Goal: Task Accomplishment & Management: Manage account settings

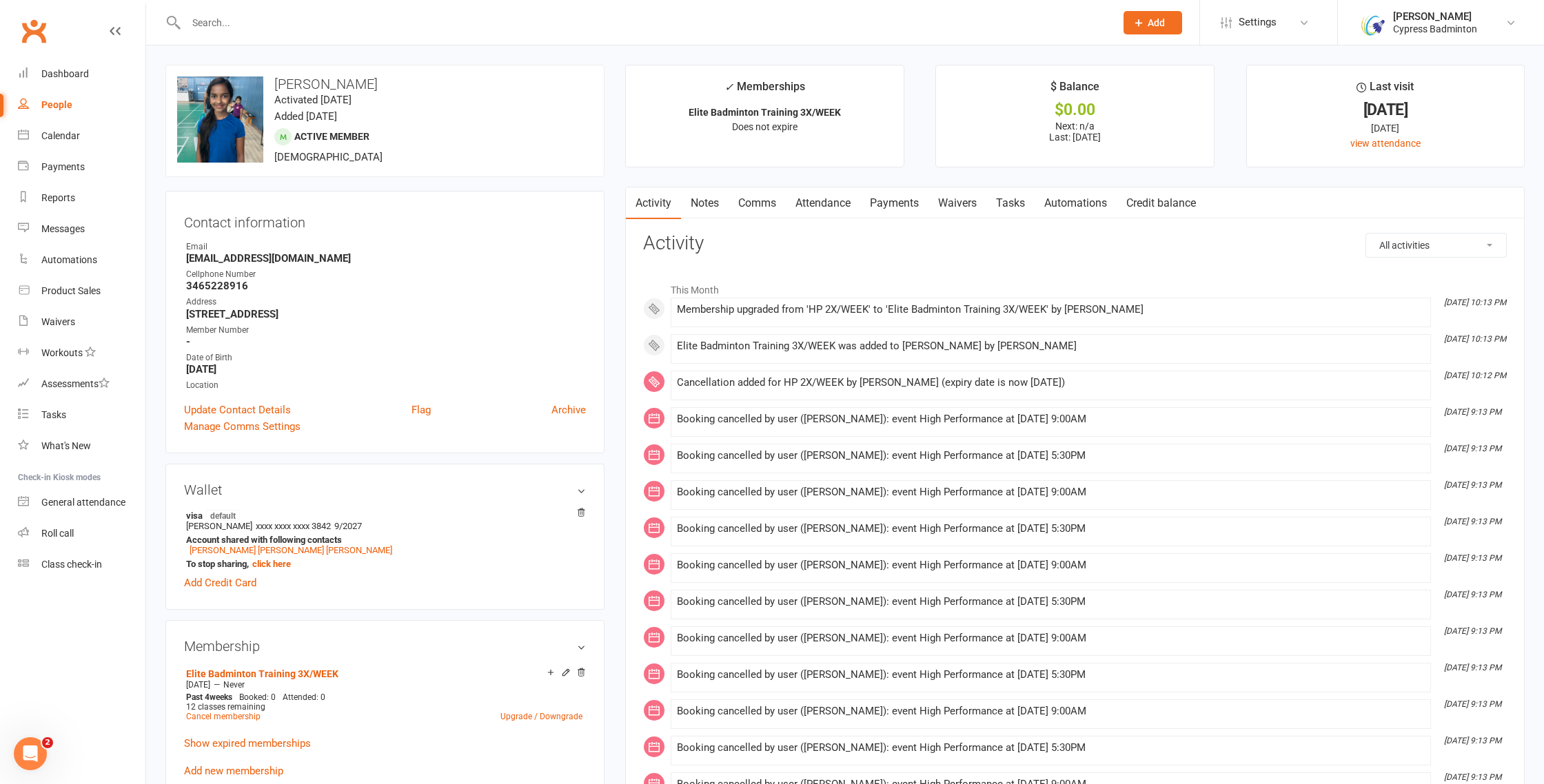
click at [424, 26] on input "text" at bounding box center [644, 22] width 924 height 19
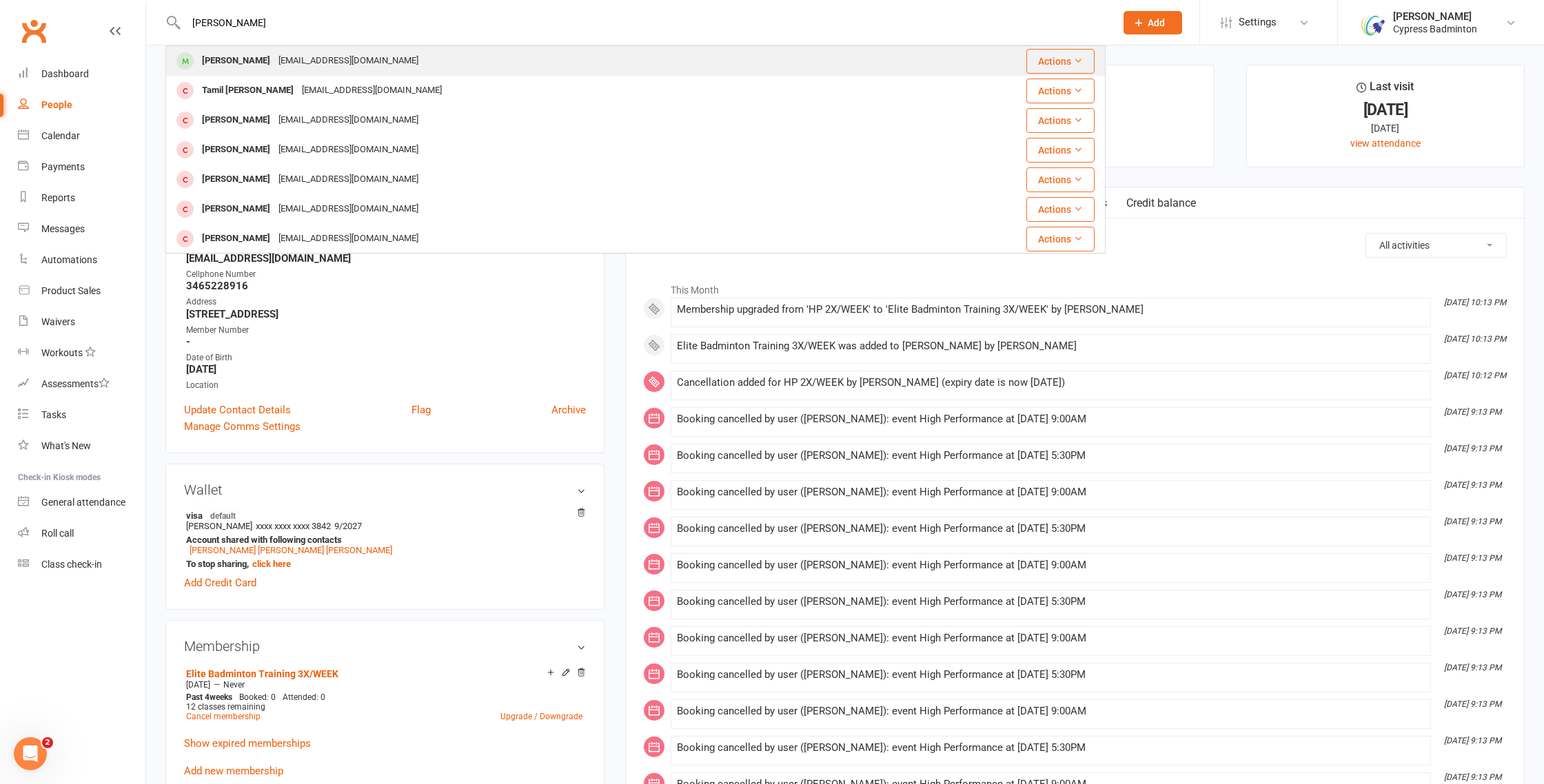
type input "kalpan"
click at [426, 54] on div "Kalpan Shah Shahkalpan45@gmail.com" at bounding box center [544, 60] width 755 height 28
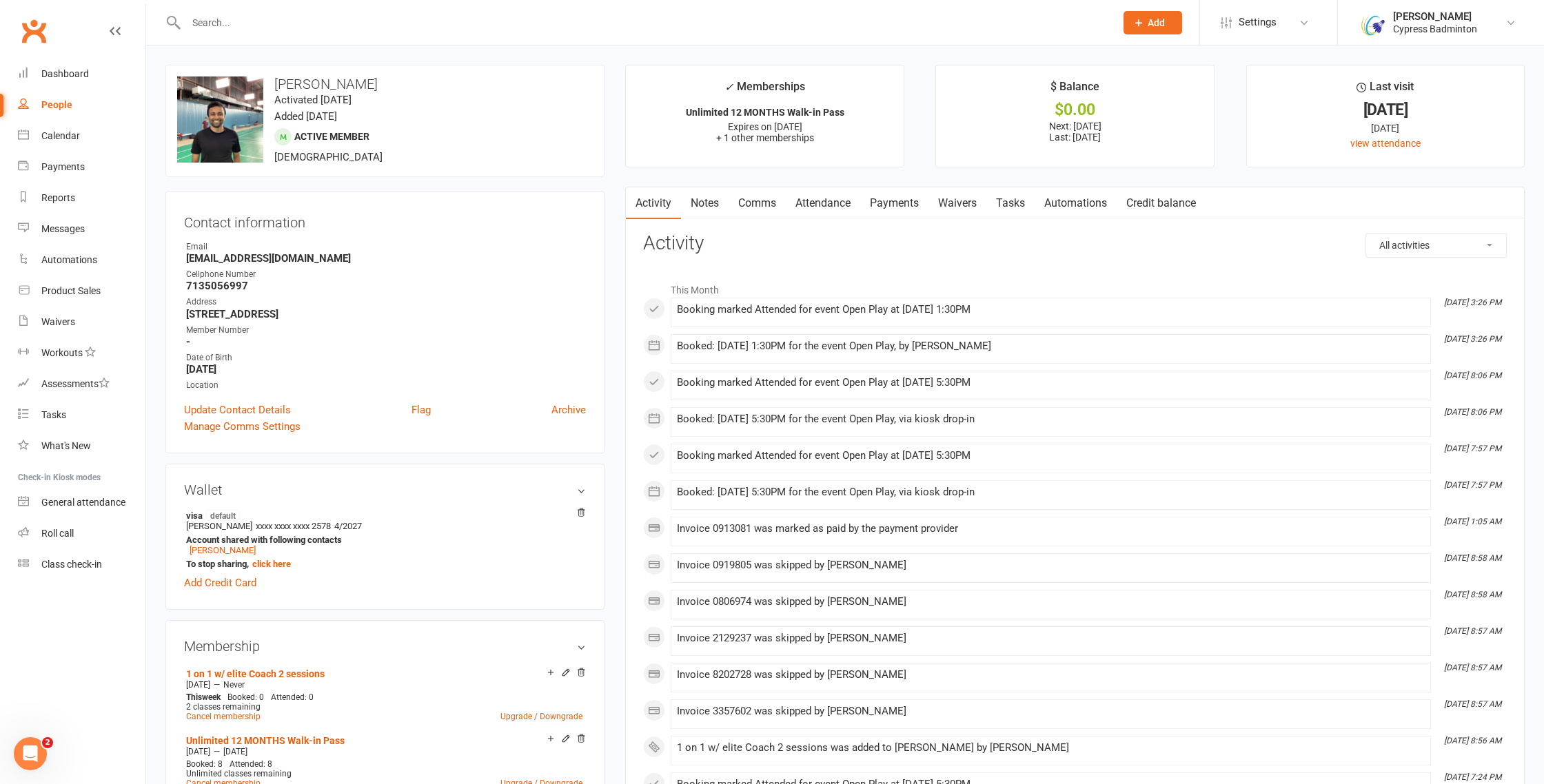
click at [897, 204] on link "Payments" at bounding box center [894, 203] width 68 height 32
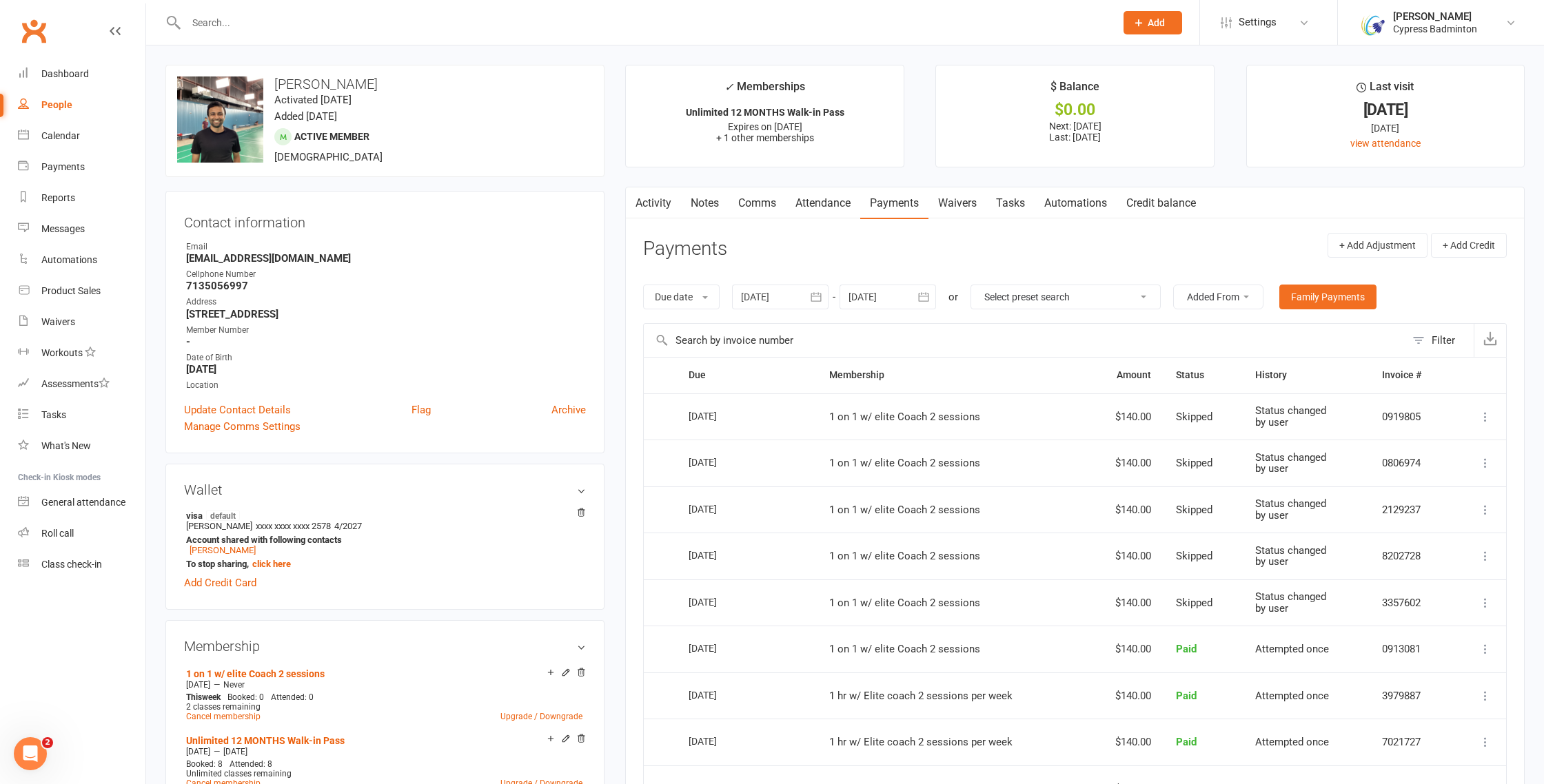
click at [1485, 601] on icon at bounding box center [1485, 602] width 14 height 14
click at [1436, 707] on link "Change to upcoming" at bounding box center [1424, 713] width 136 height 27
click at [1486, 557] on icon at bounding box center [1485, 556] width 14 height 14
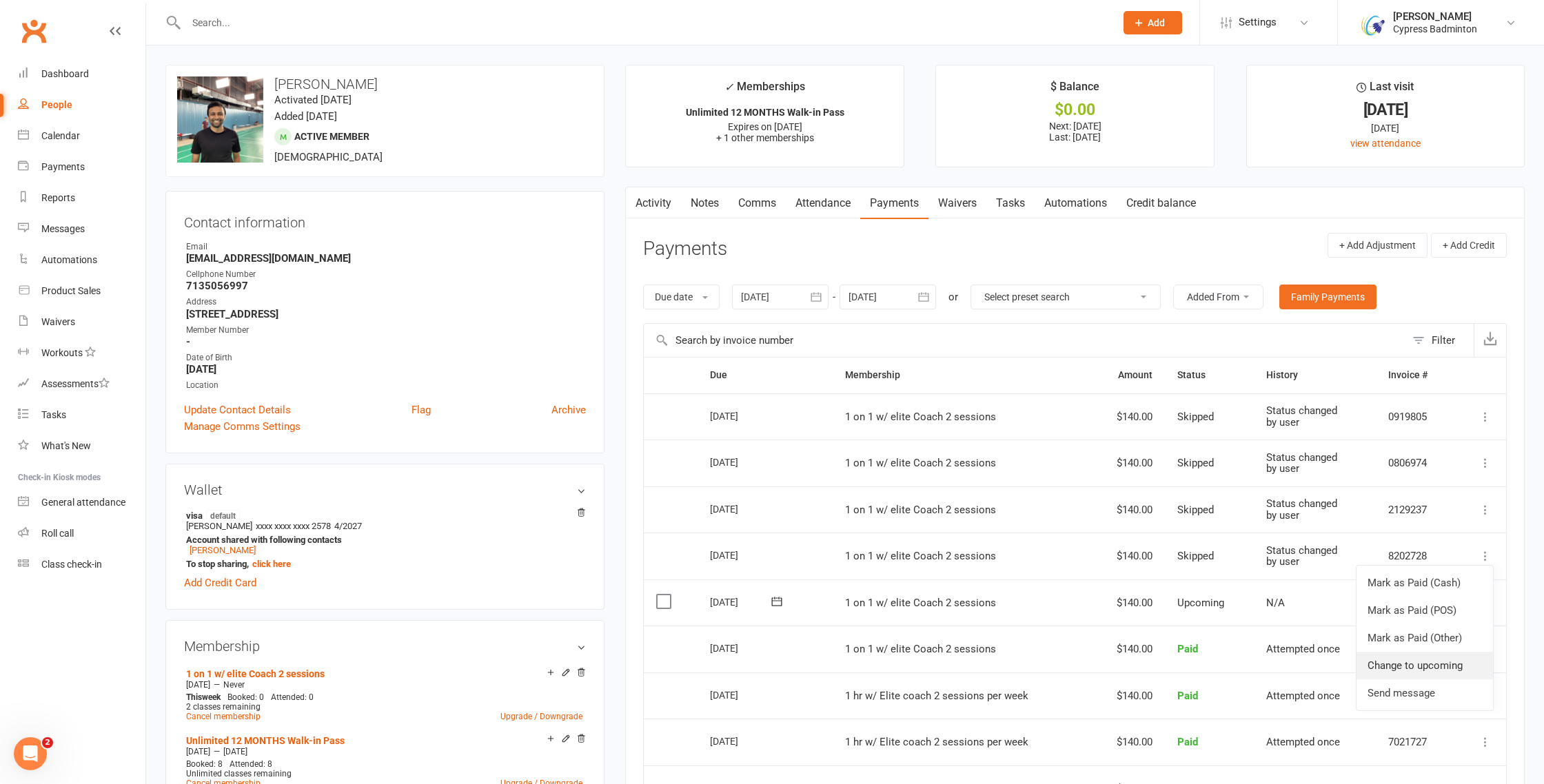
click at [1437, 664] on link "Change to upcoming" at bounding box center [1424, 665] width 136 height 27
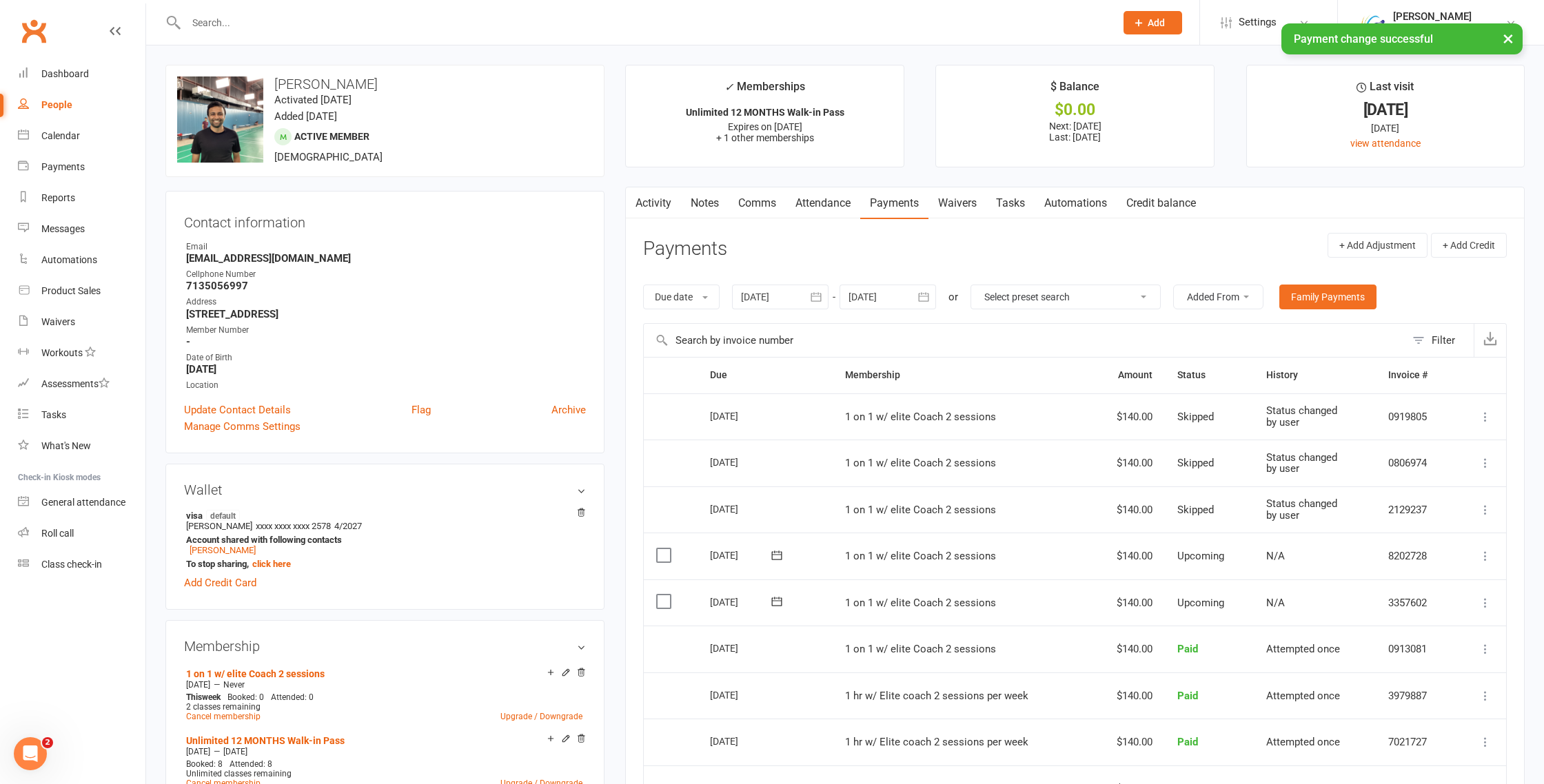
click at [1484, 513] on icon at bounding box center [1485, 509] width 14 height 14
click at [1443, 617] on link "Change to upcoming" at bounding box center [1424, 620] width 136 height 27
click at [1481, 463] on icon at bounding box center [1485, 463] width 14 height 14
click at [1448, 572] on link "Change to upcoming" at bounding box center [1424, 572] width 136 height 27
click at [1486, 418] on icon at bounding box center [1485, 416] width 14 height 14
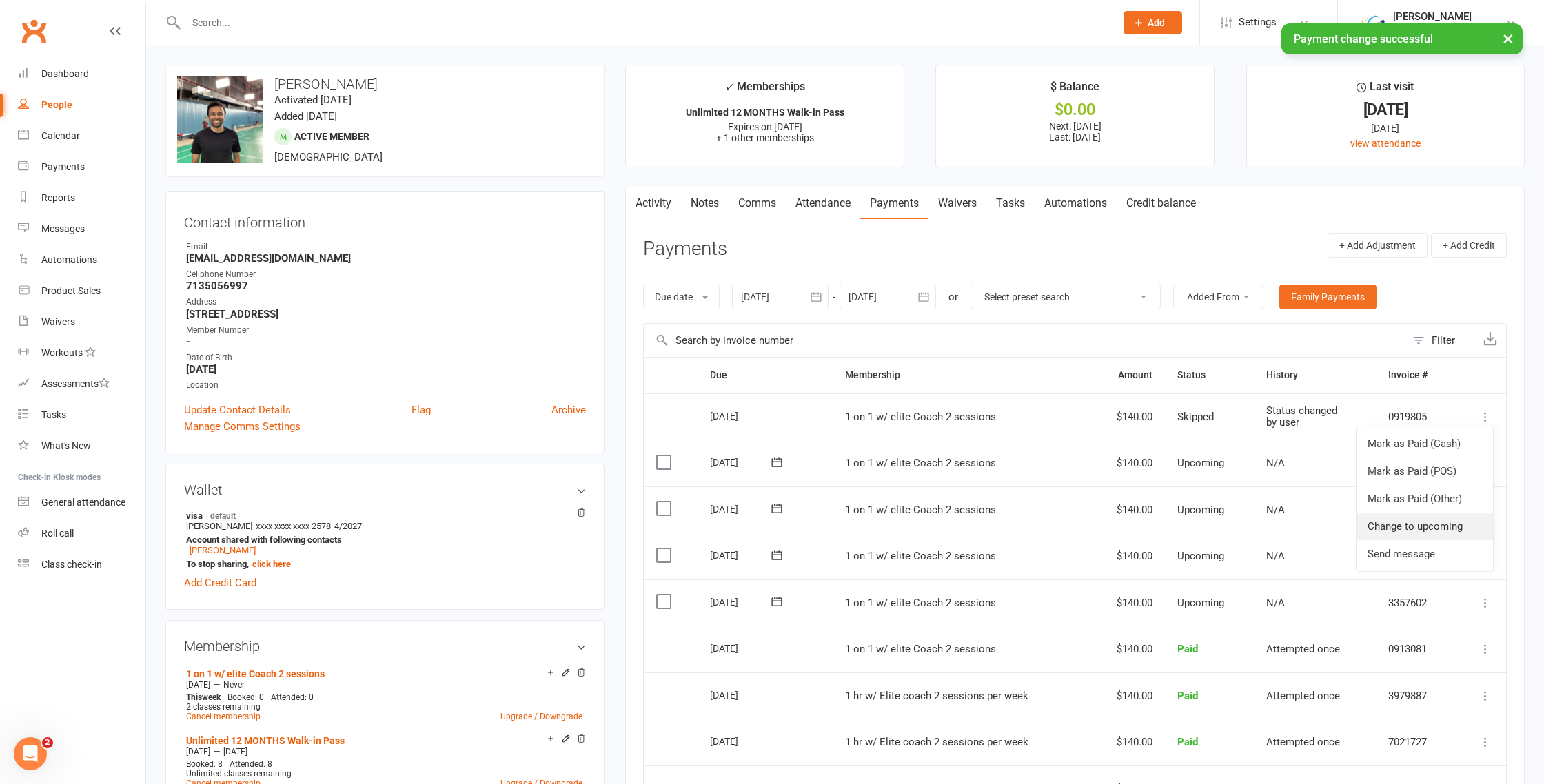
click at [1455, 518] on link "Change to upcoming" at bounding box center [1424, 527] width 136 height 27
click at [913, 291] on div at bounding box center [888, 297] width 97 height 25
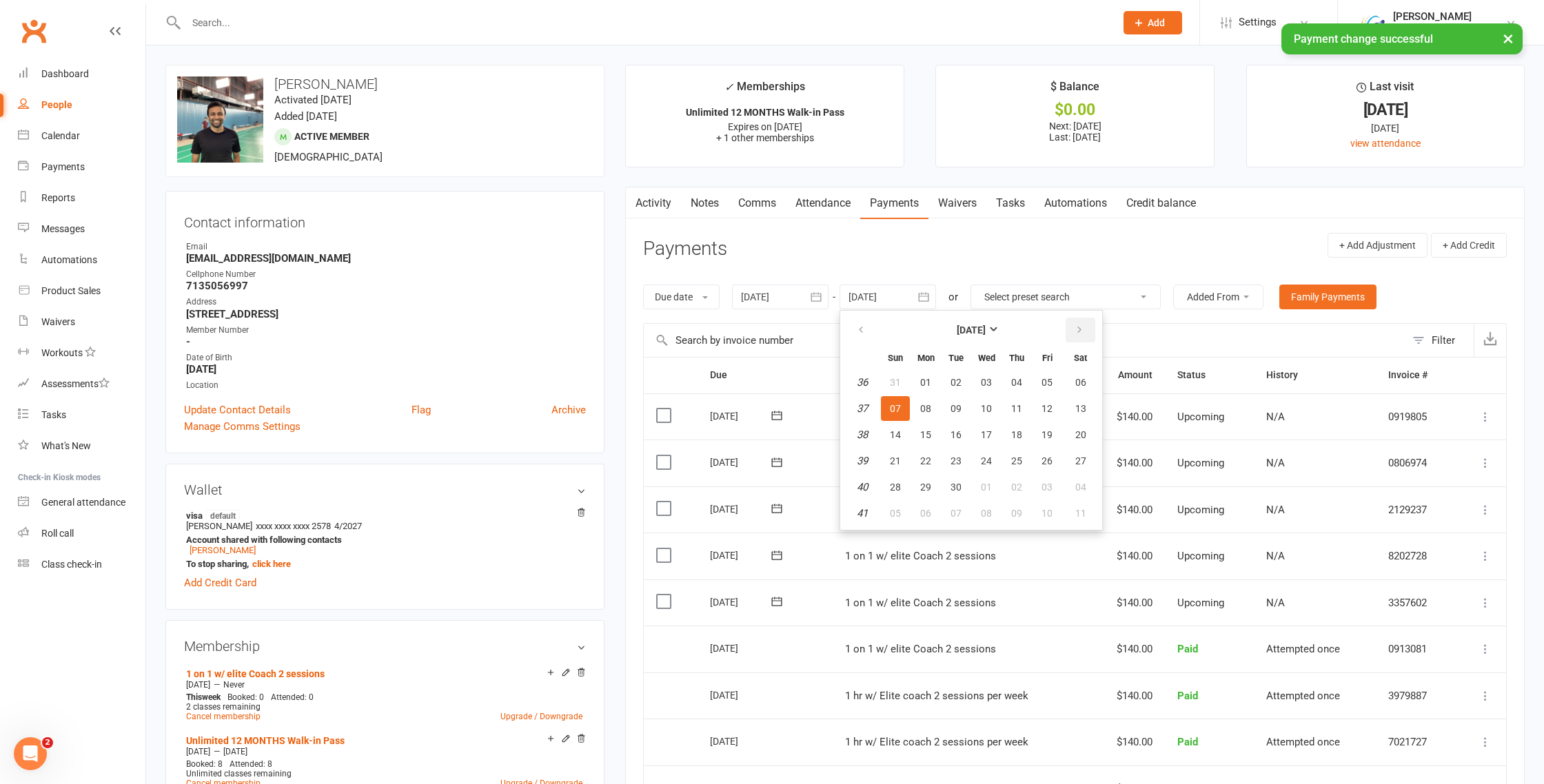
click at [1083, 321] on button "button" at bounding box center [1080, 329] width 29 height 25
click at [1065, 457] on button "25" at bounding box center [1080, 460] width 36 height 25
type input "25 Oct 2025"
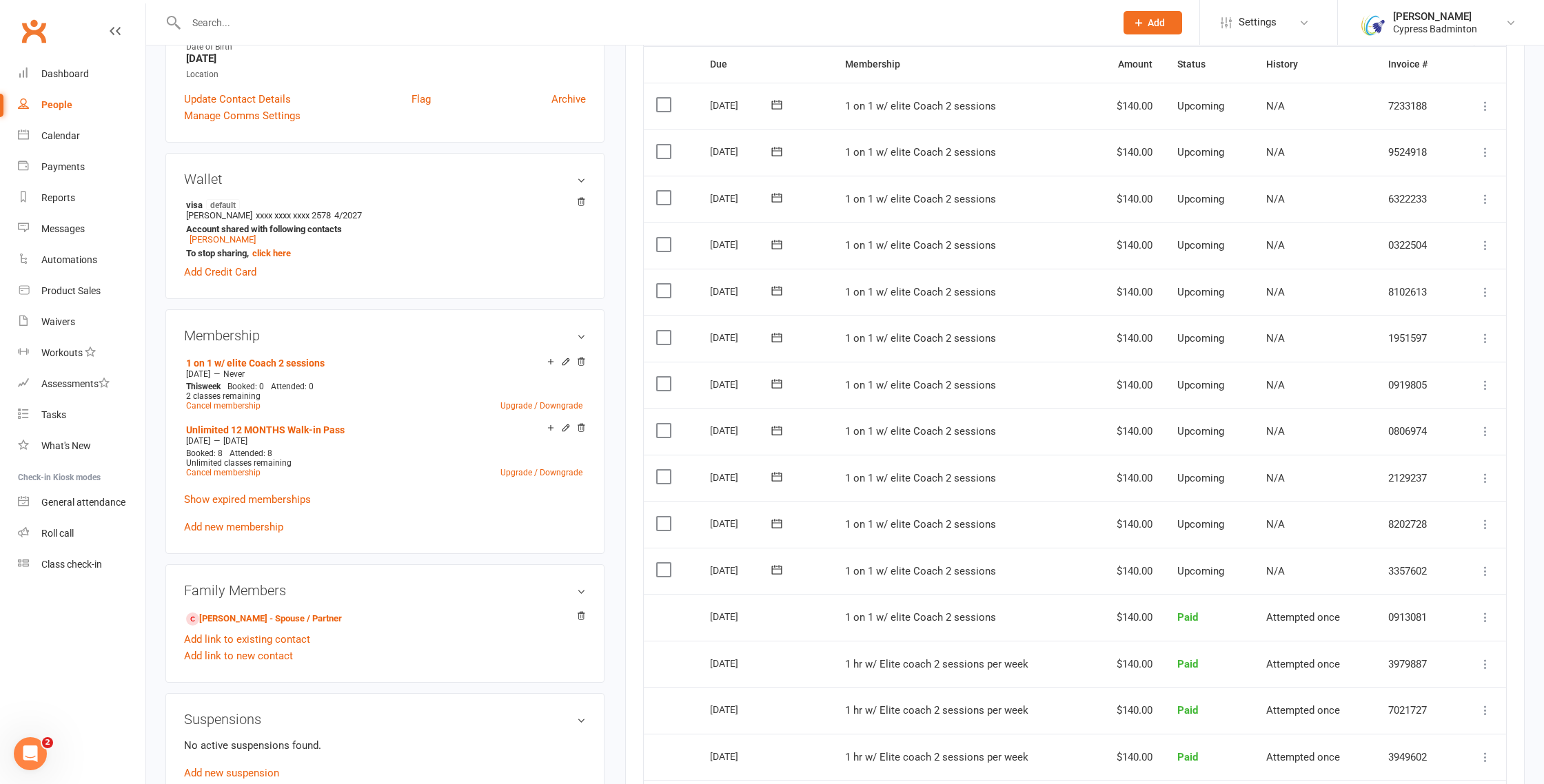
scroll to position [318, 0]
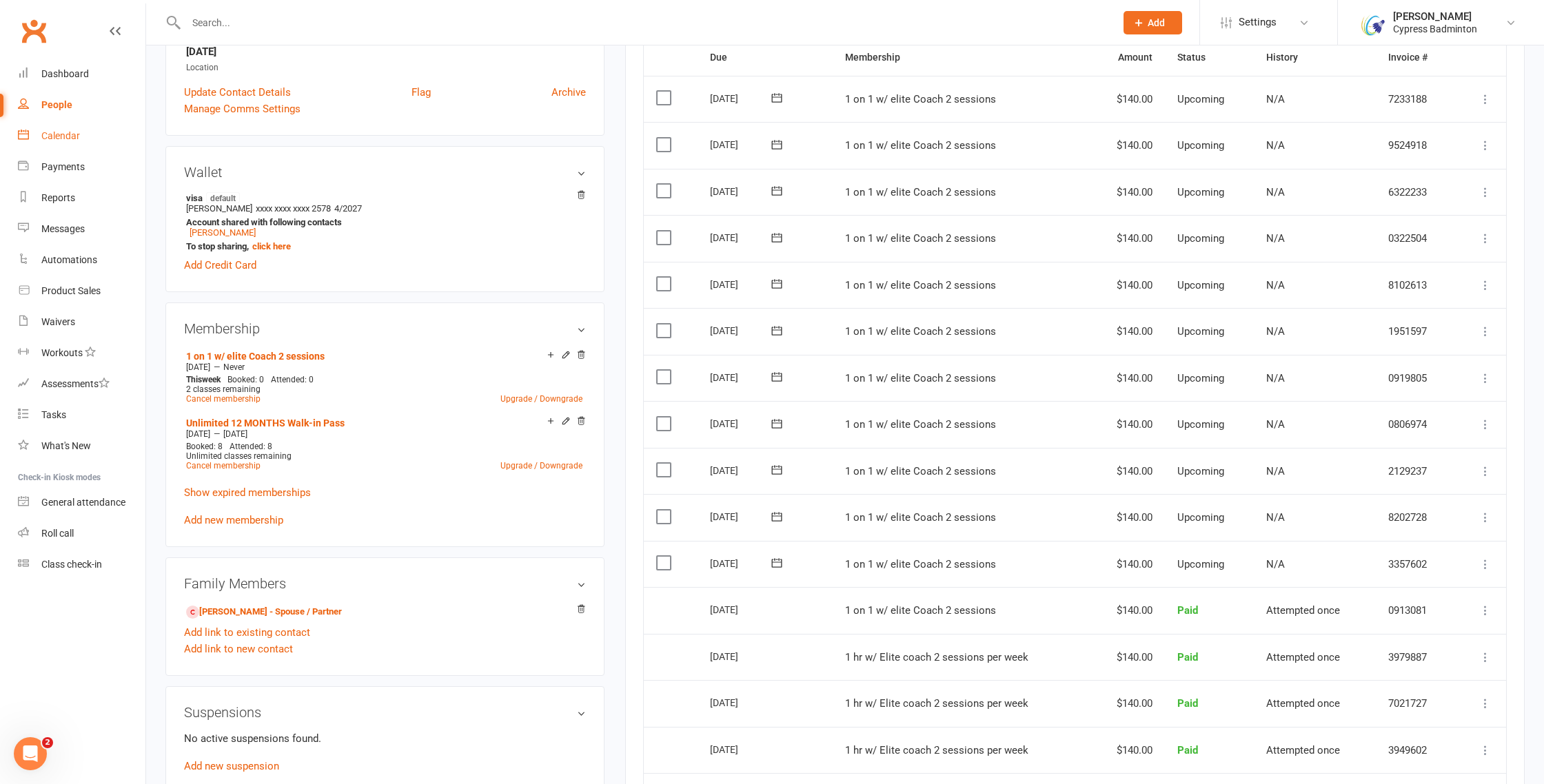
click at [52, 141] on div "Calendar" at bounding box center [60, 136] width 38 height 11
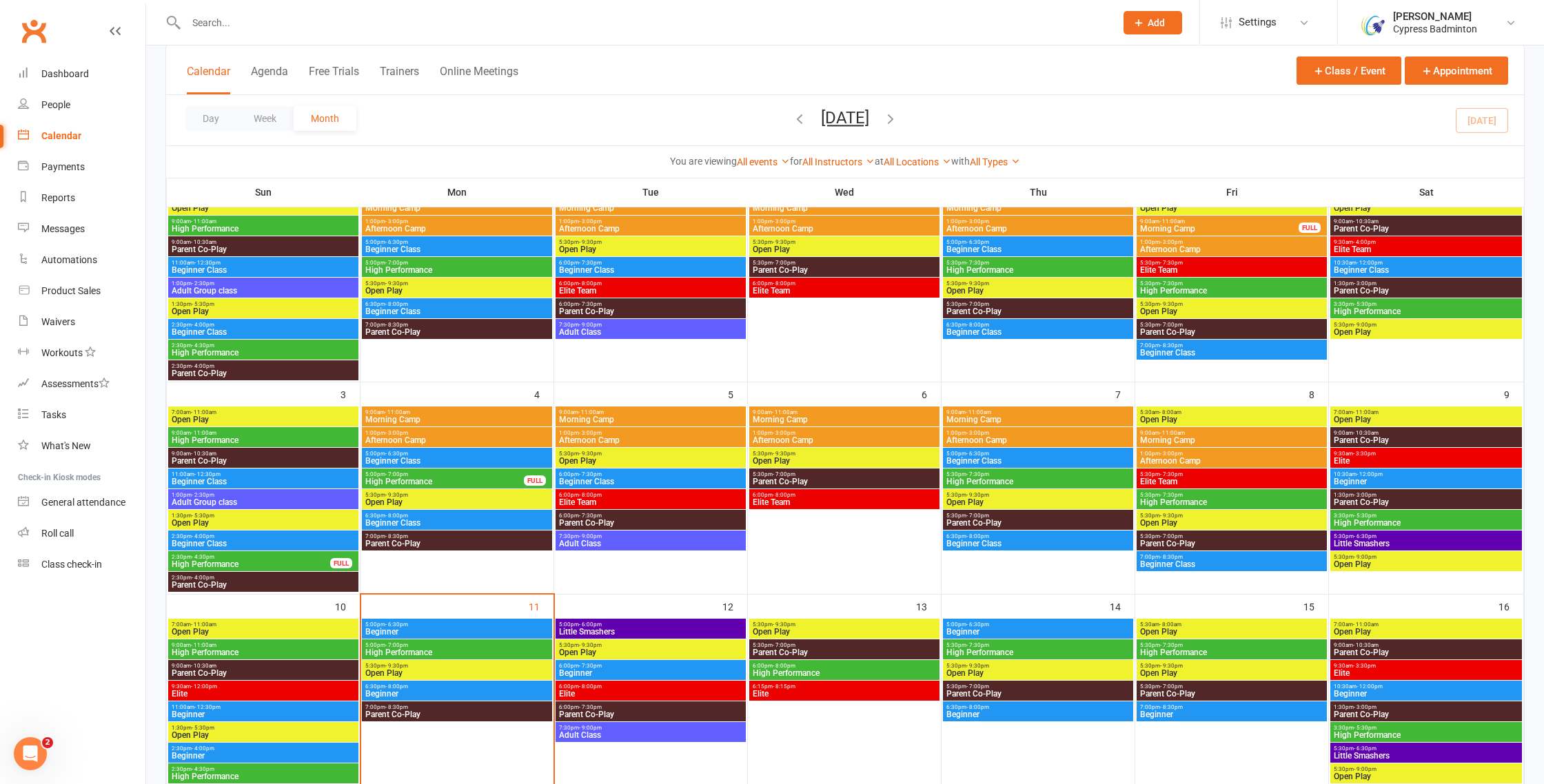
scroll to position [133, 0]
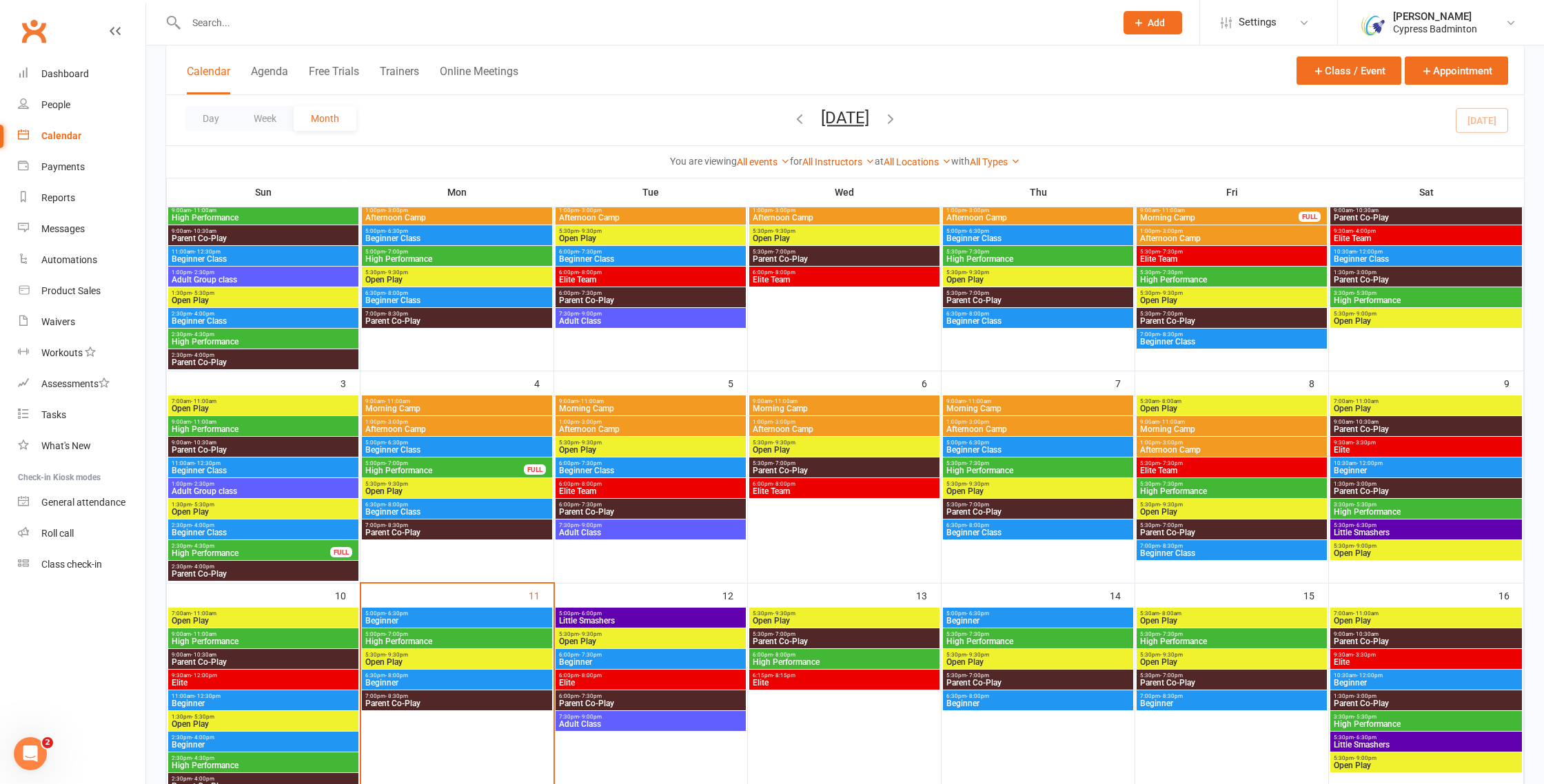
click at [634, 720] on span "Adult Class" at bounding box center [650, 724] width 184 height 8
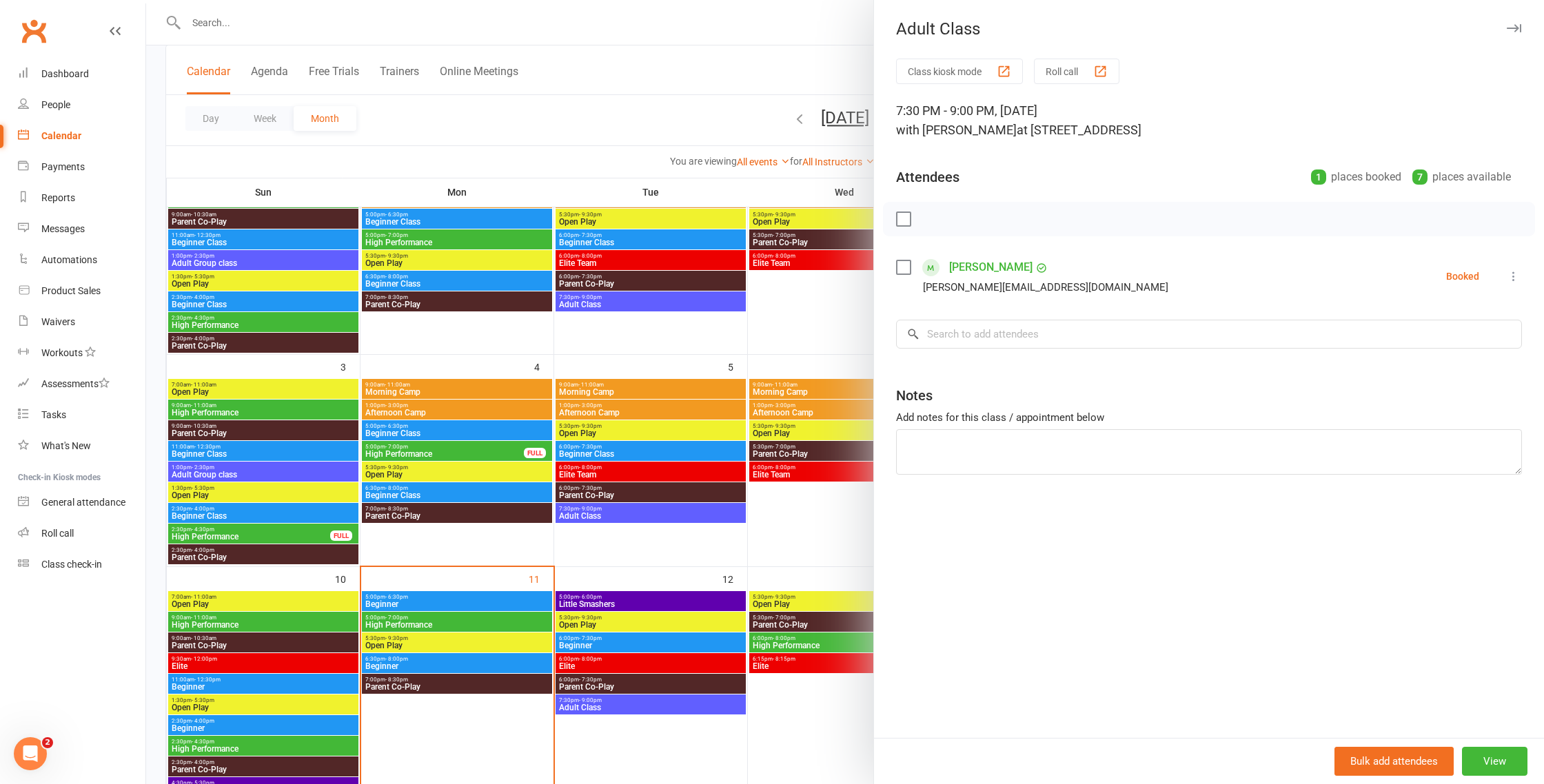
scroll to position [154, 0]
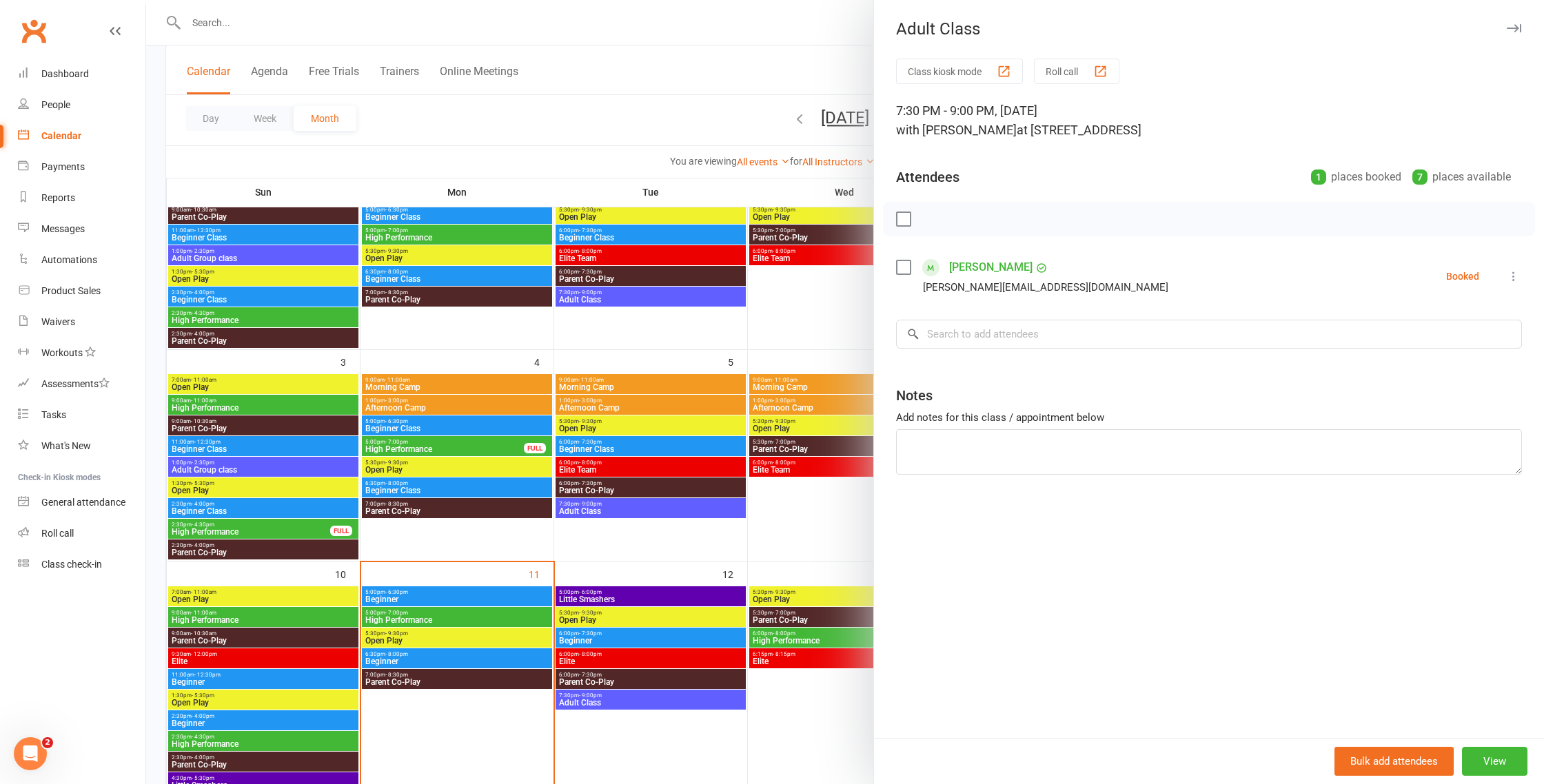
click at [984, 266] on link "Haichao Zhang" at bounding box center [991, 267] width 83 height 22
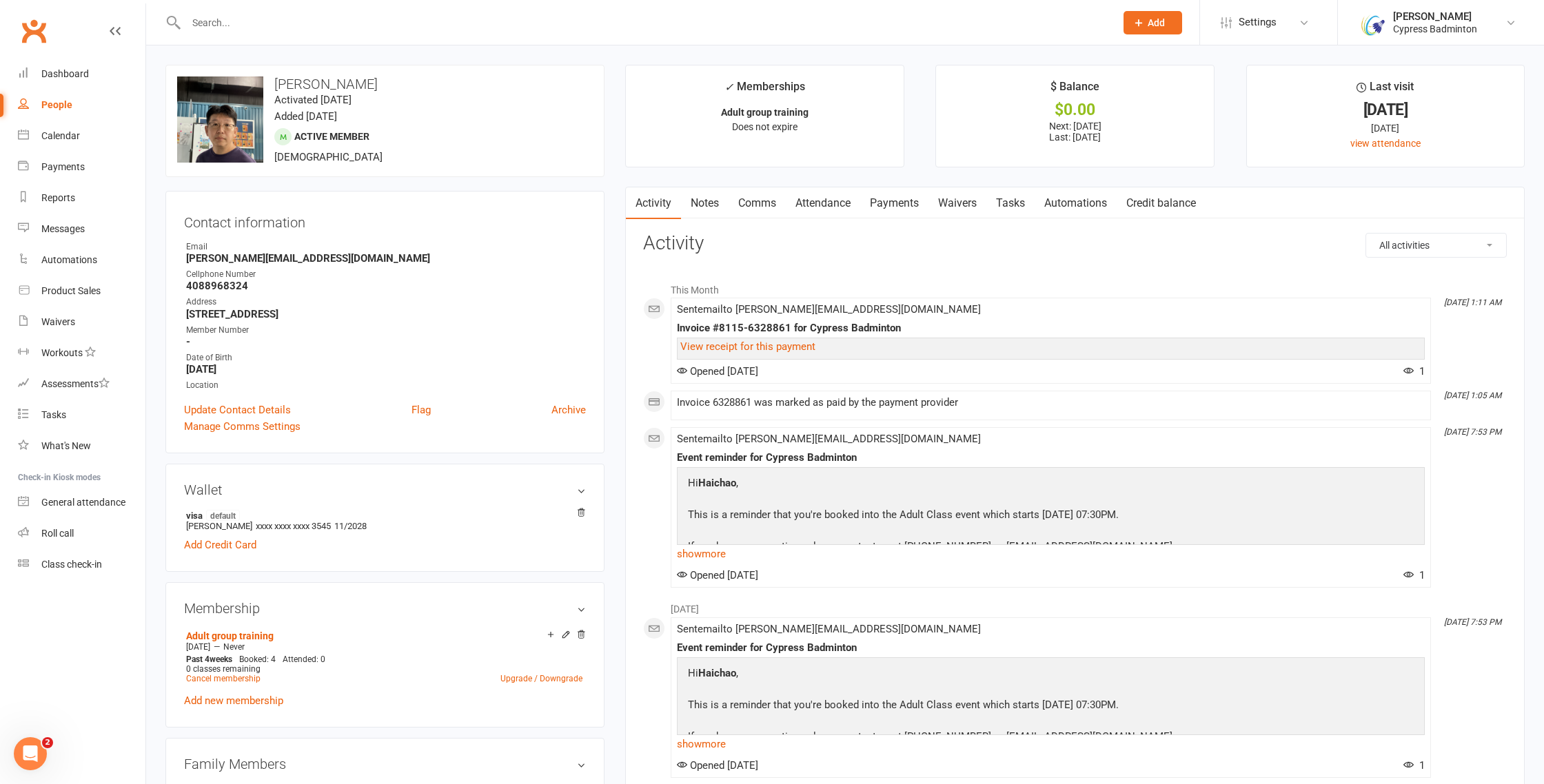
click at [226, 288] on strong "4088968324" at bounding box center [386, 287] width 400 height 13
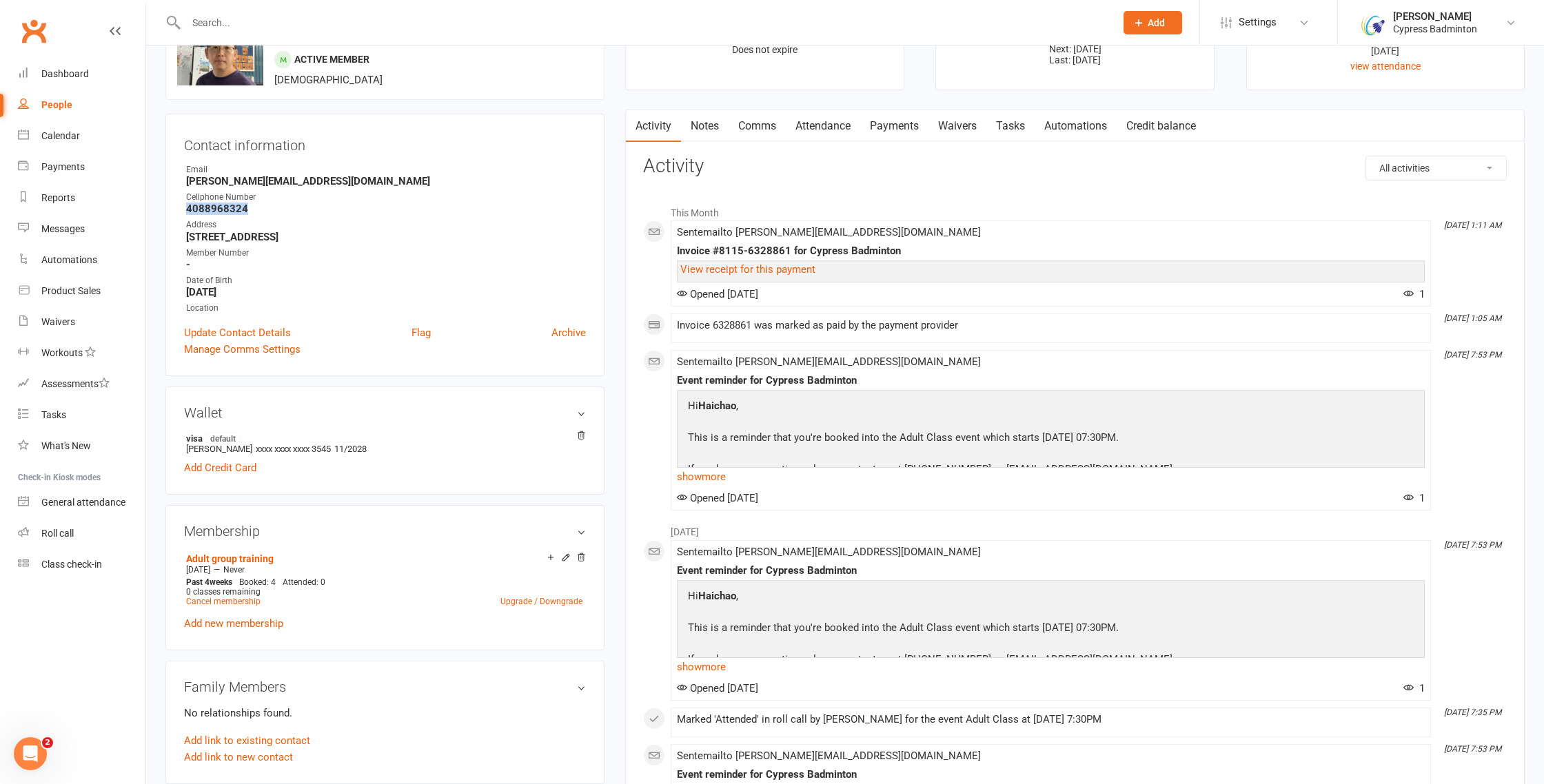
scroll to position [111, 0]
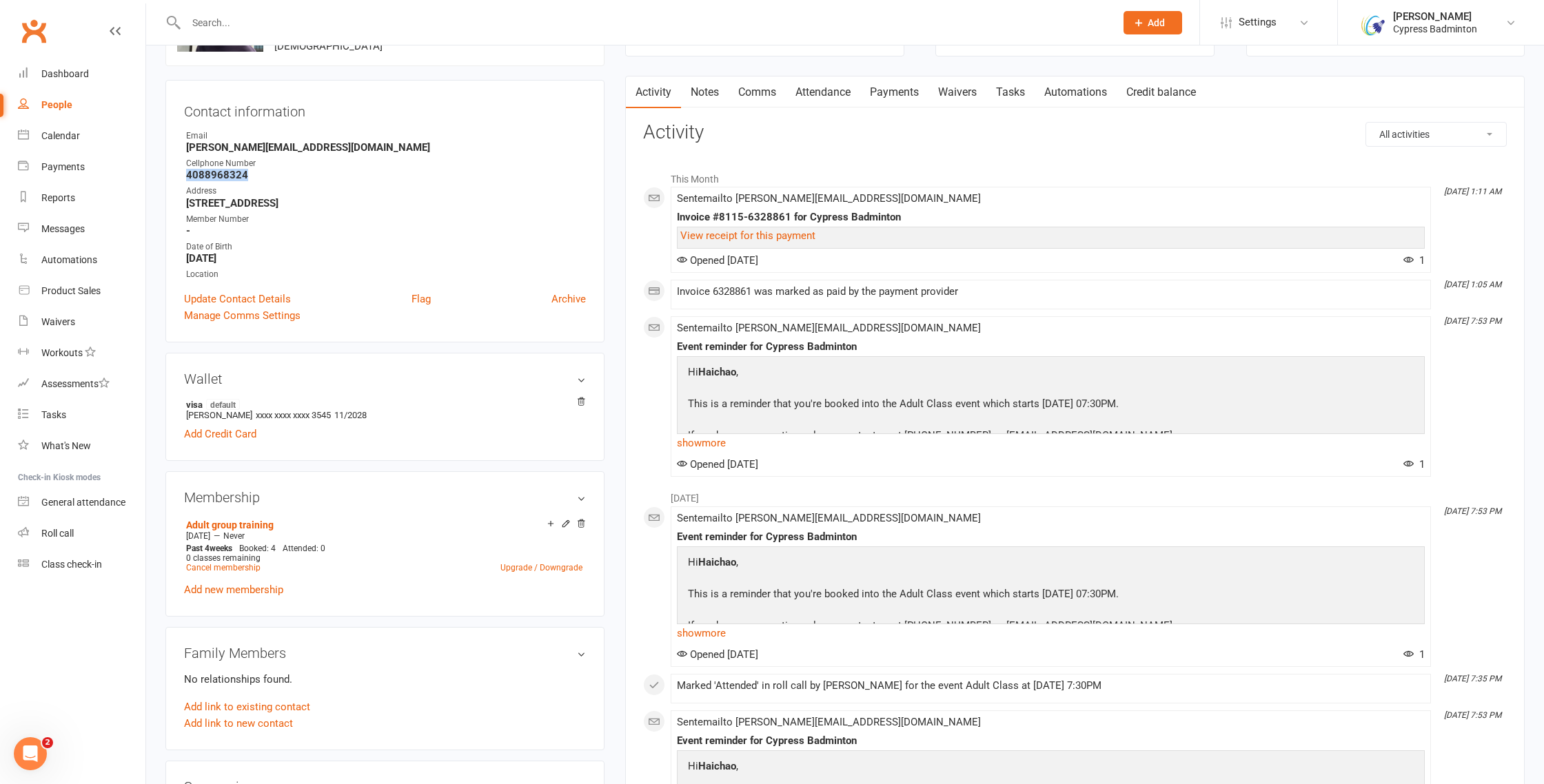
click at [888, 91] on link "Payments" at bounding box center [894, 92] width 68 height 32
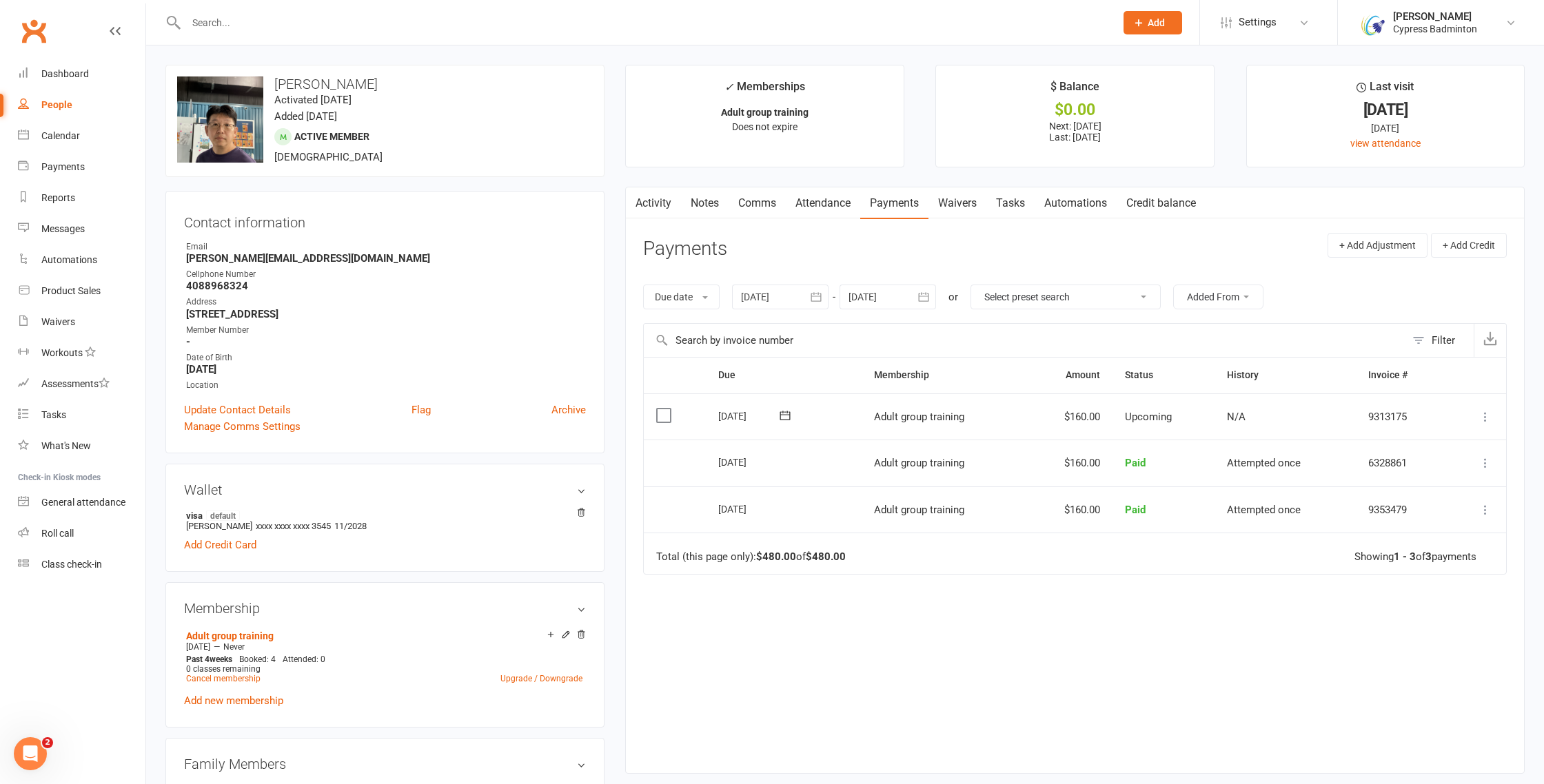
click at [436, 19] on input "text" at bounding box center [644, 22] width 924 height 19
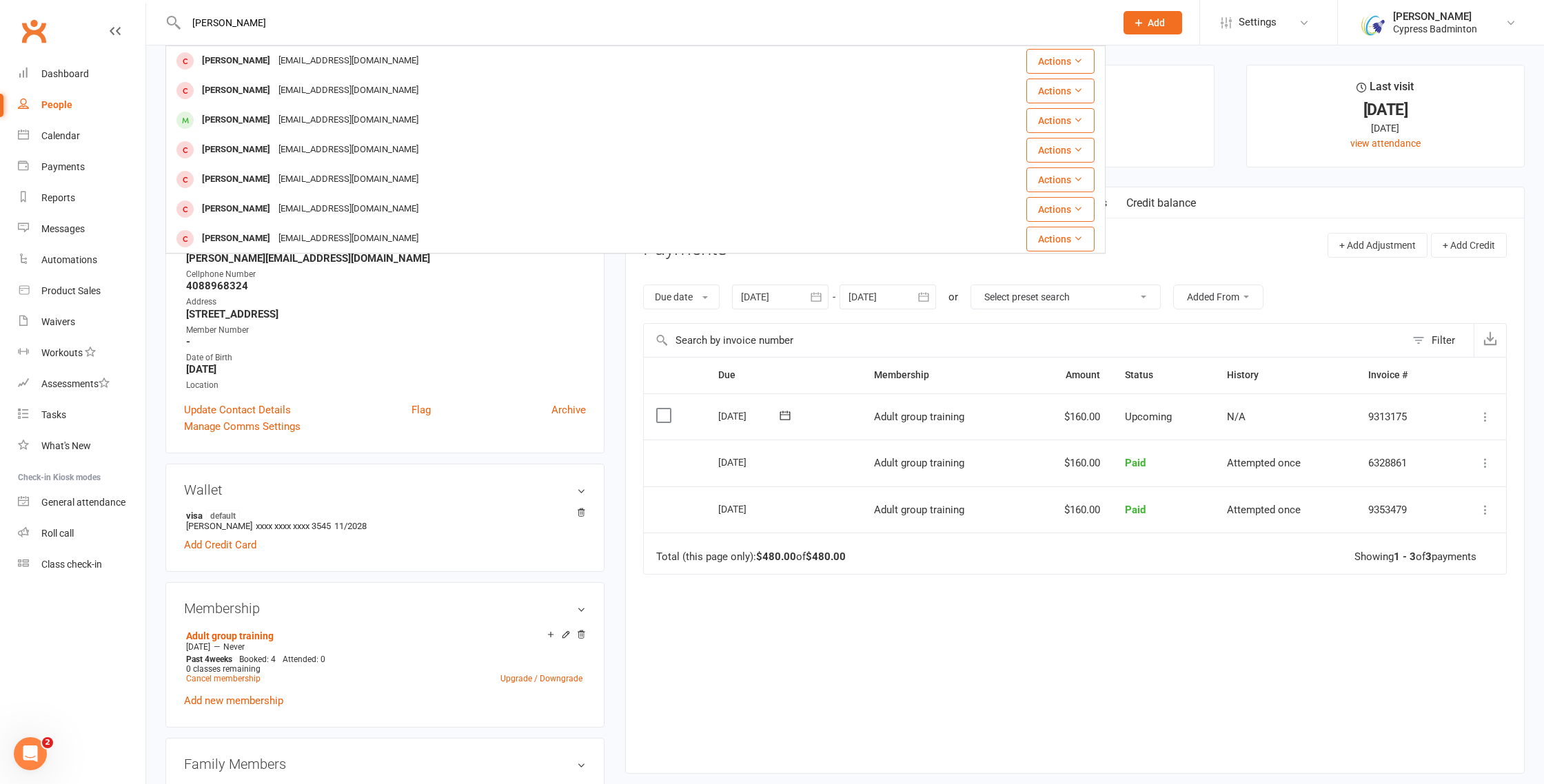
click at [197, 24] on input "quang" at bounding box center [644, 22] width 924 height 19
type input "guang"
click at [321, 63] on div "guangdliu@gmail.com" at bounding box center [395, 61] width 148 height 20
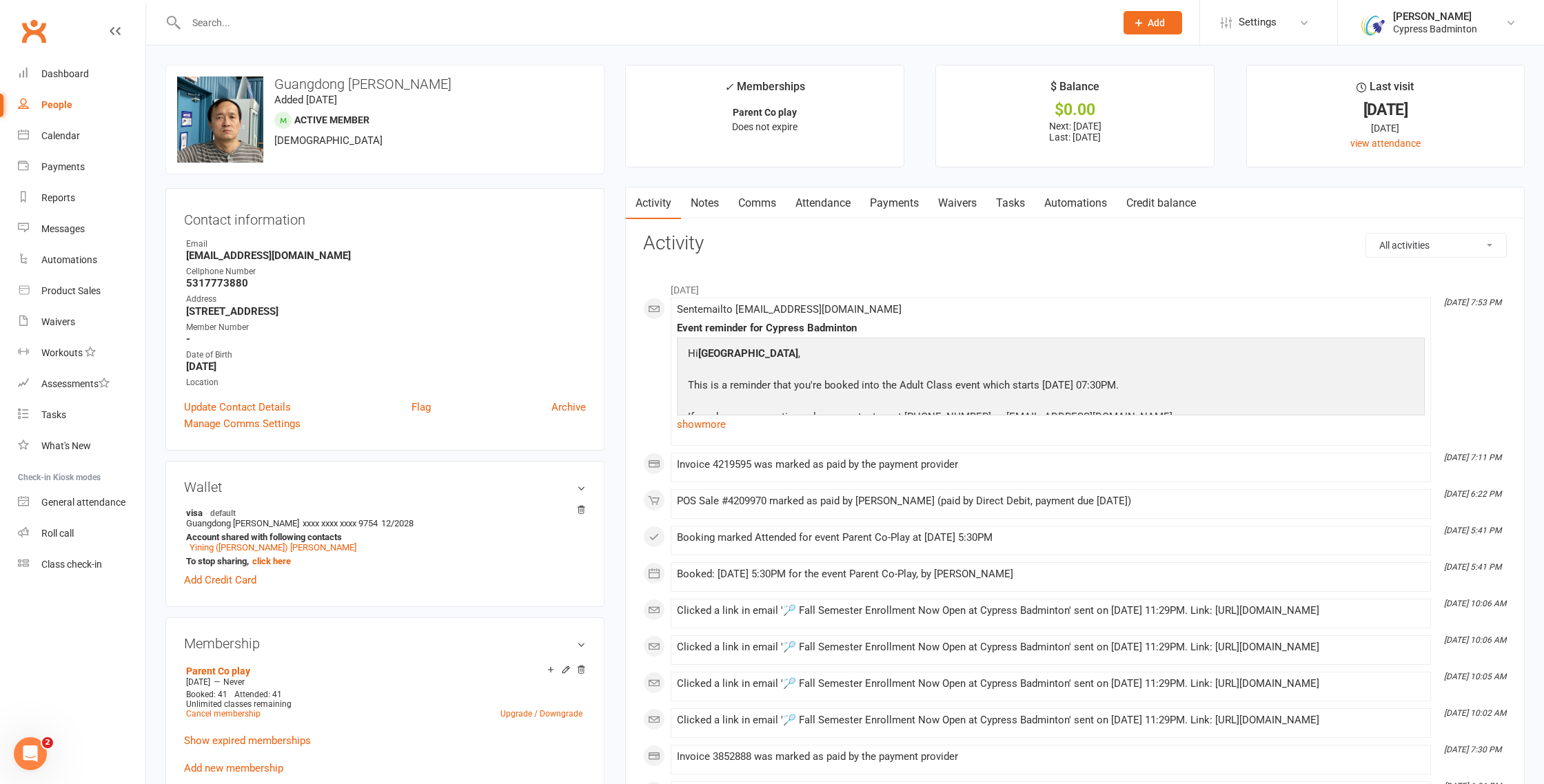
click at [814, 204] on link "Attendance" at bounding box center [824, 203] width 75 height 32
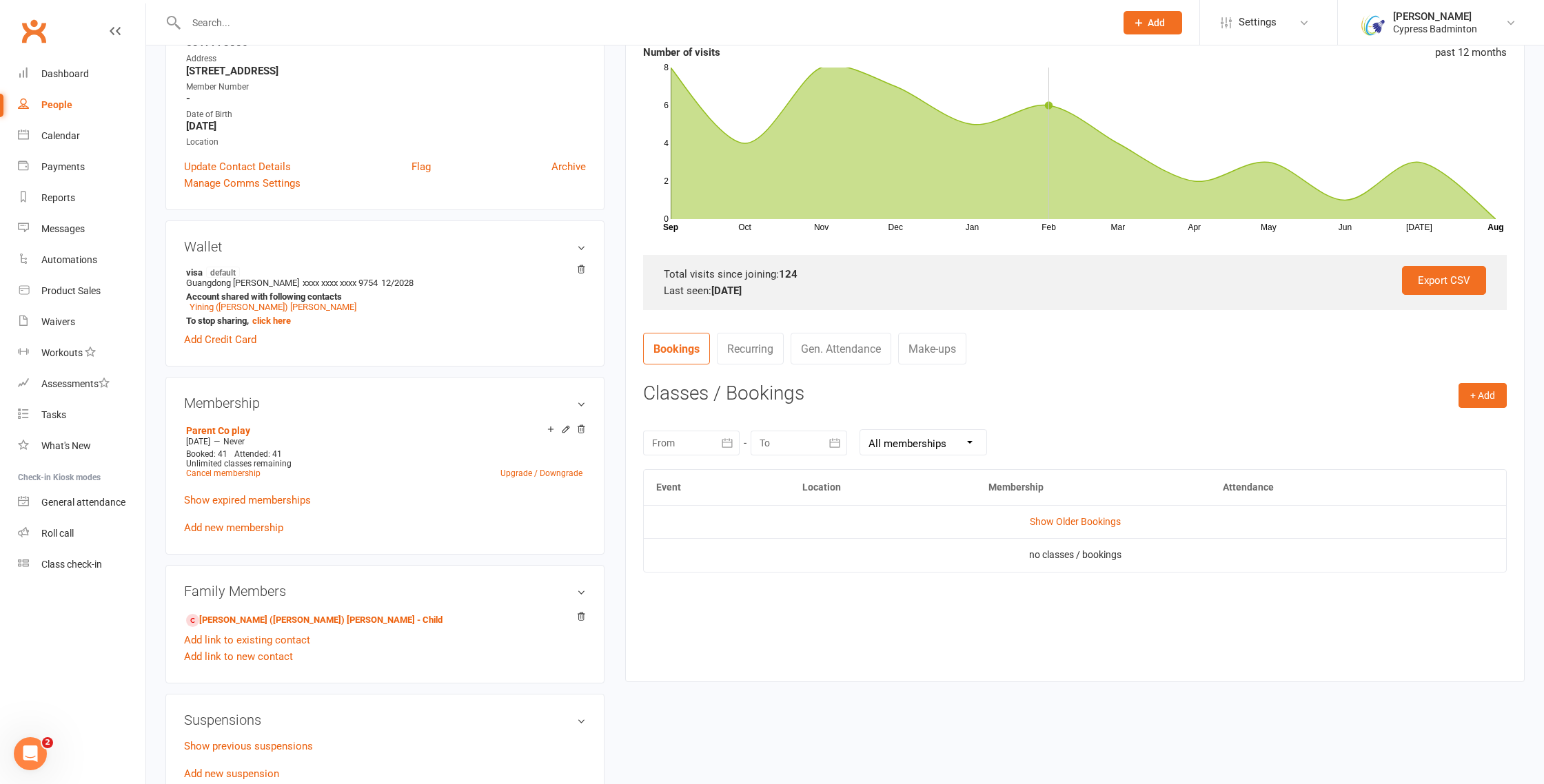
scroll to position [274, 0]
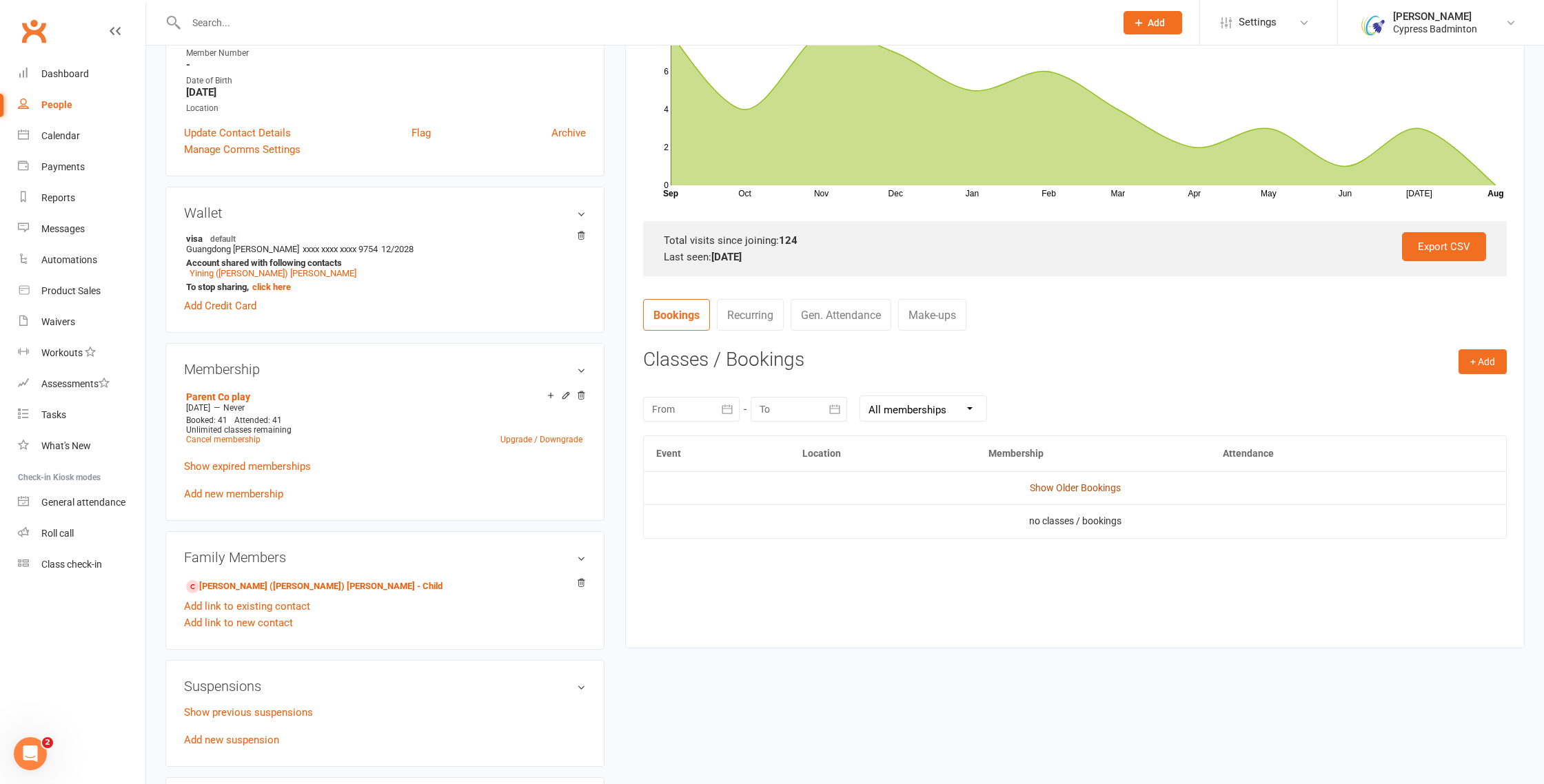
click at [1073, 494] on link "Show Older Bookings" at bounding box center [1076, 487] width 91 height 11
click at [1076, 486] on link "Hide Older Bookings" at bounding box center [1075, 487] width 86 height 11
click at [1076, 486] on link "Show Older Bookings" at bounding box center [1076, 487] width 91 height 11
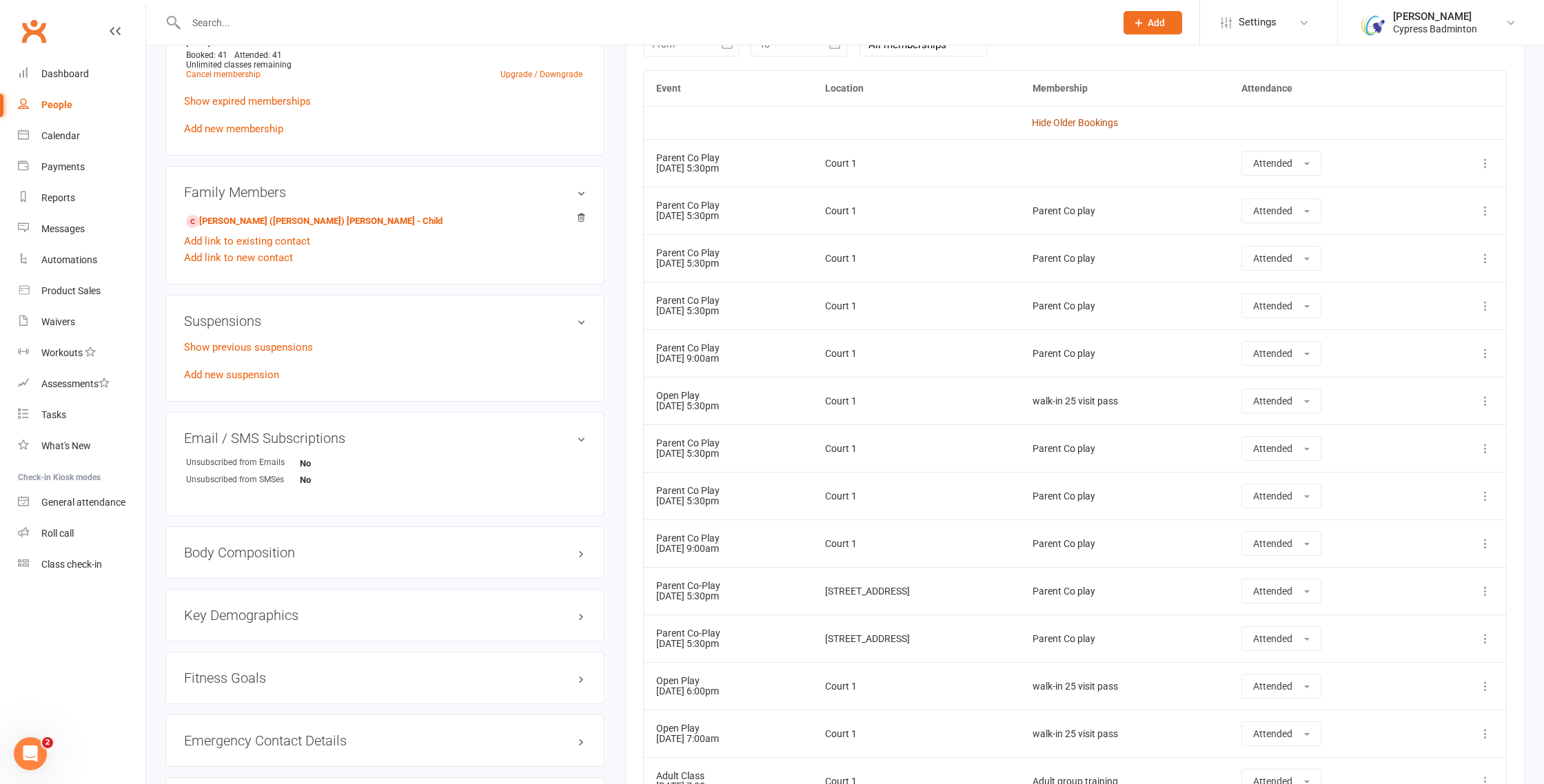
scroll to position [0, 0]
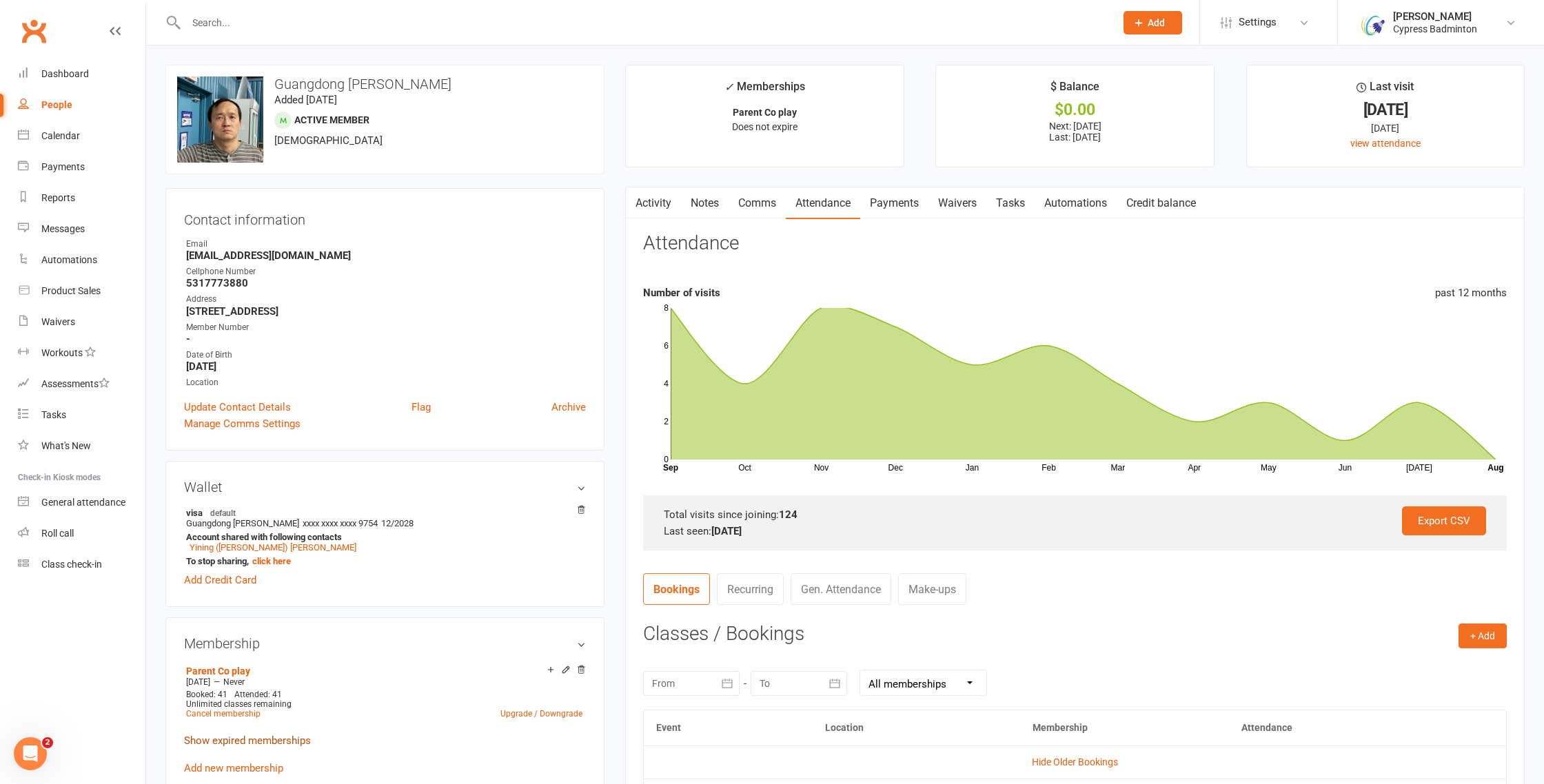
click at [248, 740] on link "Show expired memberships" at bounding box center [247, 741] width 127 height 13
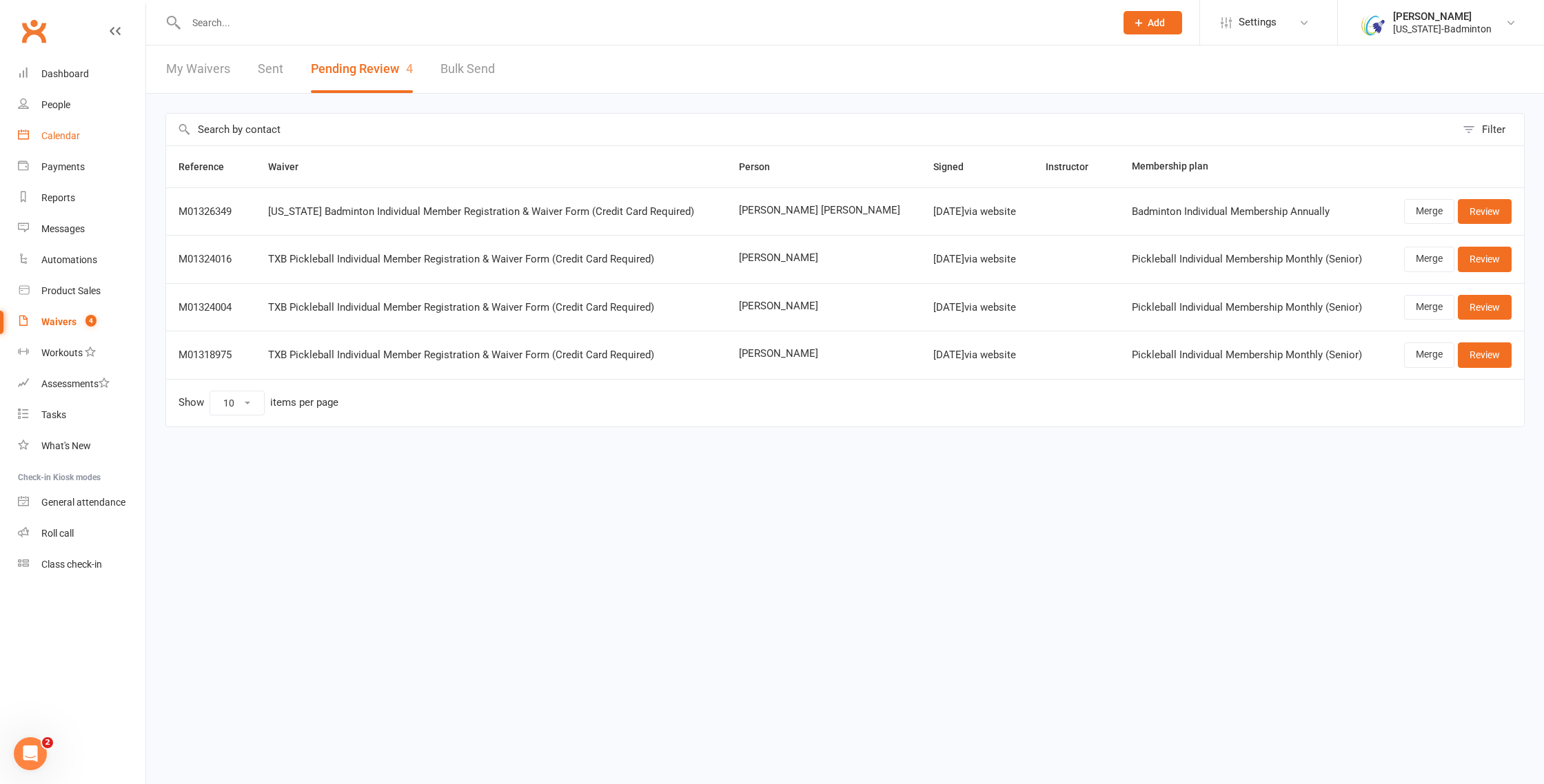
click at [69, 145] on link "Calendar" at bounding box center [82, 136] width 128 height 31
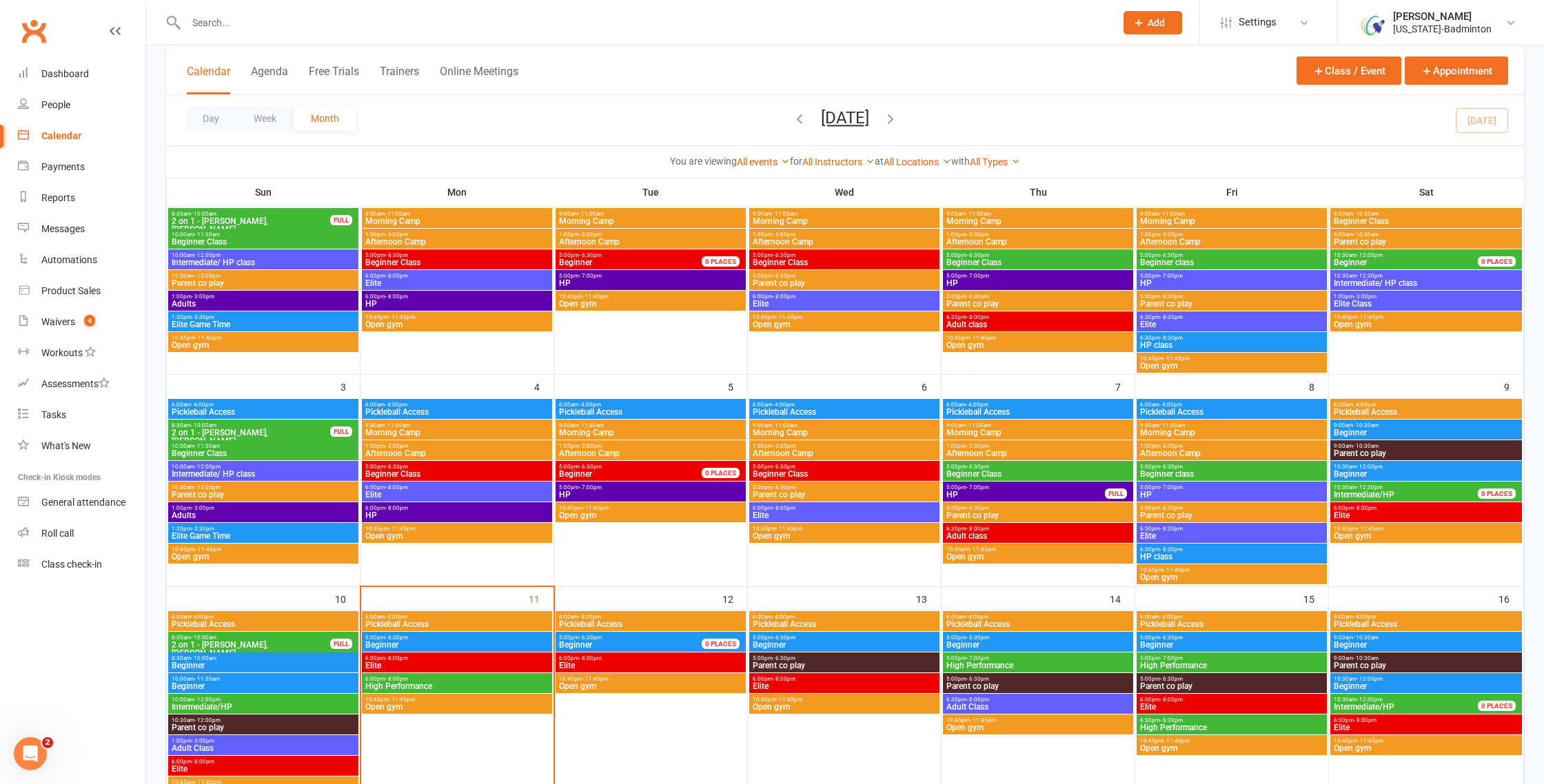
scroll to position [164, 0]
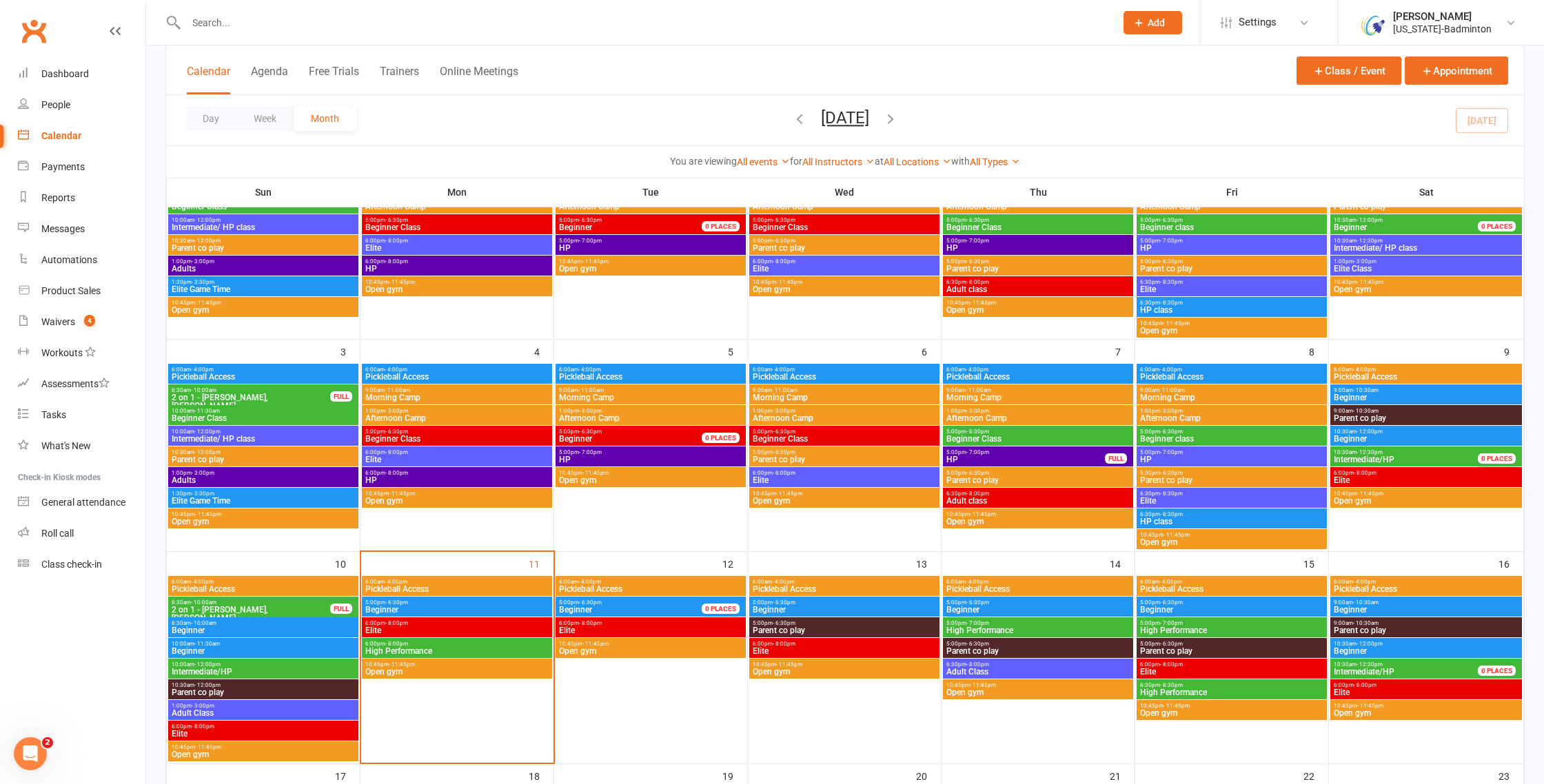
click at [614, 603] on span "5:00pm - 6:30pm" at bounding box center [637, 602] width 160 height 6
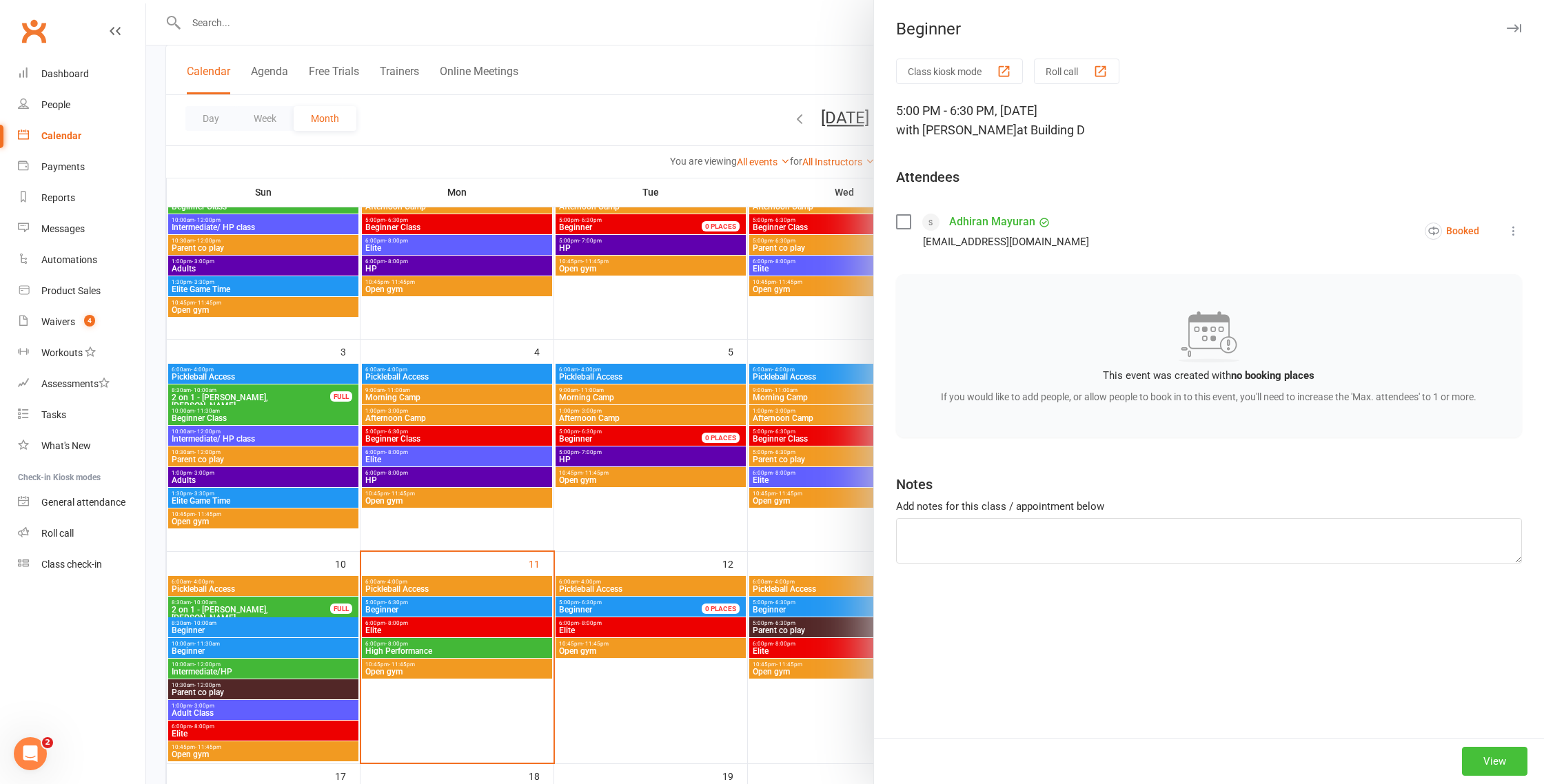
click at [1505, 760] on button "View" at bounding box center [1495, 761] width 66 height 29
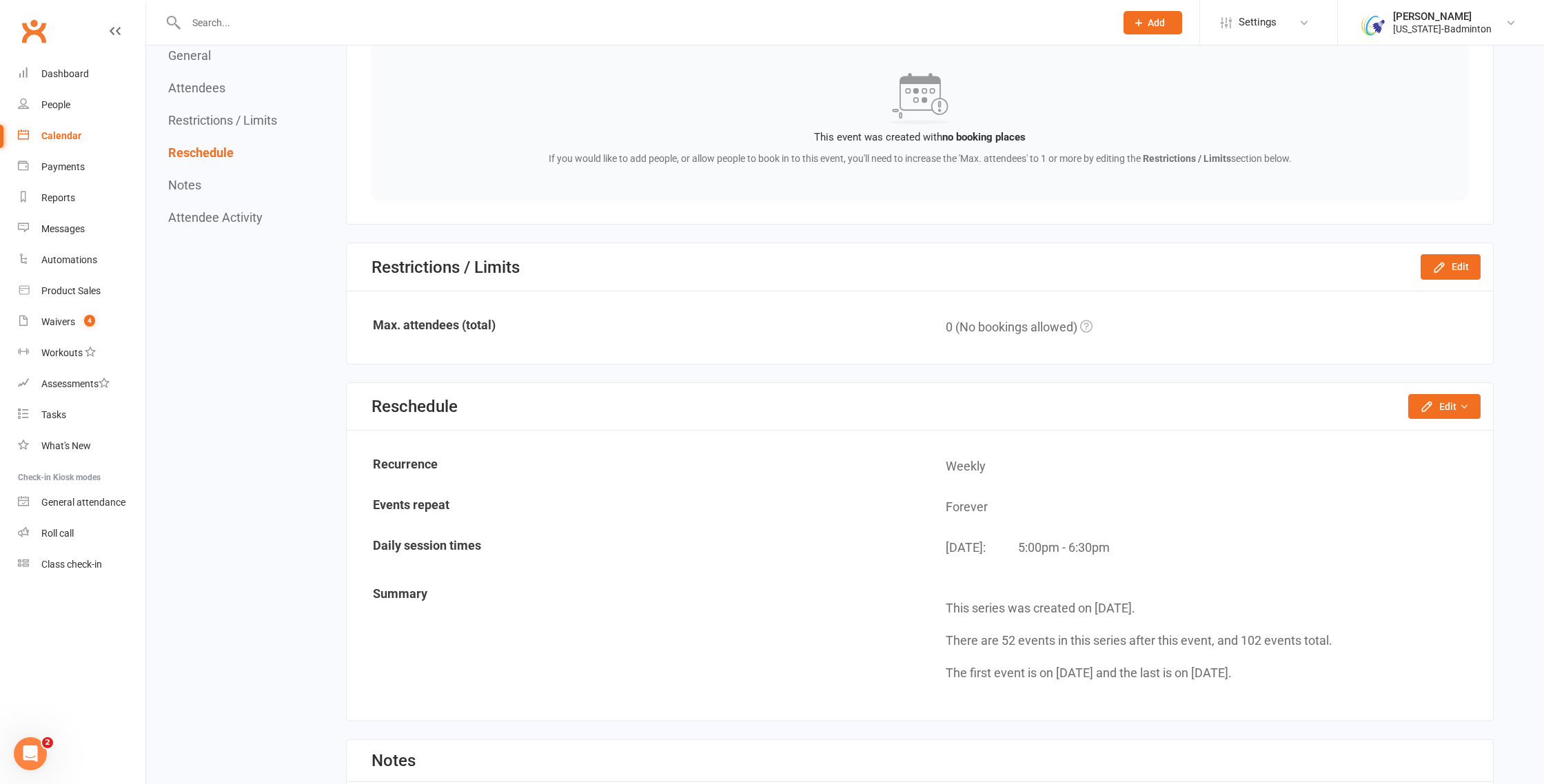
scroll to position [486, 0]
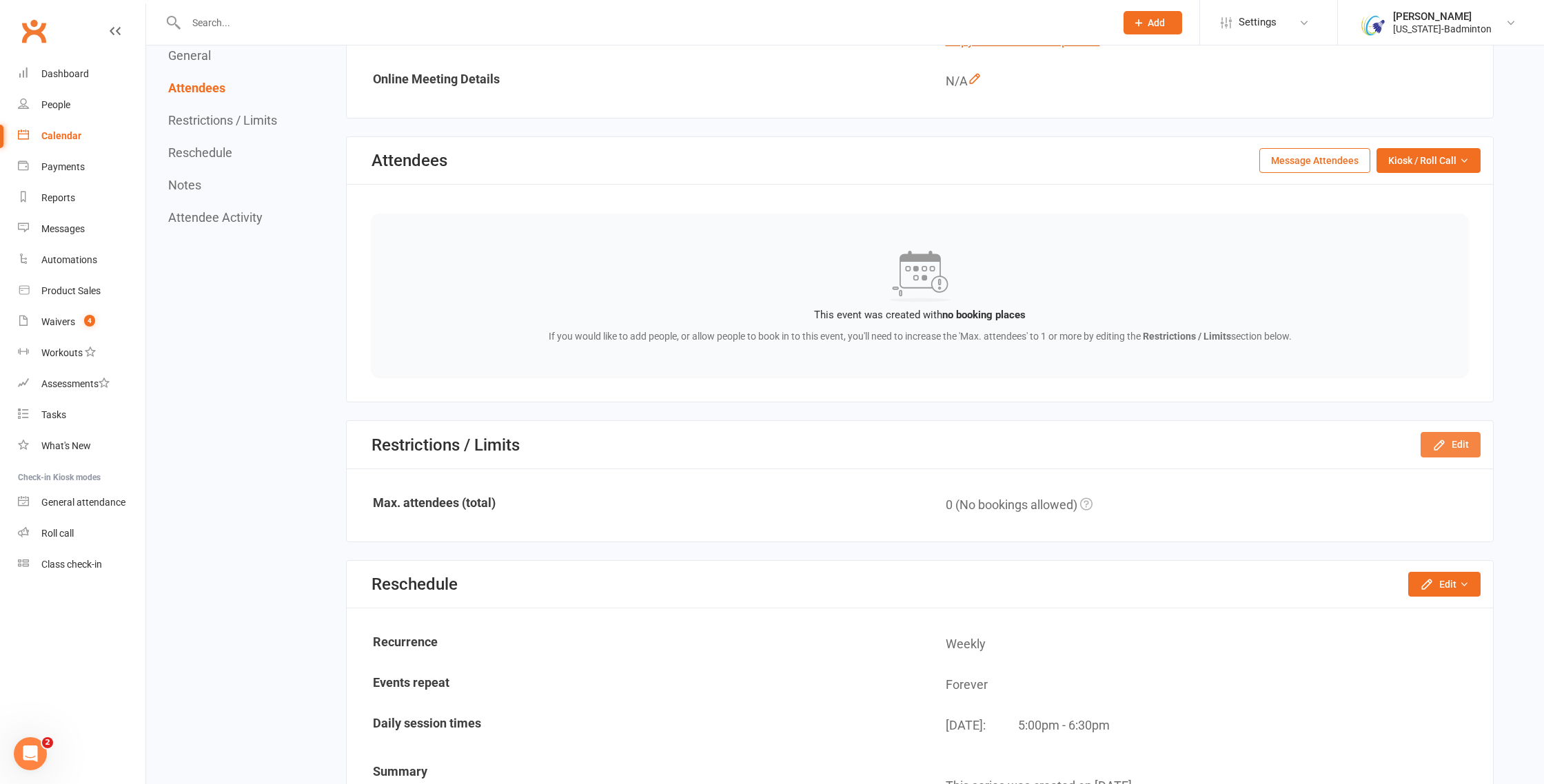
click at [1465, 447] on button "Edit" at bounding box center [1451, 444] width 60 height 25
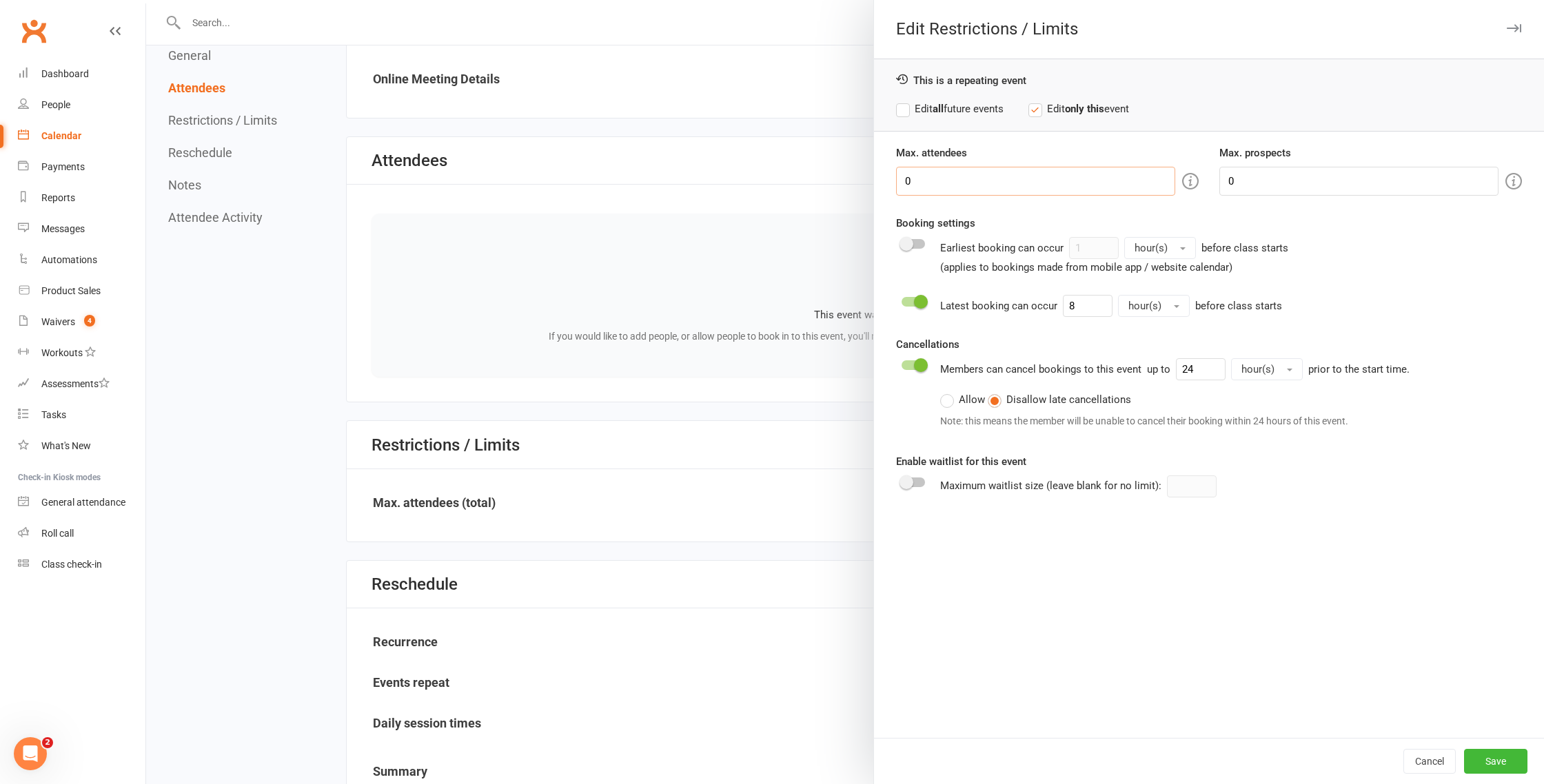
drag, startPoint x: 919, startPoint y: 179, endPoint x: 896, endPoint y: 178, distance: 23.0
click at [896, 178] on input "0" at bounding box center [1035, 182] width 279 height 29
type input "12"
click at [904, 114] on label "Edit all future events" at bounding box center [950, 109] width 108 height 16
click at [1513, 763] on button "Save" at bounding box center [1495, 761] width 63 height 25
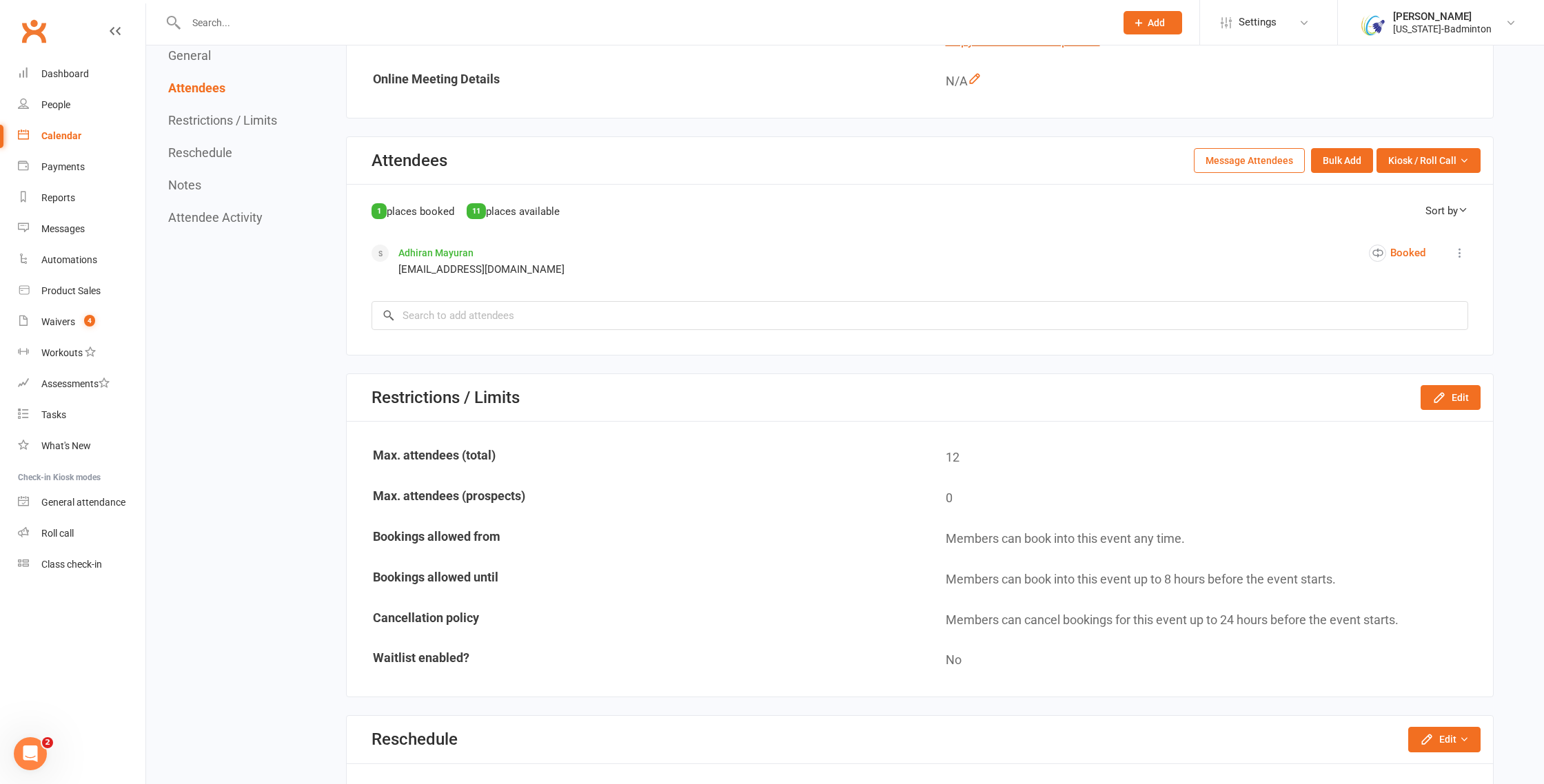
click at [471, 37] on div at bounding box center [635, 22] width 940 height 45
click at [463, 21] on input "text" at bounding box center [644, 22] width 924 height 19
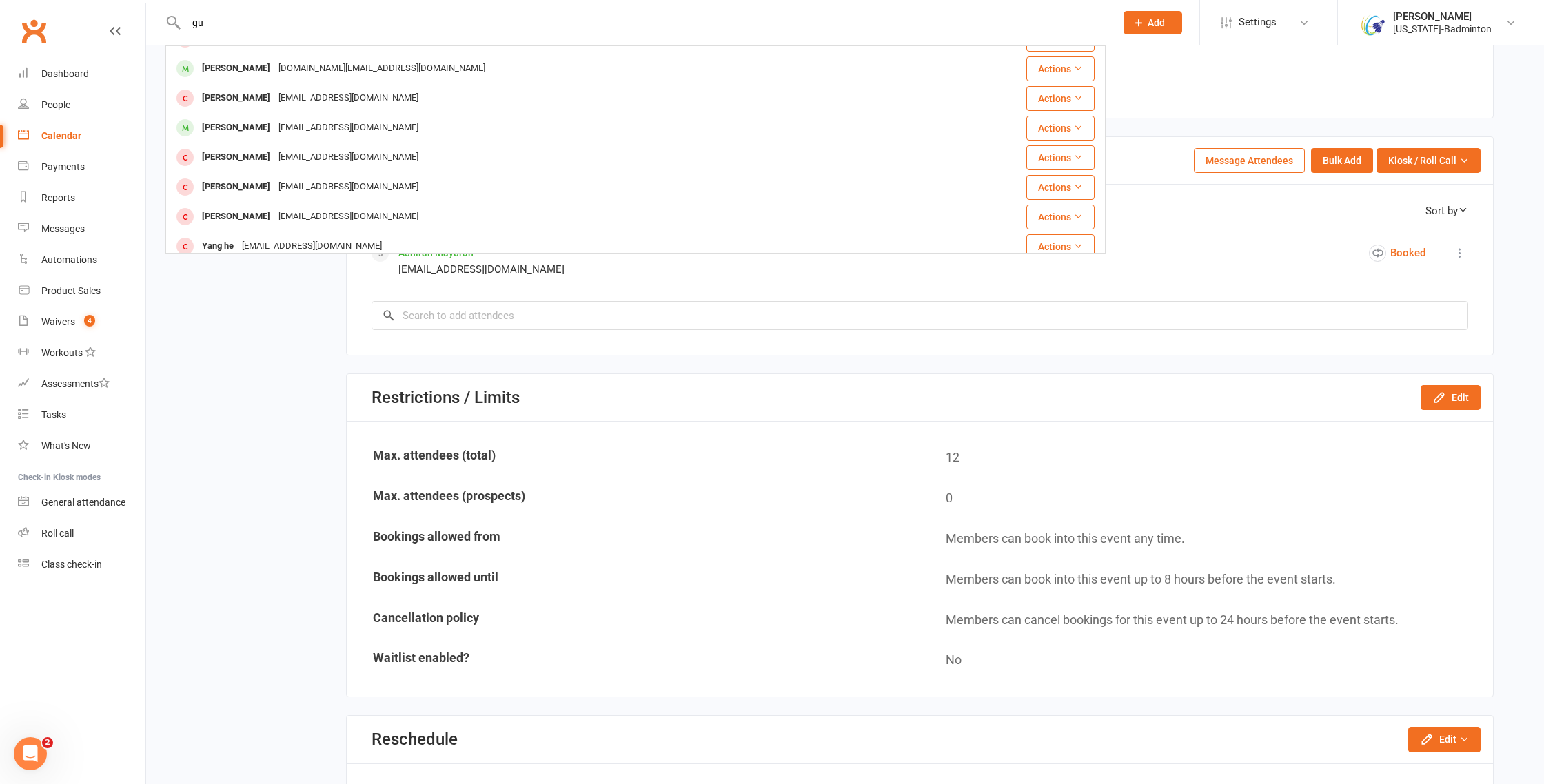
scroll to position [0, 0]
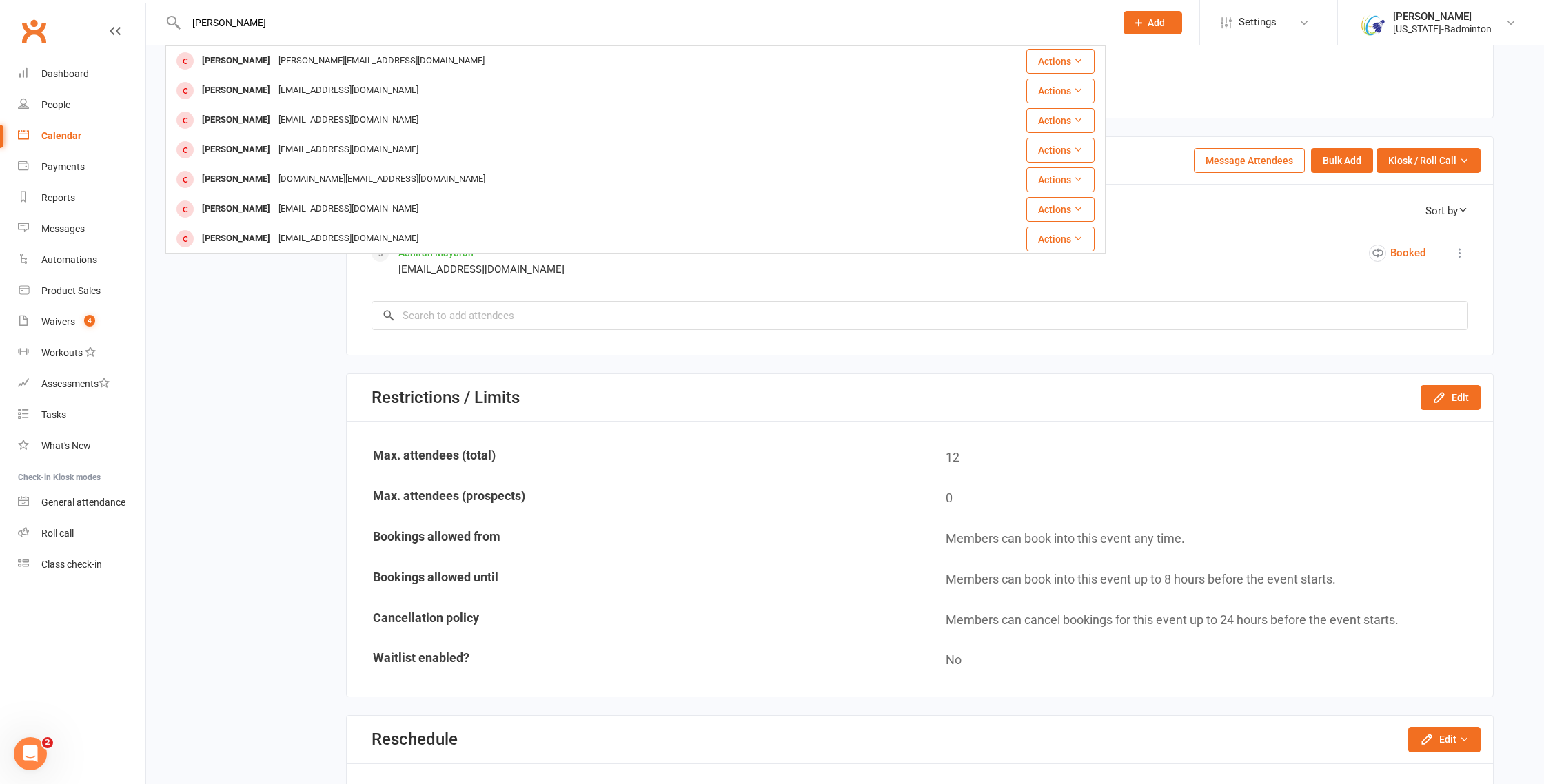
drag, startPoint x: 229, startPoint y: 24, endPoint x: 192, endPoint y: 22, distance: 37.1
click at [192, 22] on input "guong" at bounding box center [644, 22] width 924 height 19
type input "emily lin"
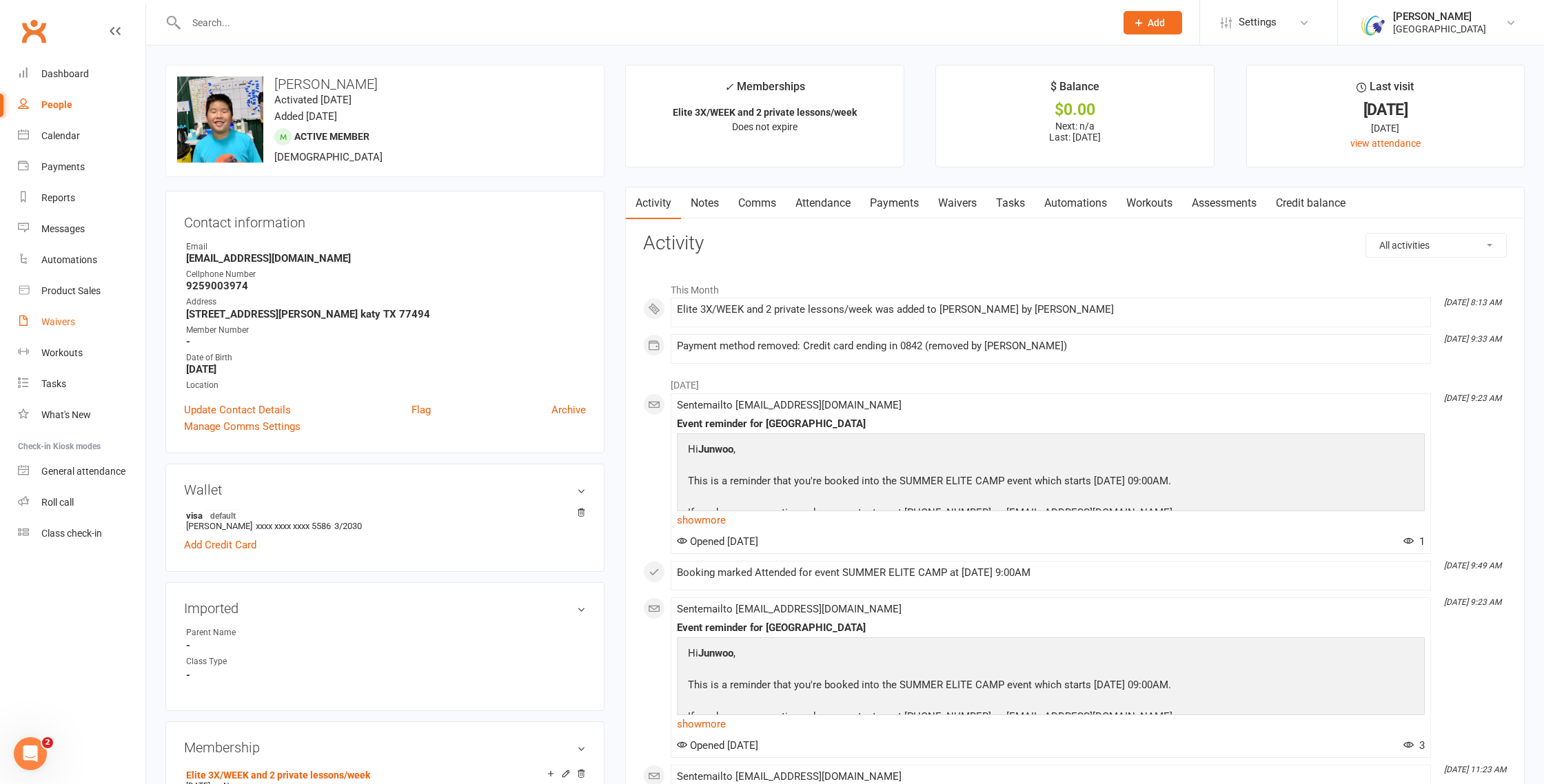
click at [63, 321] on div "Waivers" at bounding box center [58, 322] width 34 height 11
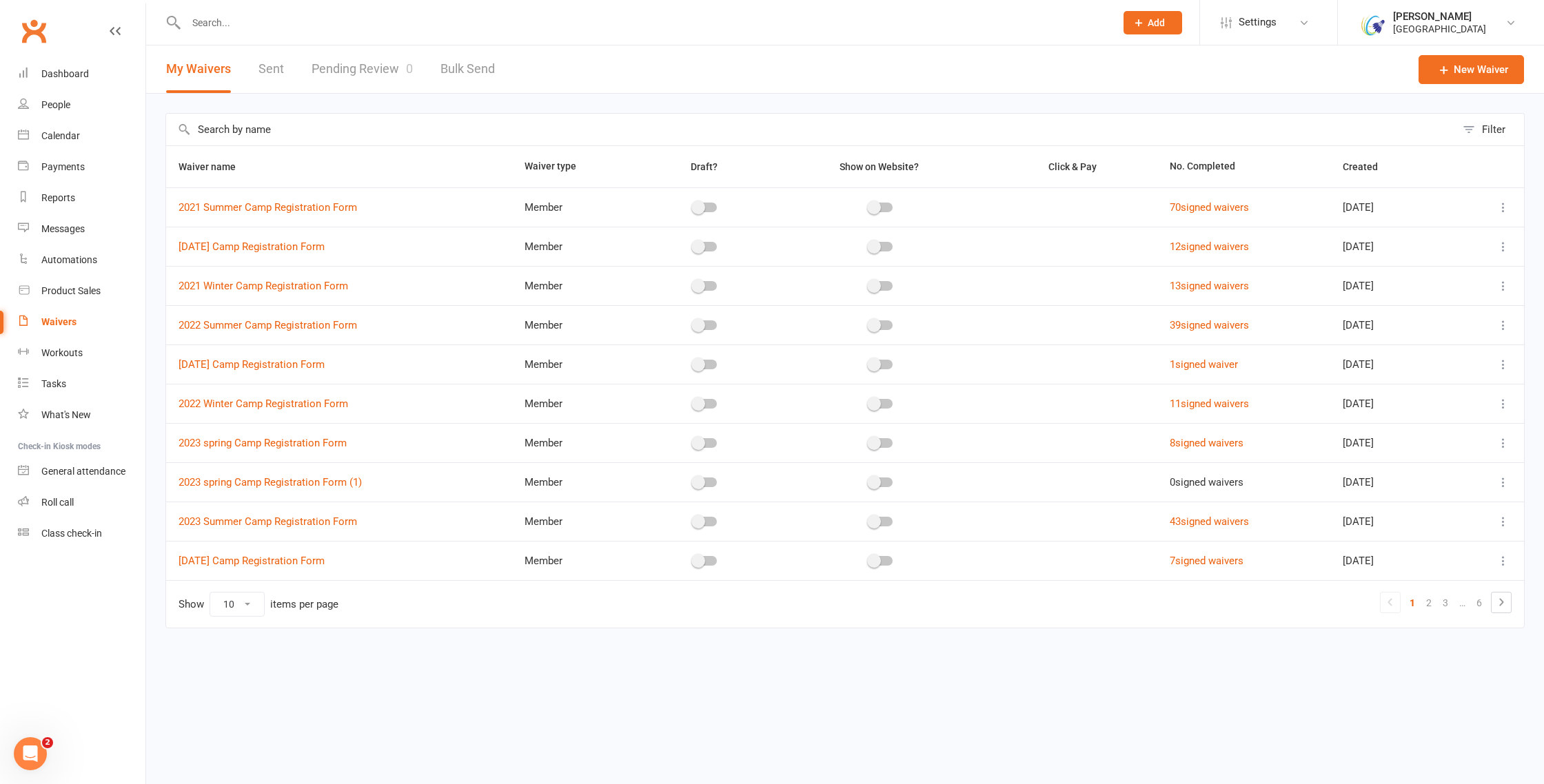
click at [378, 75] on link "Pending Review 0" at bounding box center [362, 69] width 101 height 47
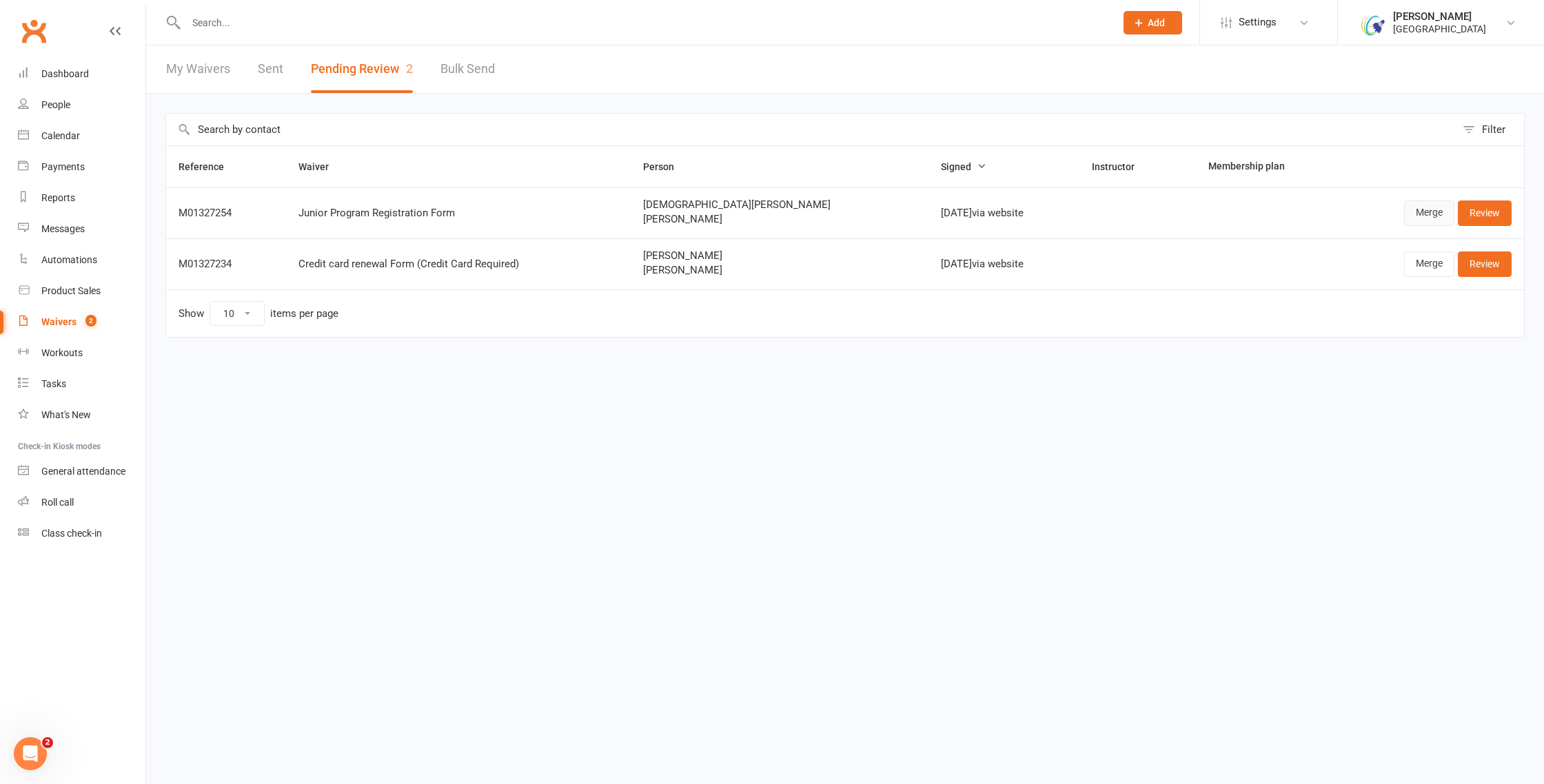
click at [1429, 212] on link "Merge" at bounding box center [1429, 213] width 50 height 25
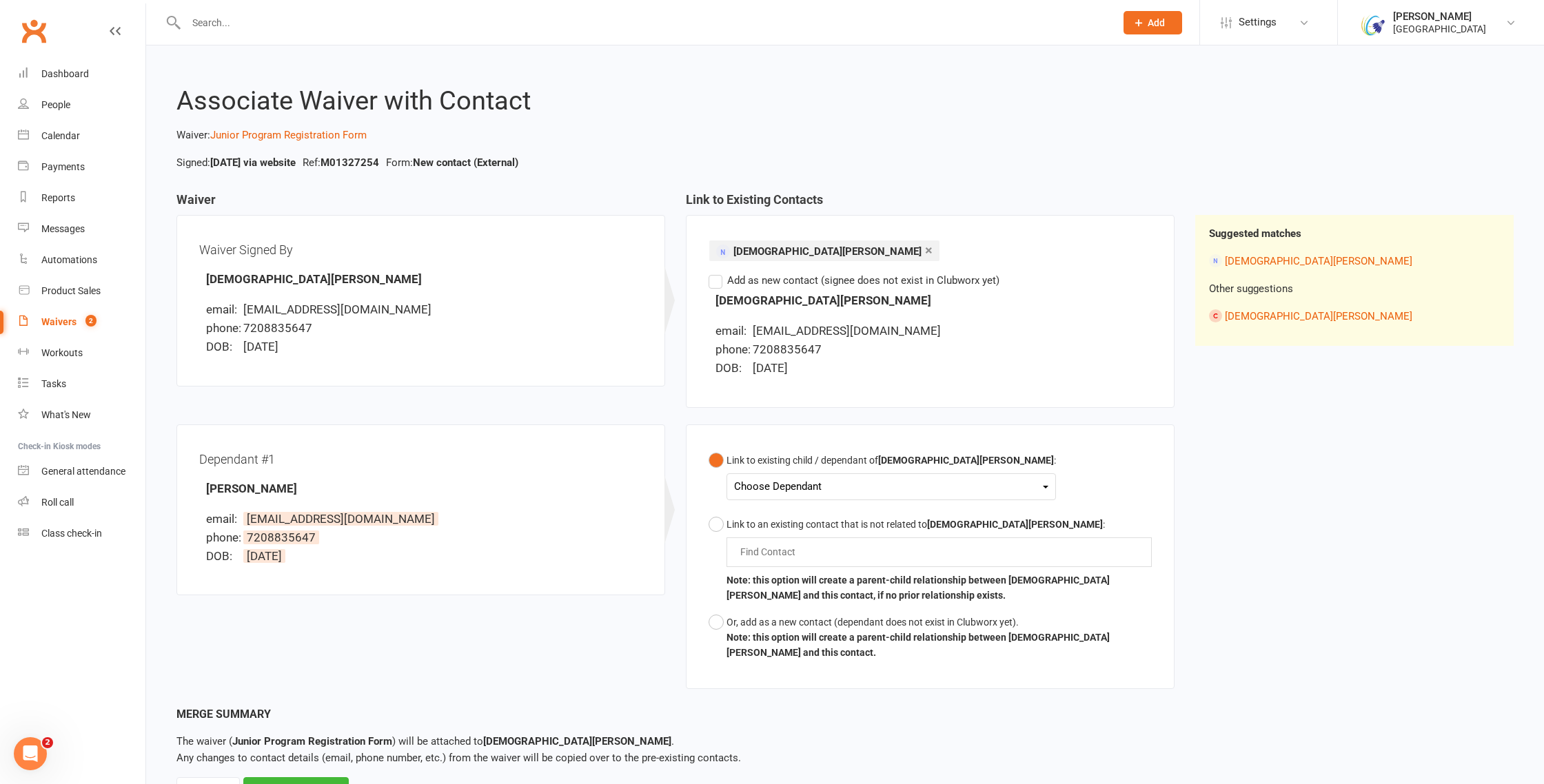
click at [856, 486] on div "Choose Dependant" at bounding box center [891, 486] width 314 height 18
drag, startPoint x: 761, startPoint y: 566, endPoint x: 759, endPoint y: 581, distance: 15.1
click at [761, 566] on div "Find Contact" at bounding box center [940, 552] width 425 height 29
click at [713, 622] on button "Or, add as a new contact (dependant does not exist in Clubworx yet). Note: this…" at bounding box center [930, 637] width 443 height 57
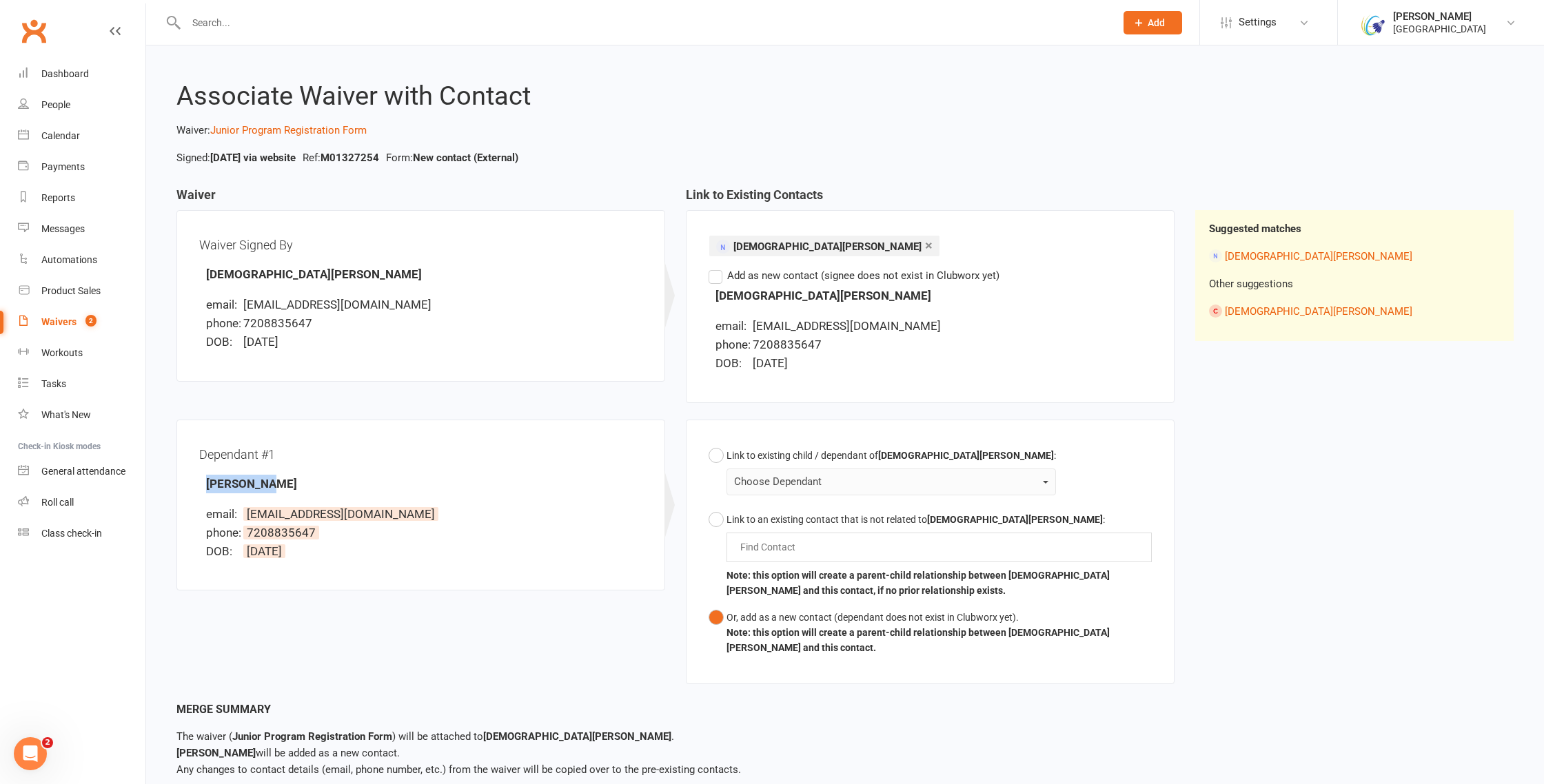
drag, startPoint x: 248, startPoint y: 486, endPoint x: 194, endPoint y: 487, distance: 54.0
click at [194, 487] on div "Dependant #1 Elliana Vo email: moses.hoavo@gmail.com phone: 7208835647 DOB: 15 …" at bounding box center [420, 506] width 488 height 172
copy strong "Elliana Vo"
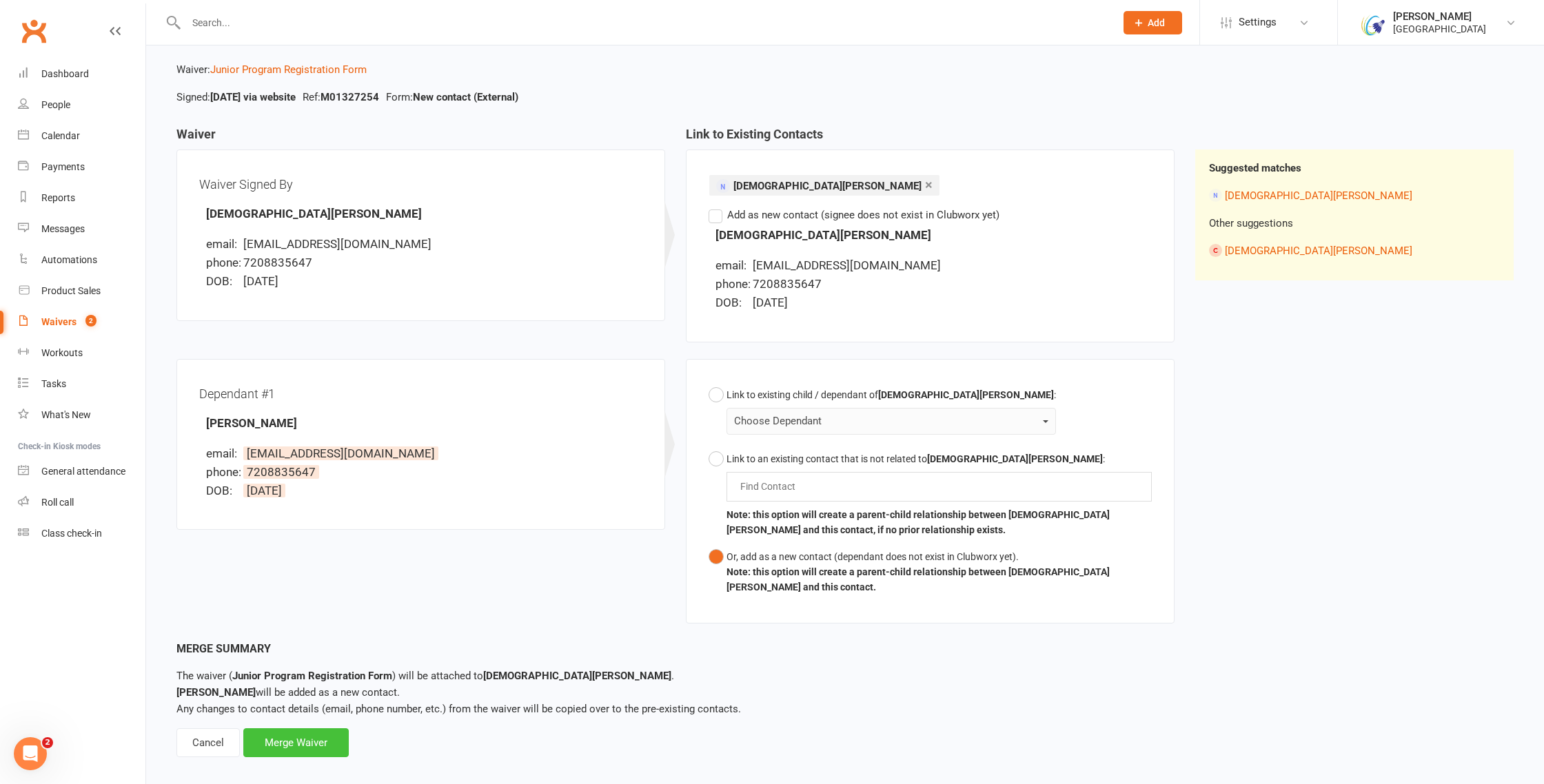
click at [302, 735] on div "Merge Waiver" at bounding box center [296, 743] width 106 height 29
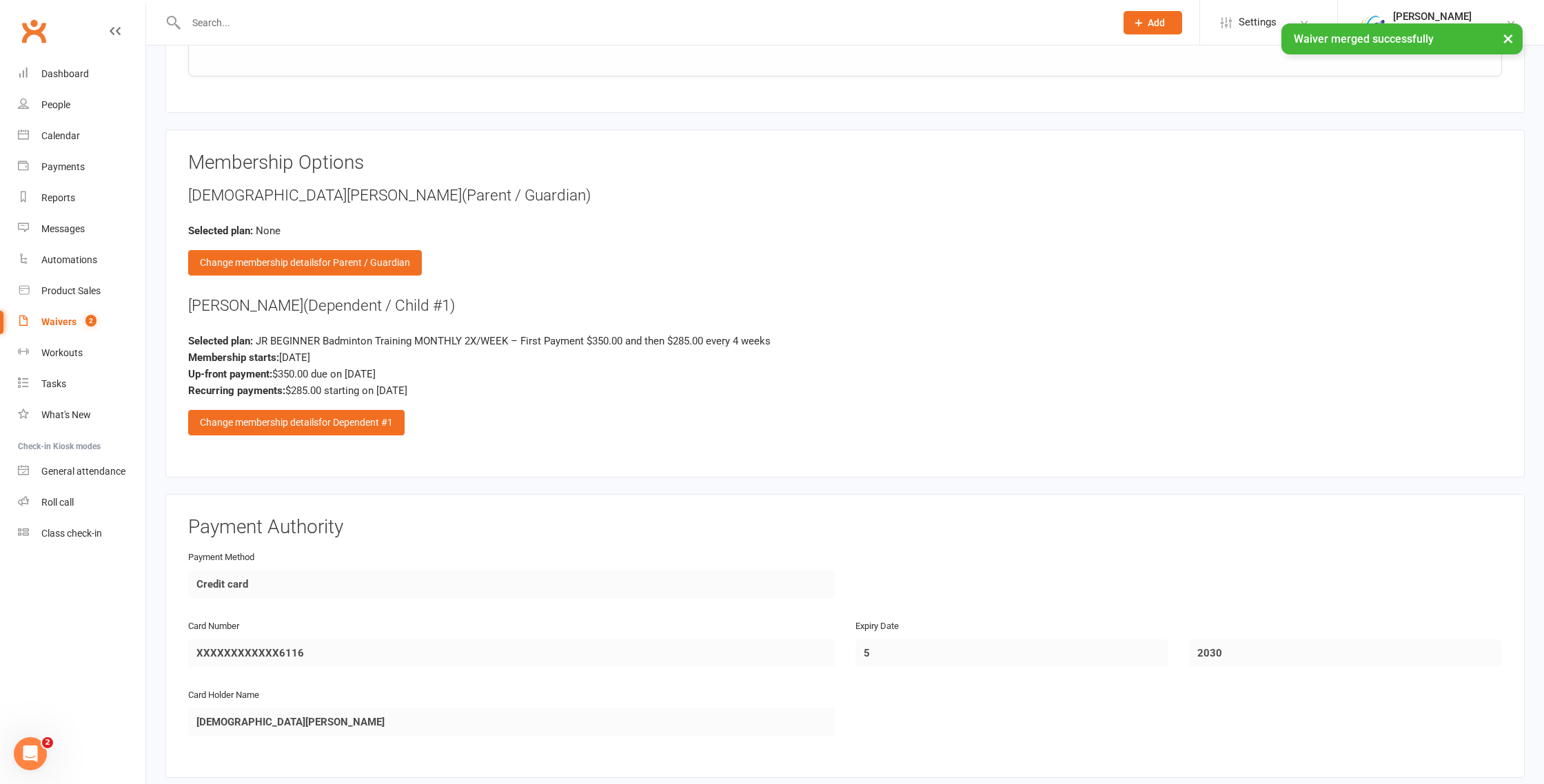
scroll to position [1804, 0]
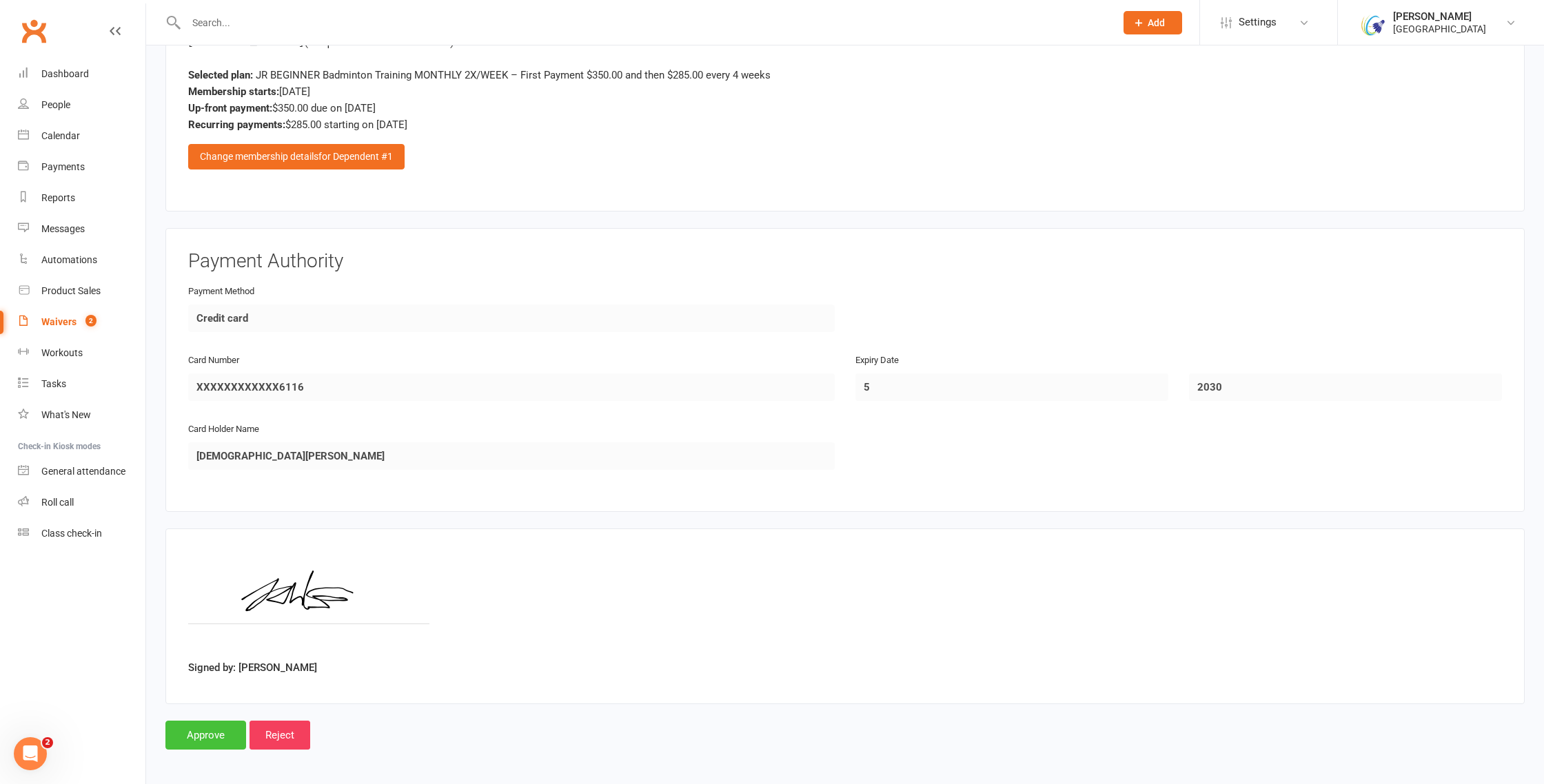
click at [194, 734] on input "Approve" at bounding box center [205, 736] width 80 height 29
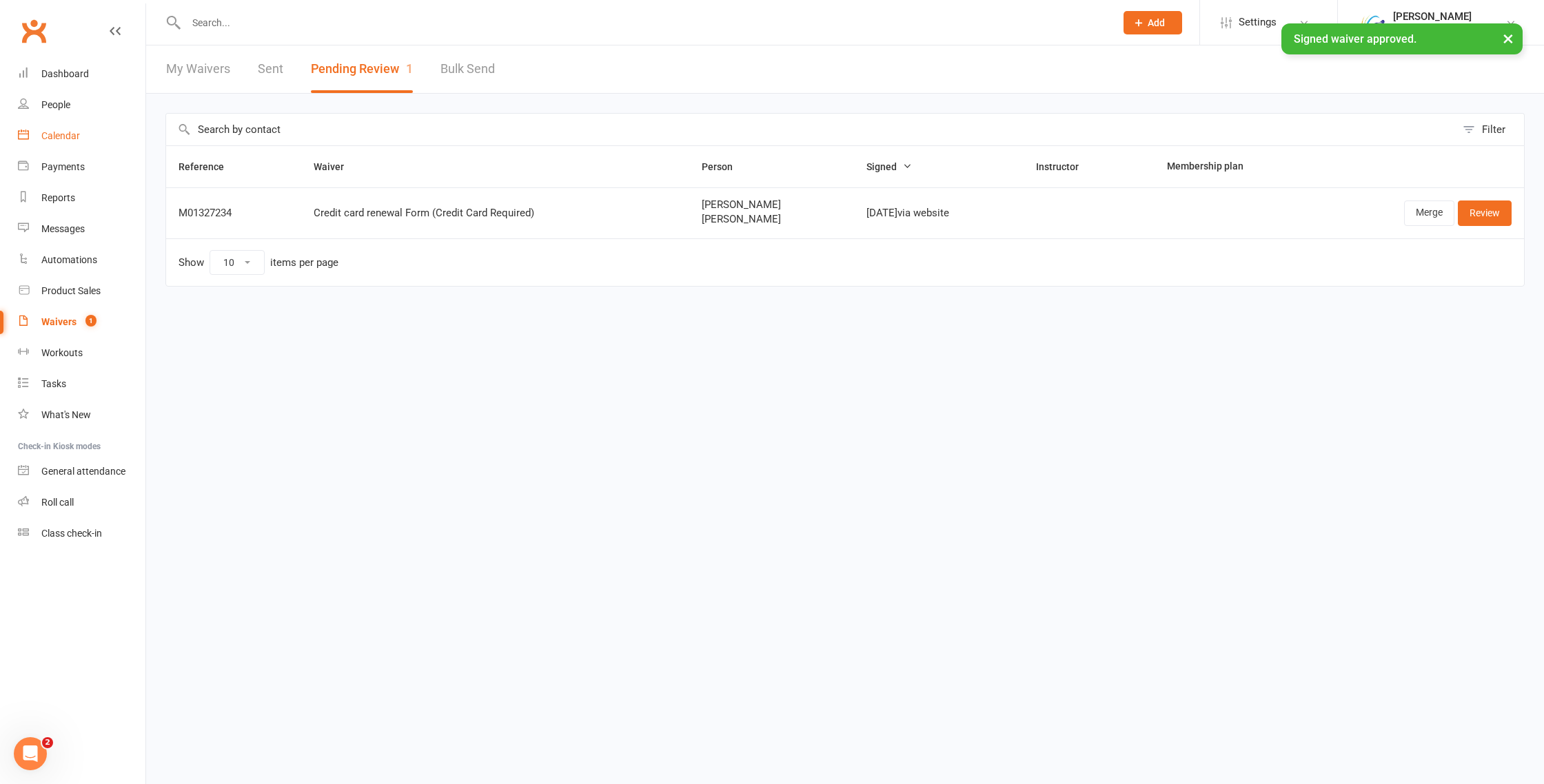
click at [58, 132] on div "Calendar" at bounding box center [60, 136] width 38 height 11
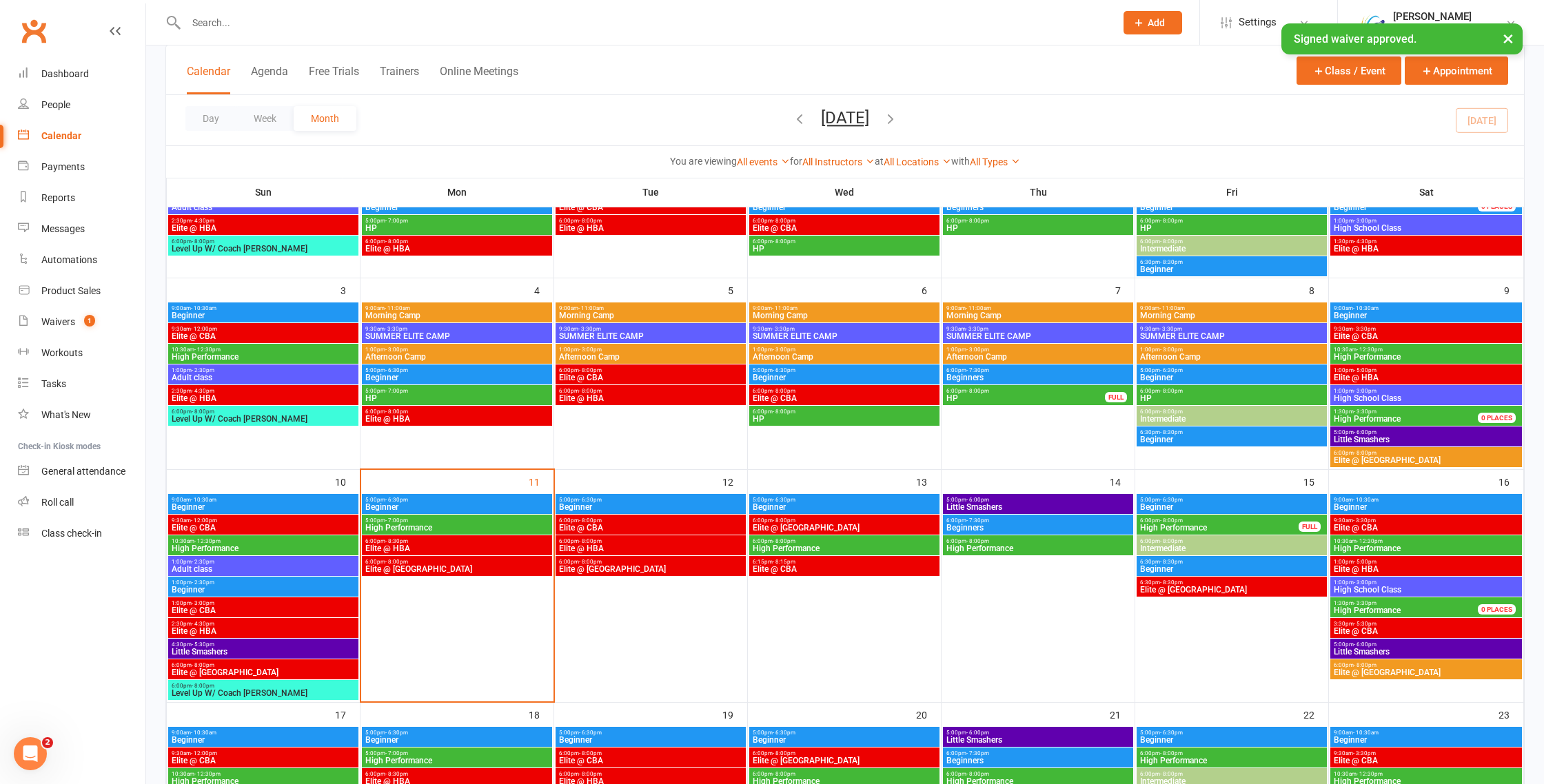
scroll to position [218, 0]
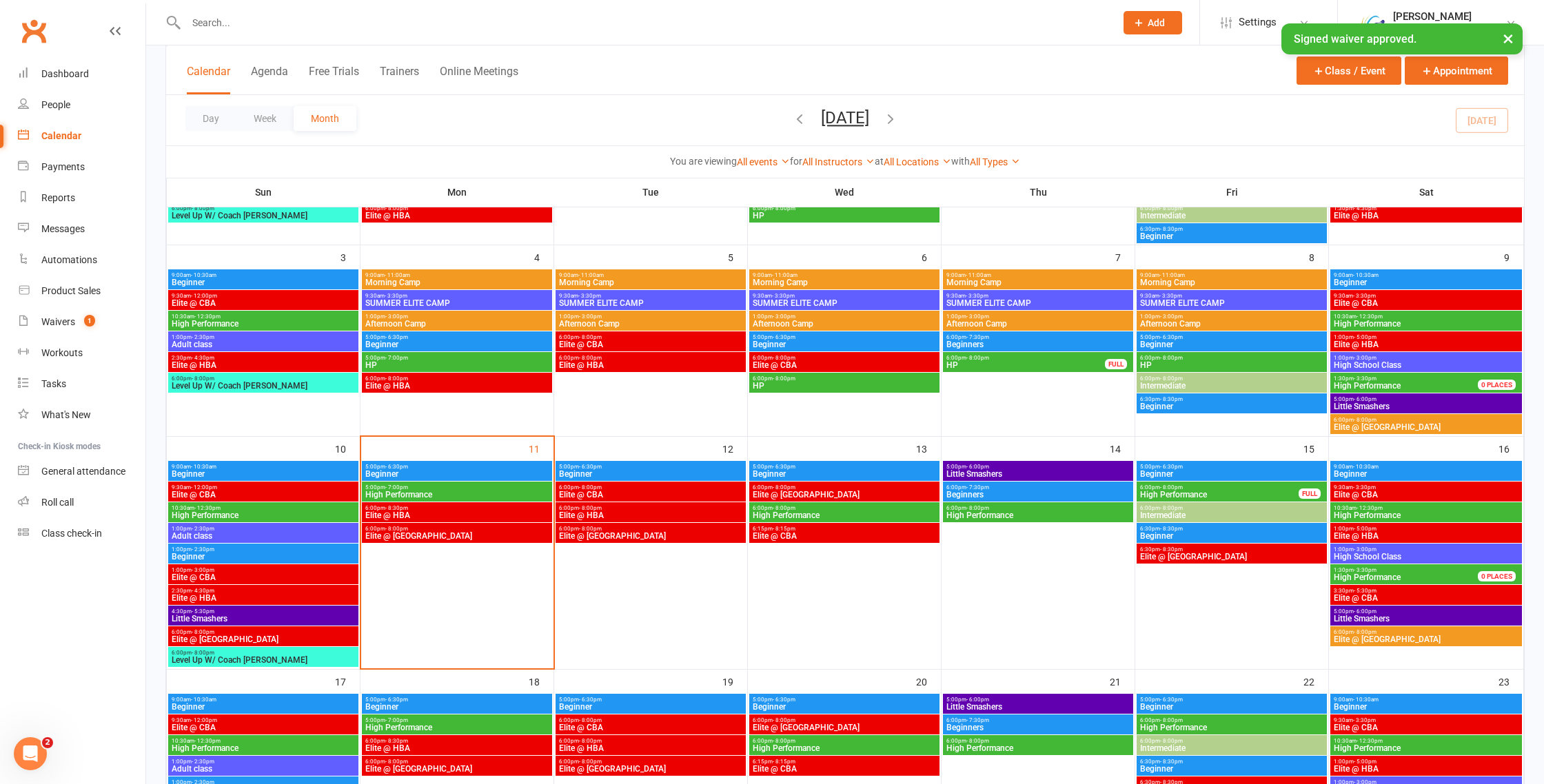
click at [483, 470] on span "Beginner" at bounding box center [457, 474] width 184 height 8
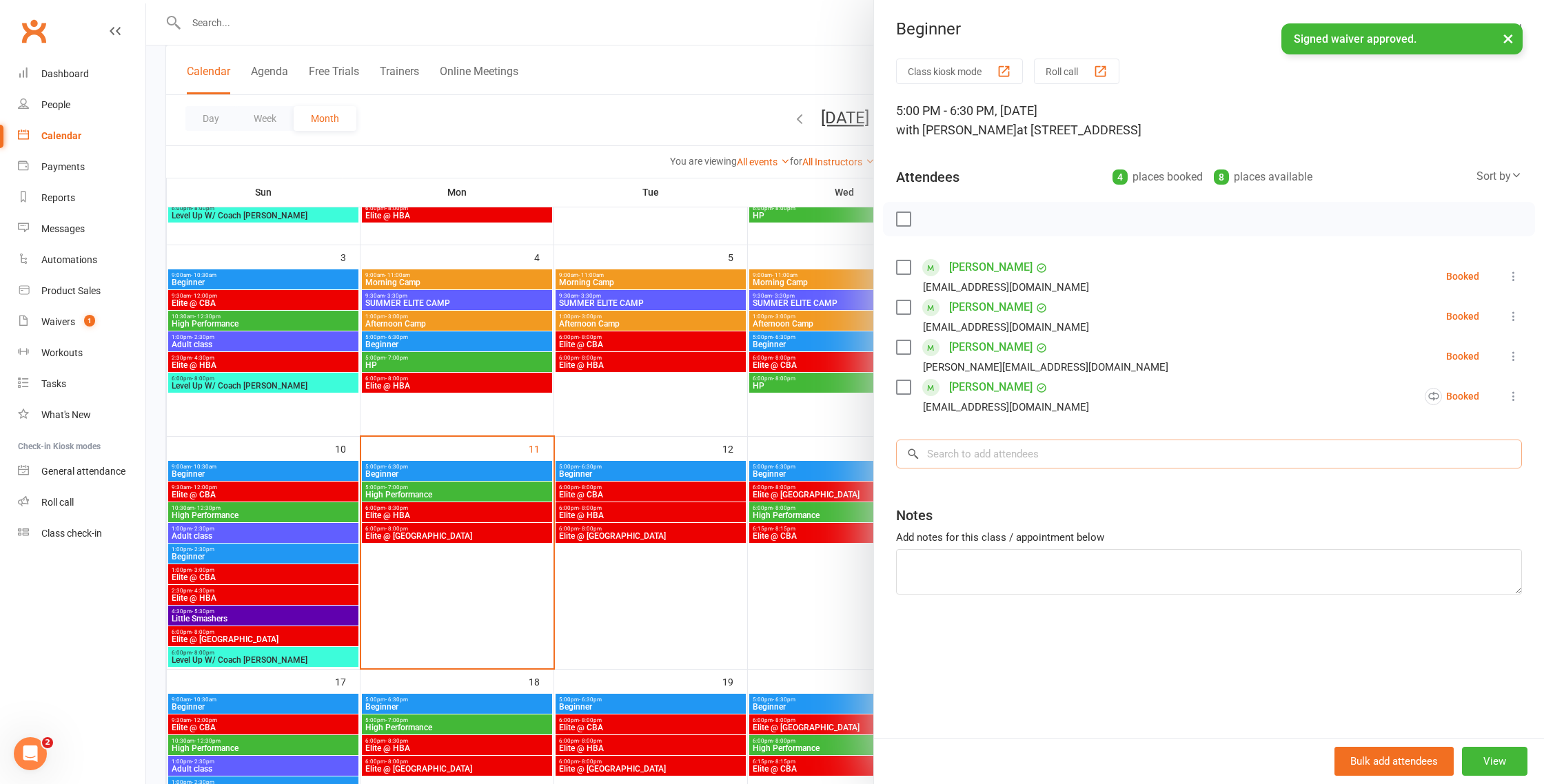
click at [1034, 453] on input "search" at bounding box center [1208, 455] width 625 height 29
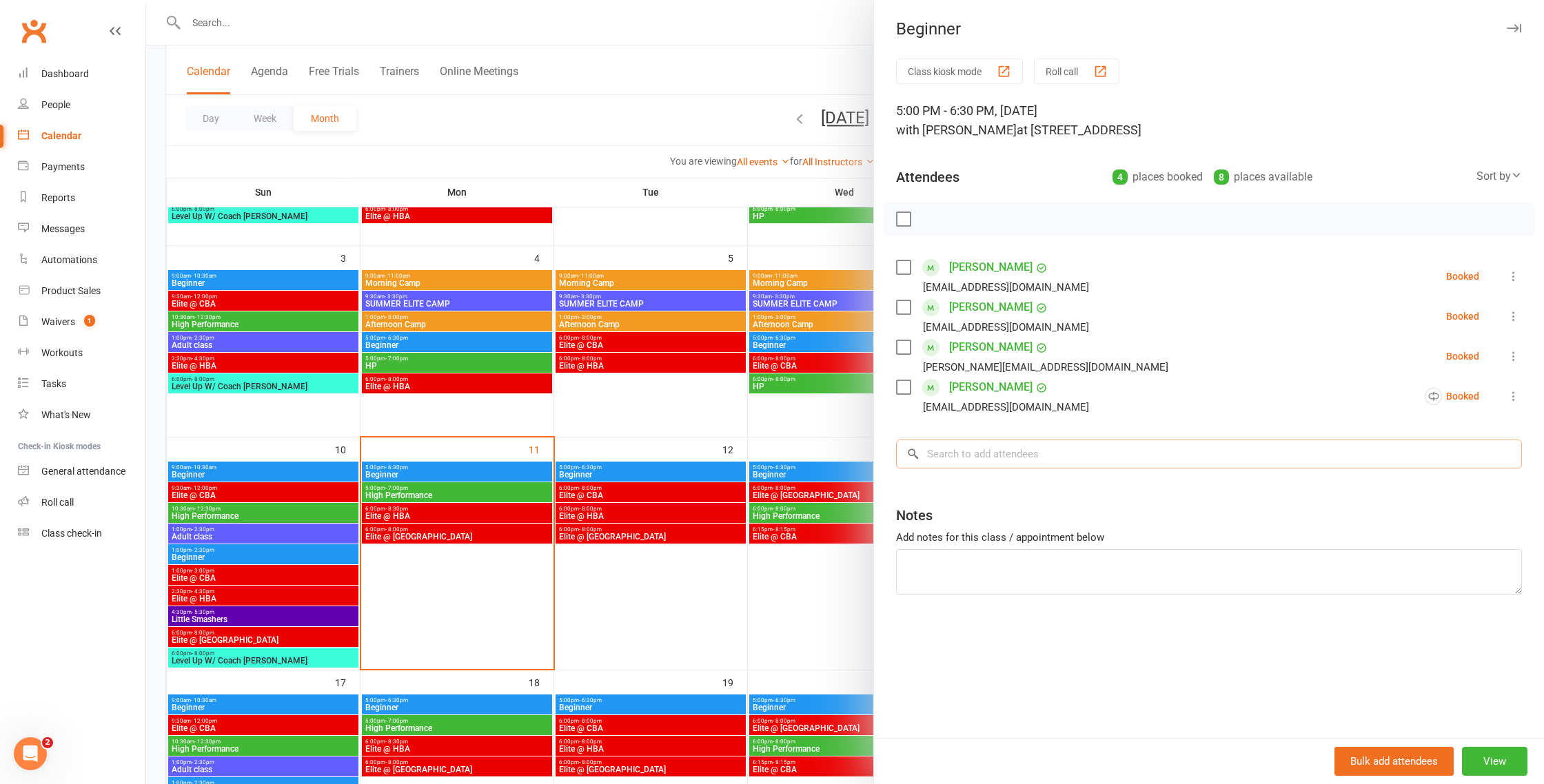
paste input "Elliana Vo"
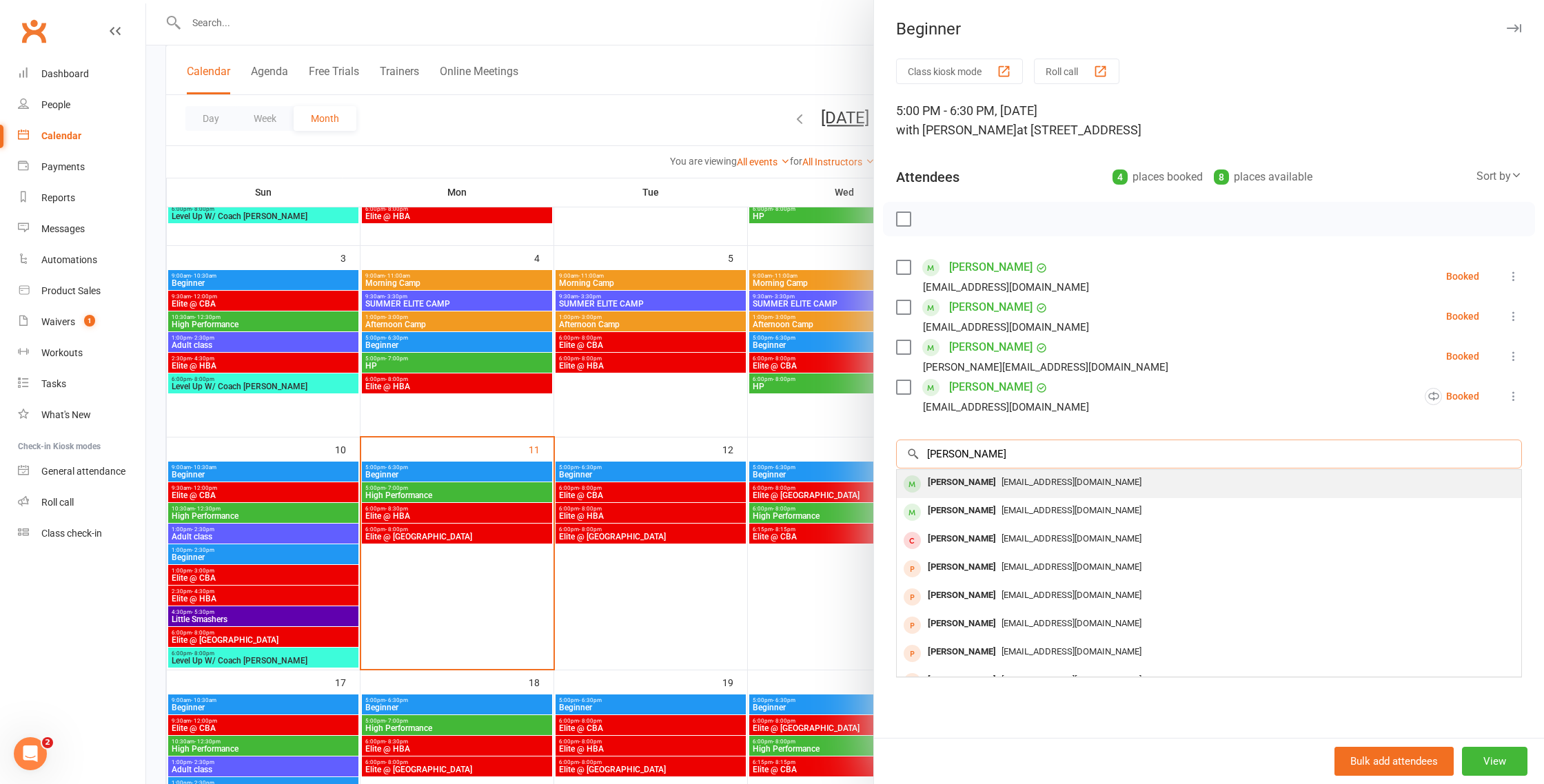
type input "Elliana Vo"
click at [1002, 485] on span "moses.hoavo@gmail.com" at bounding box center [1071, 481] width 140 height 10
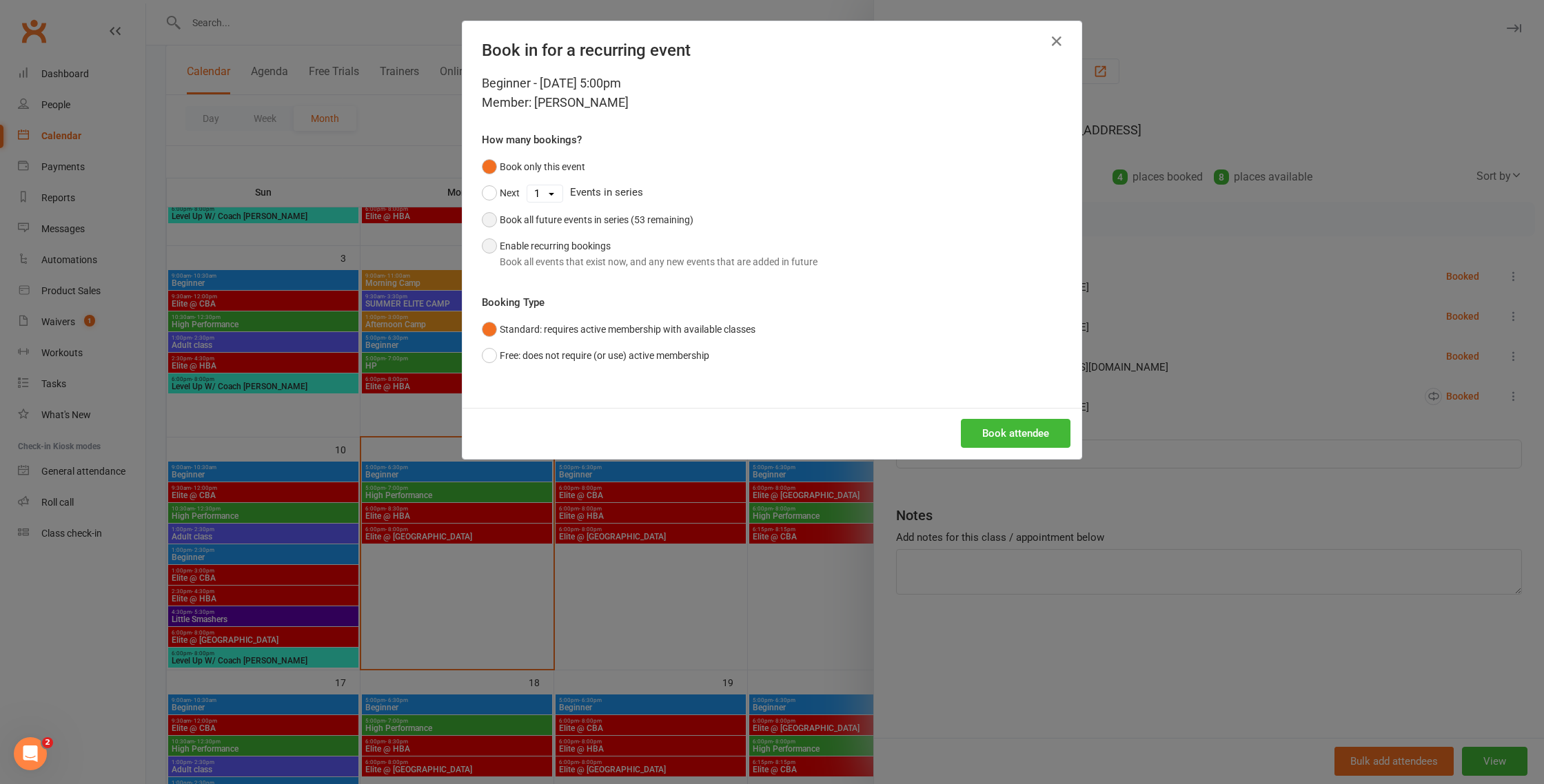
drag, startPoint x: 537, startPoint y: 225, endPoint x: 562, endPoint y: 243, distance: 30.8
click at [538, 225] on div "Book all future events in series (53 remaining)" at bounding box center [596, 220] width 194 height 16
click at [981, 426] on button "Book attendee" at bounding box center [1015, 434] width 110 height 29
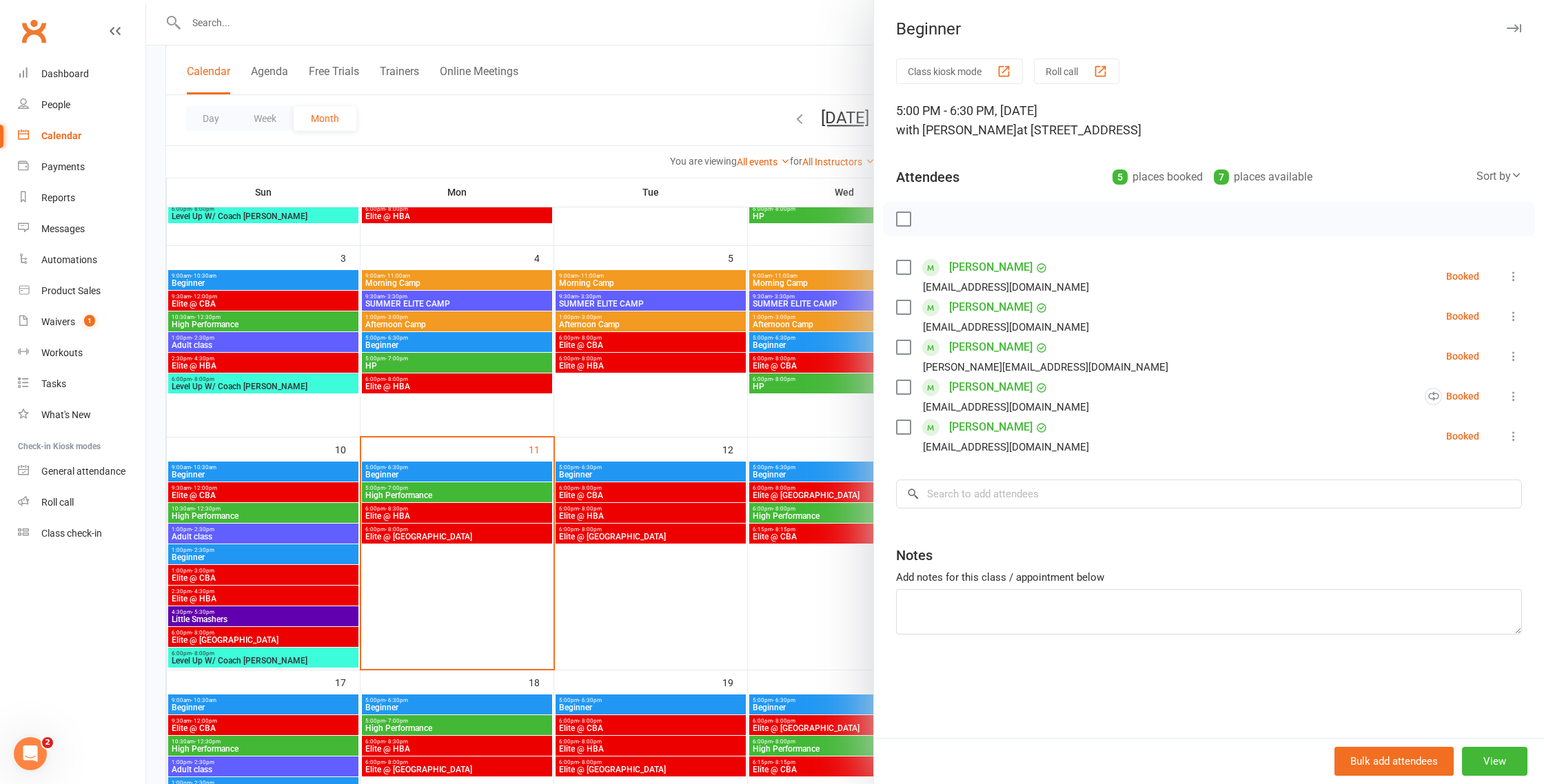
click at [761, 580] on div at bounding box center [845, 392] width 1398 height 784
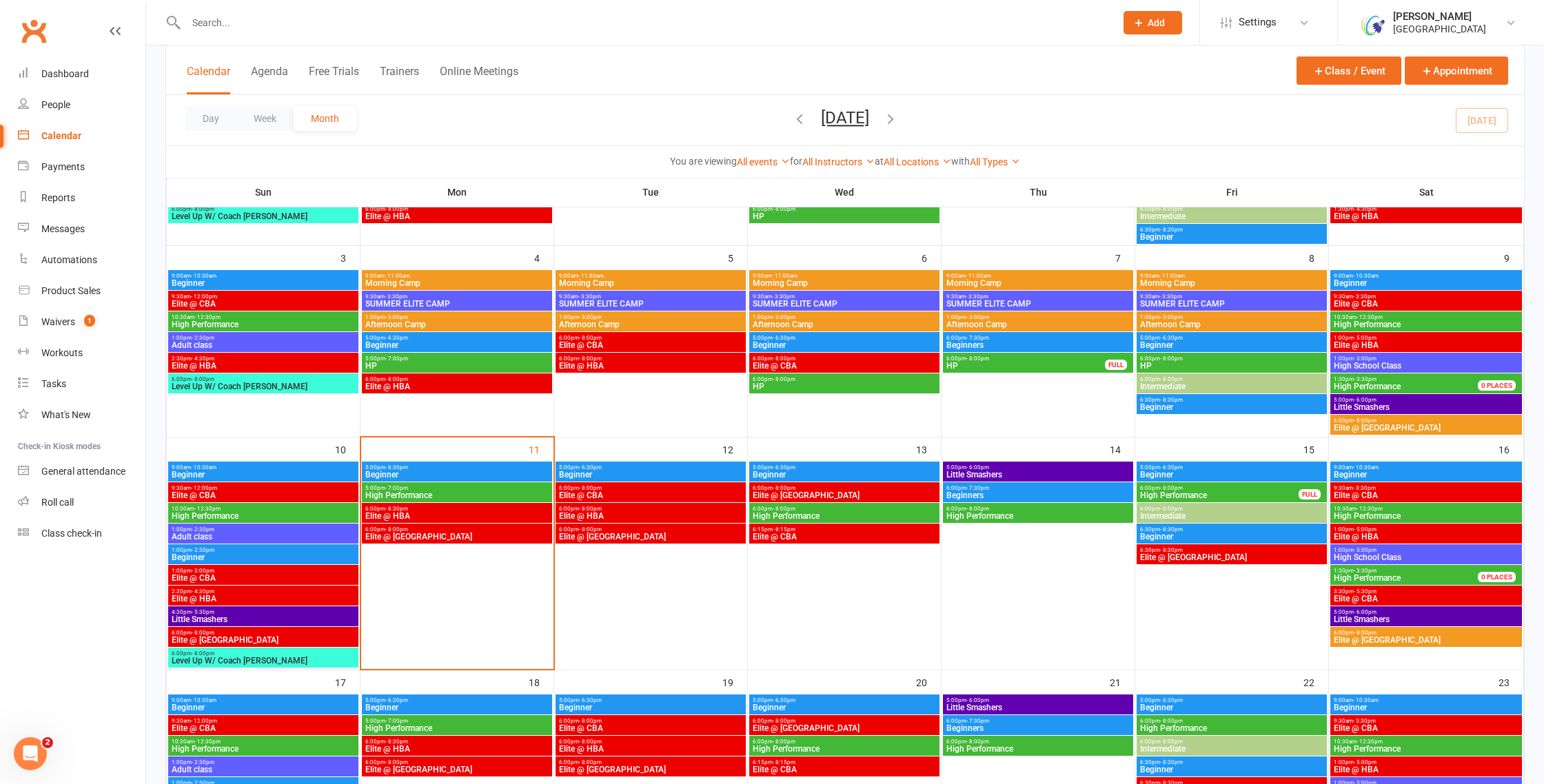
click at [836, 471] on span "Beginner" at bounding box center [845, 475] width 184 height 8
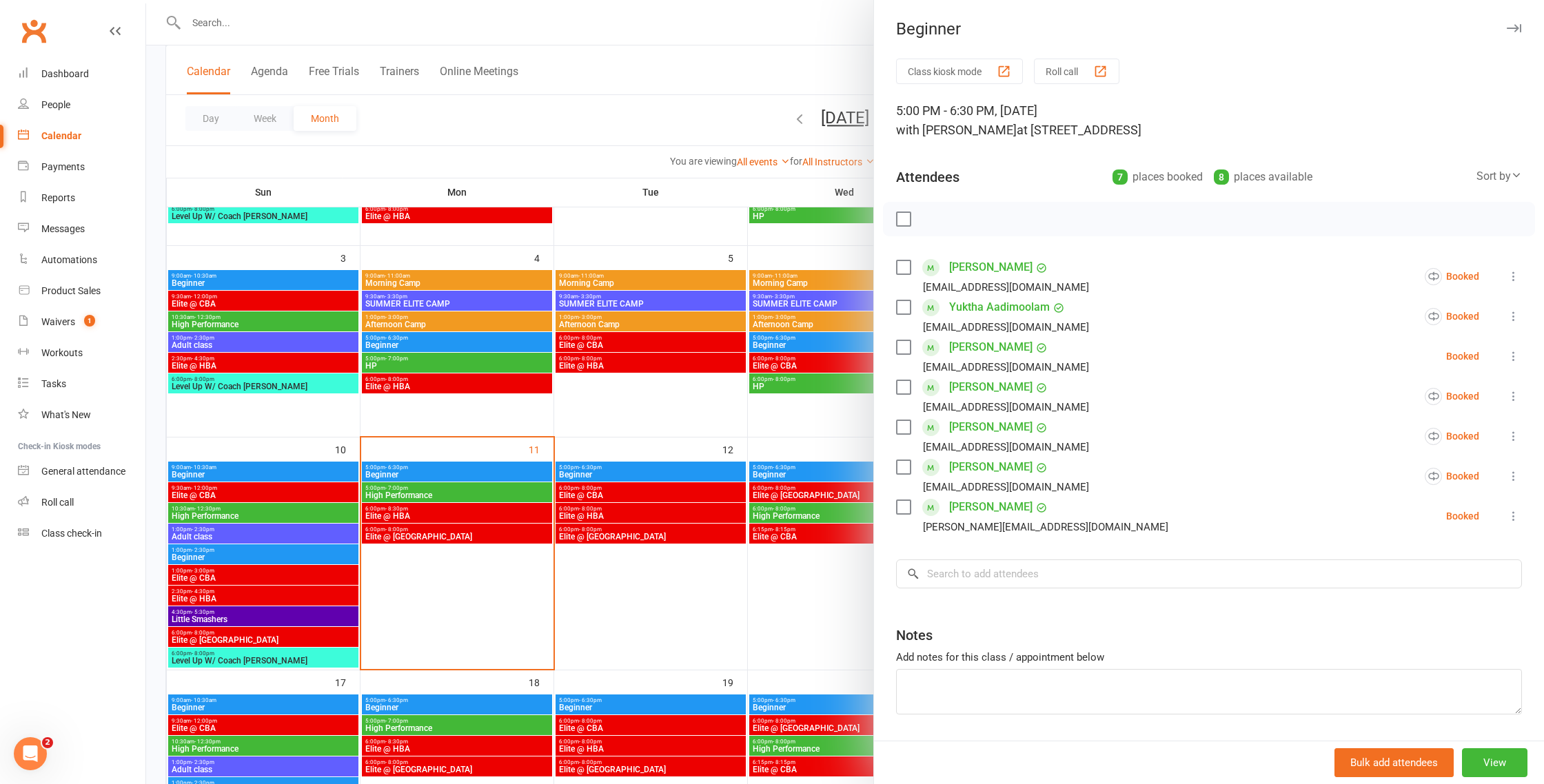
click at [836, 469] on div at bounding box center [845, 392] width 1398 height 784
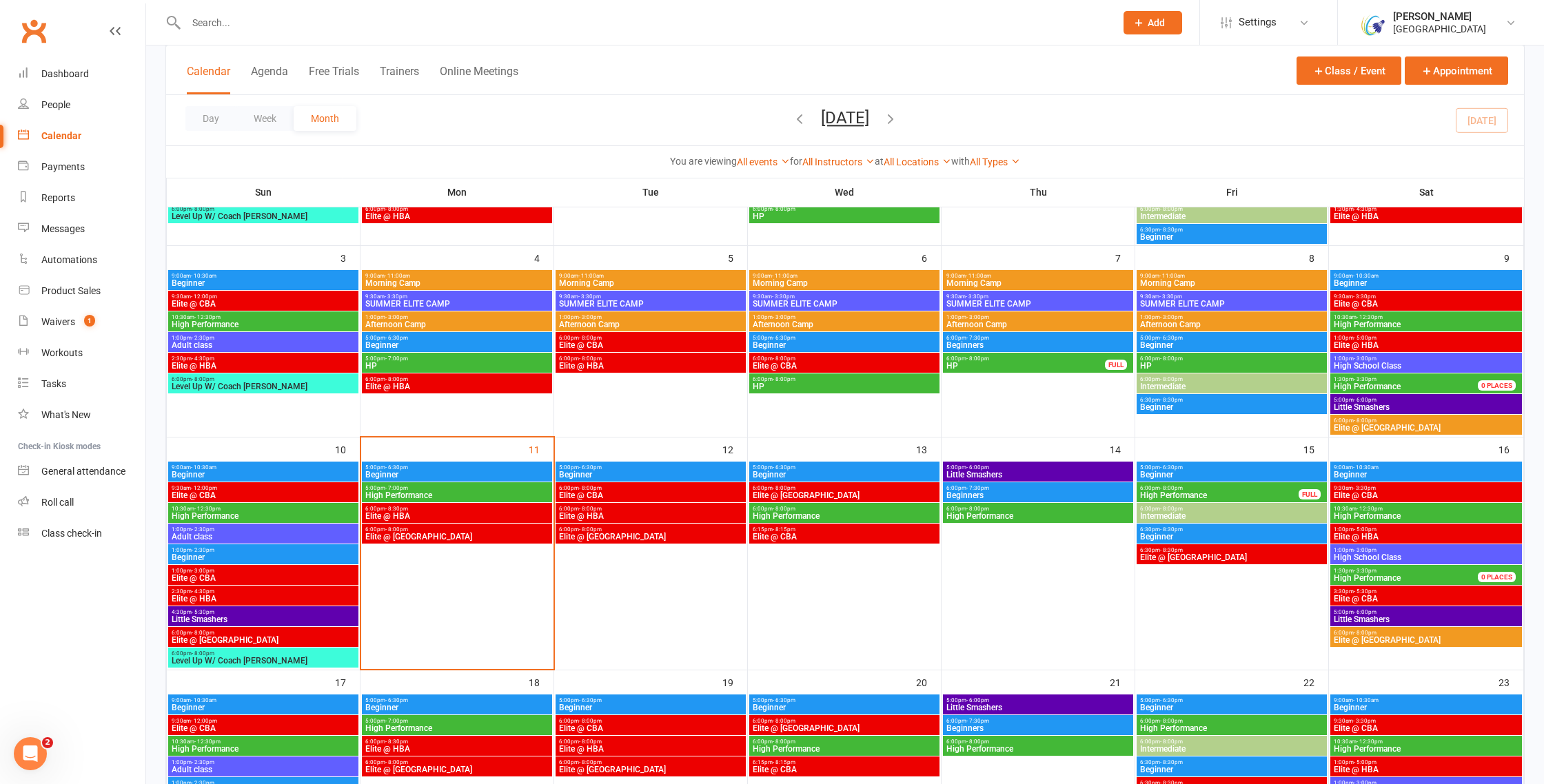
click at [967, 492] on span "Beginners" at bounding box center [1038, 495] width 184 height 8
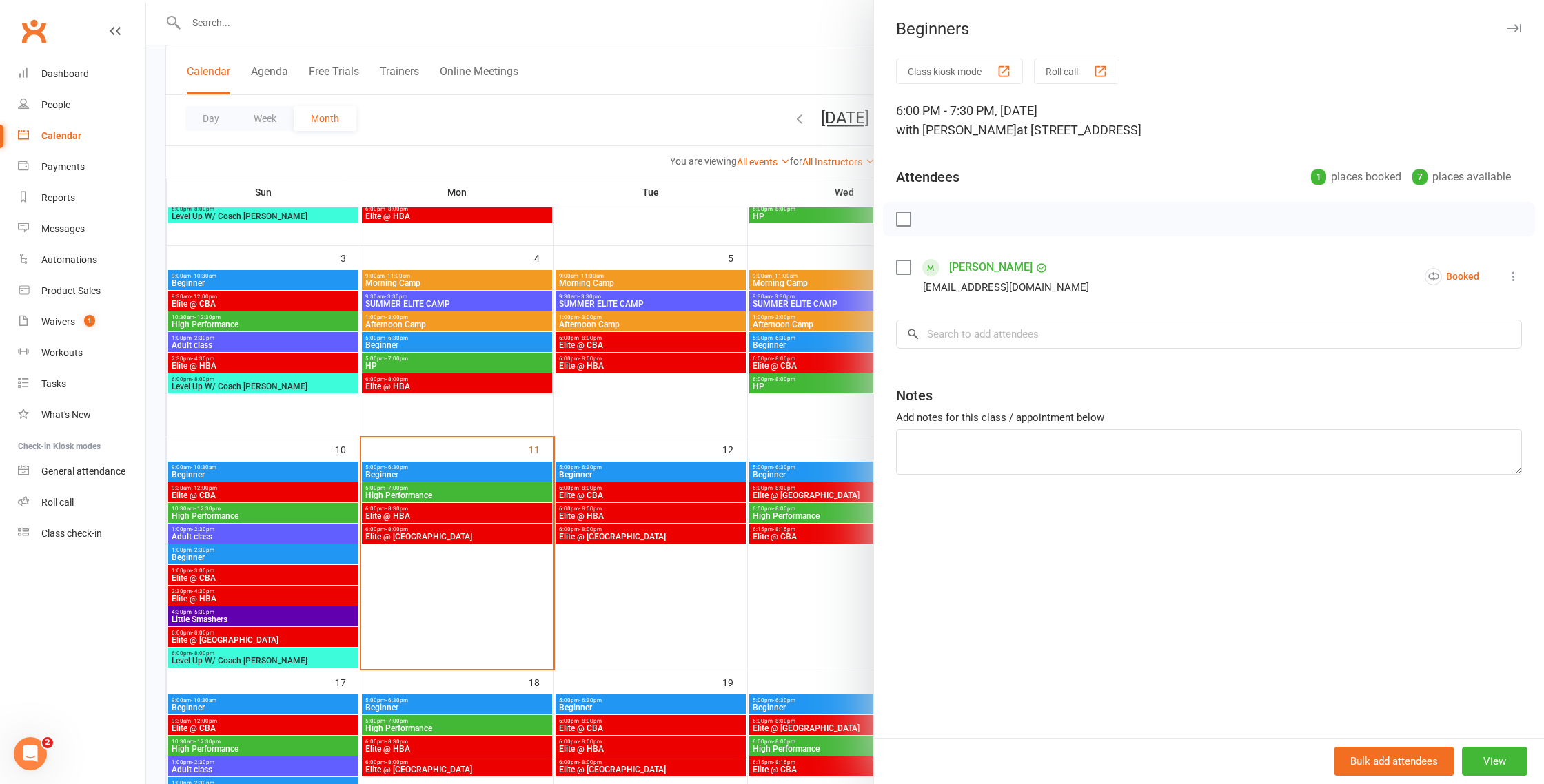
click at [797, 482] on div at bounding box center [845, 392] width 1398 height 784
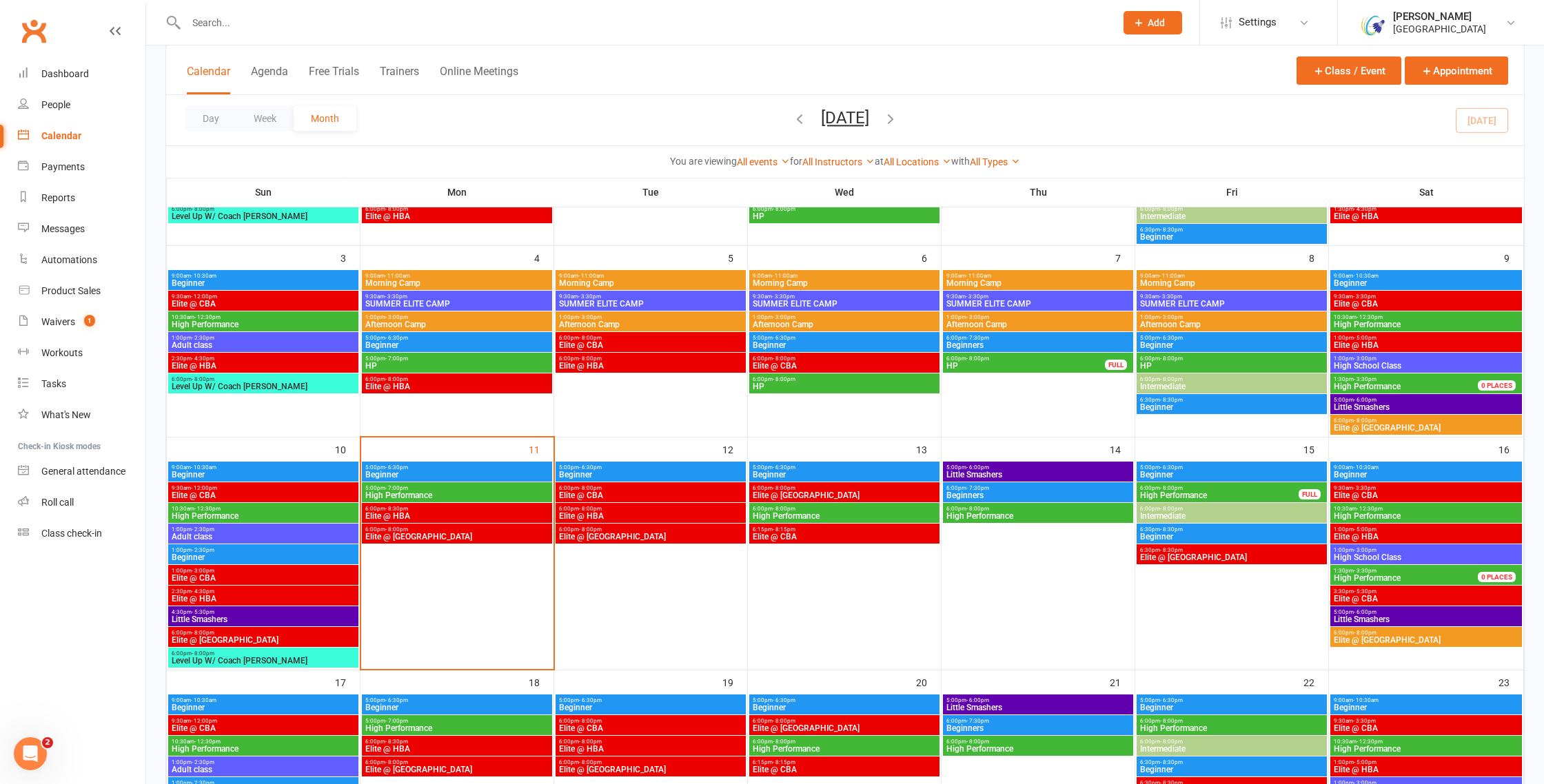
click at [993, 512] on span "High Performance" at bounding box center [1038, 516] width 184 height 8
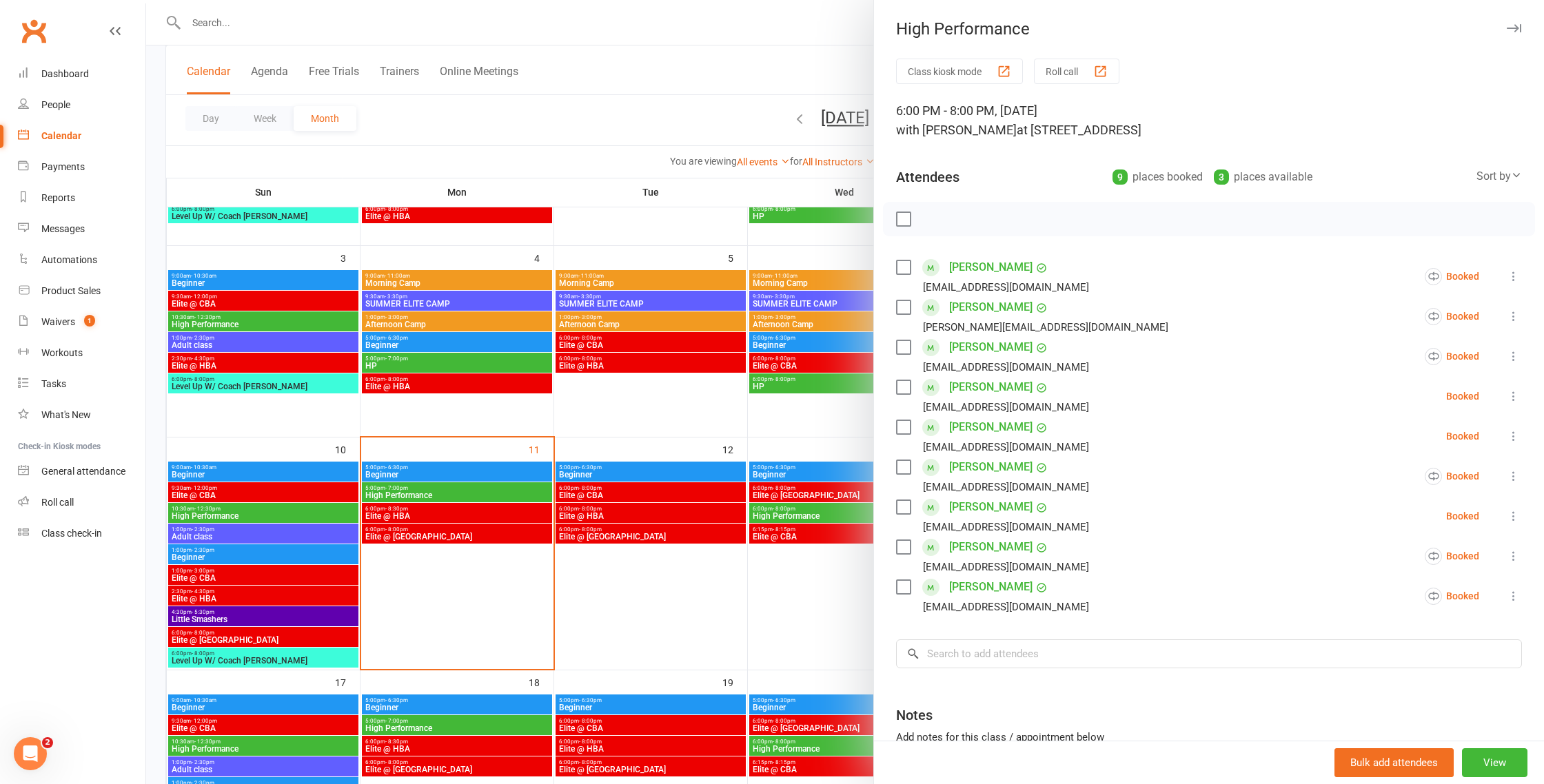
click at [819, 504] on div at bounding box center [845, 392] width 1398 height 784
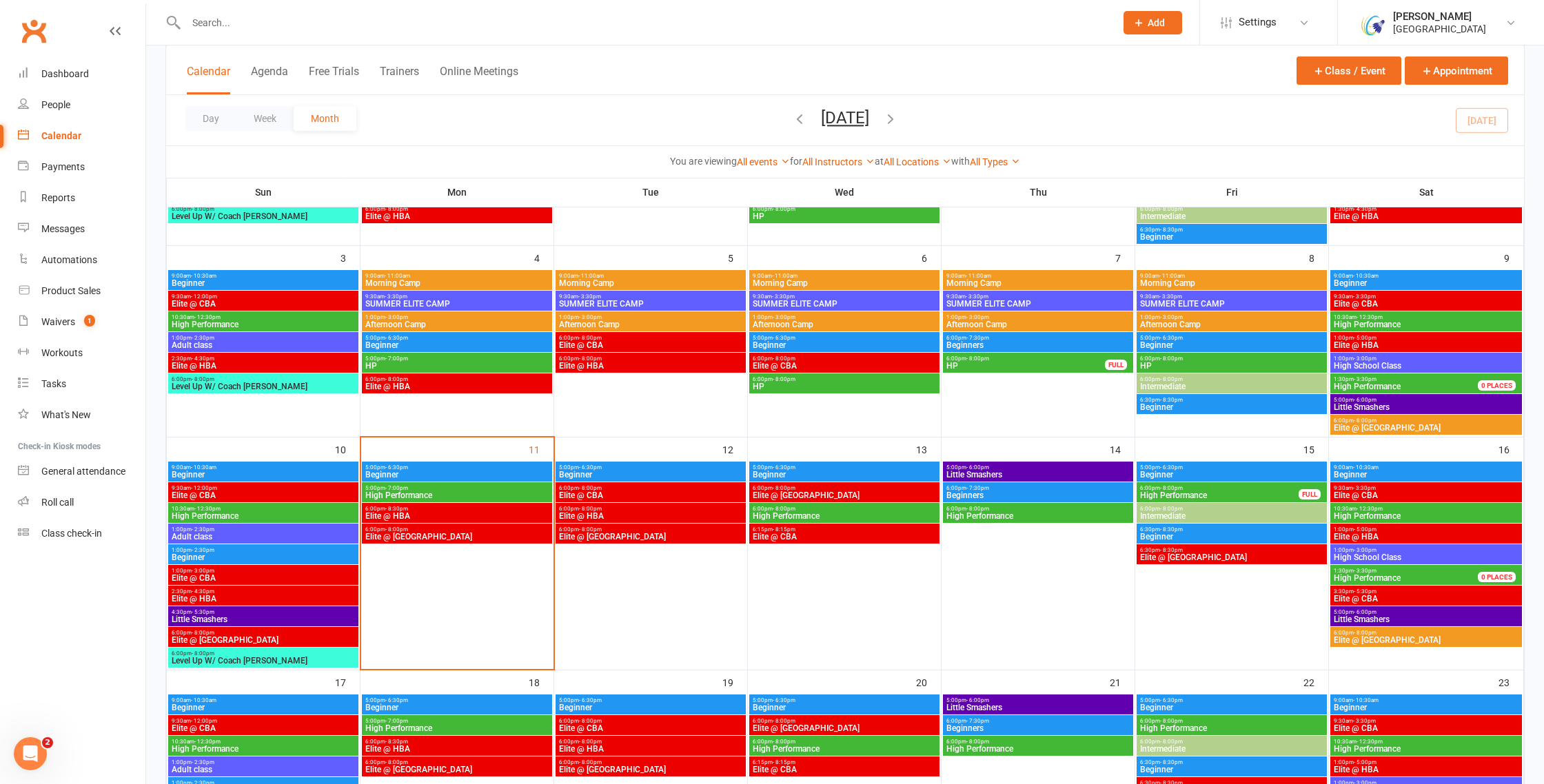
click at [817, 475] on span "Beginner" at bounding box center [845, 475] width 184 height 8
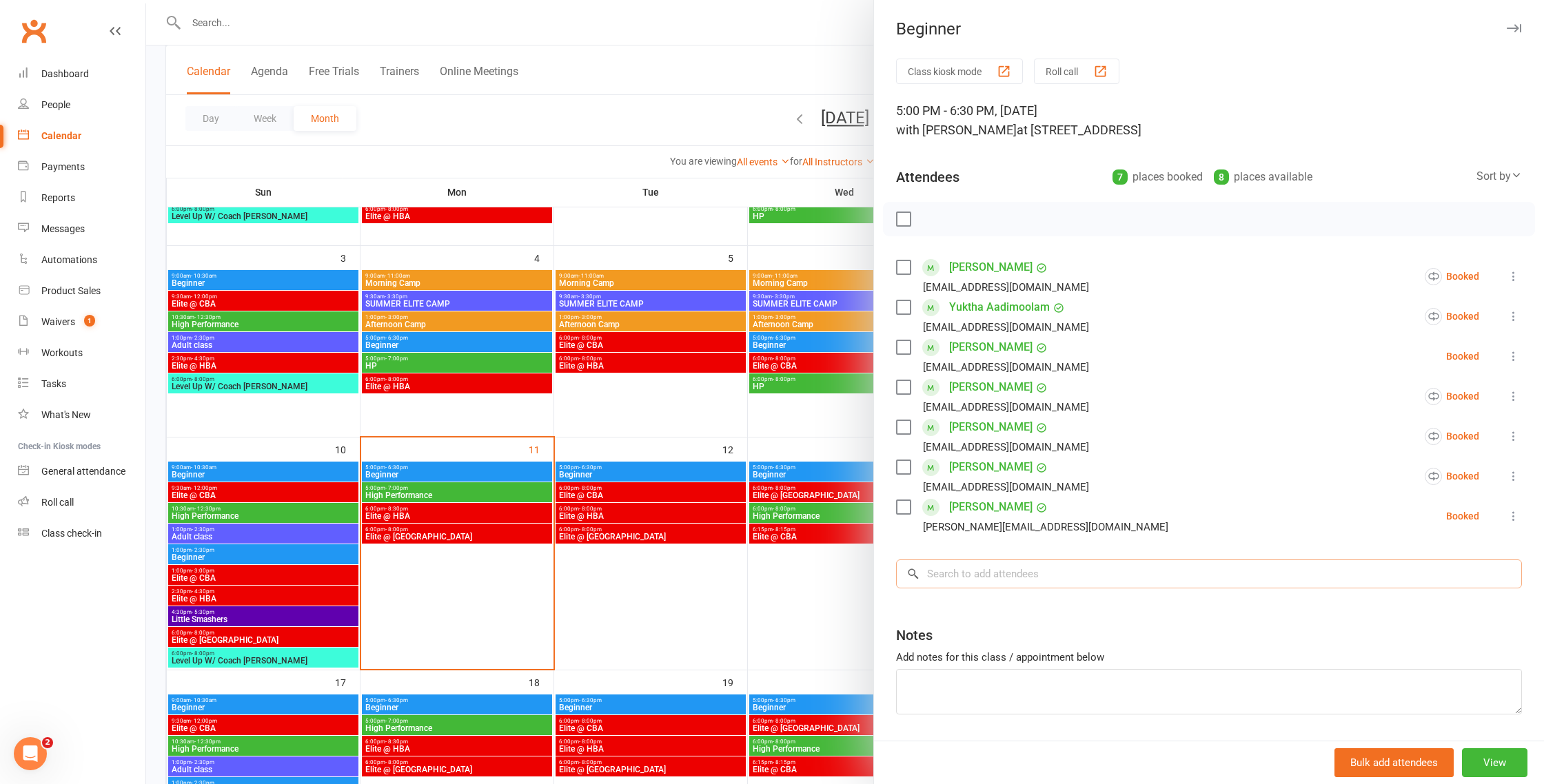
click at [1072, 576] on input "search" at bounding box center [1208, 574] width 625 height 29
paste input "Elliana Vo"
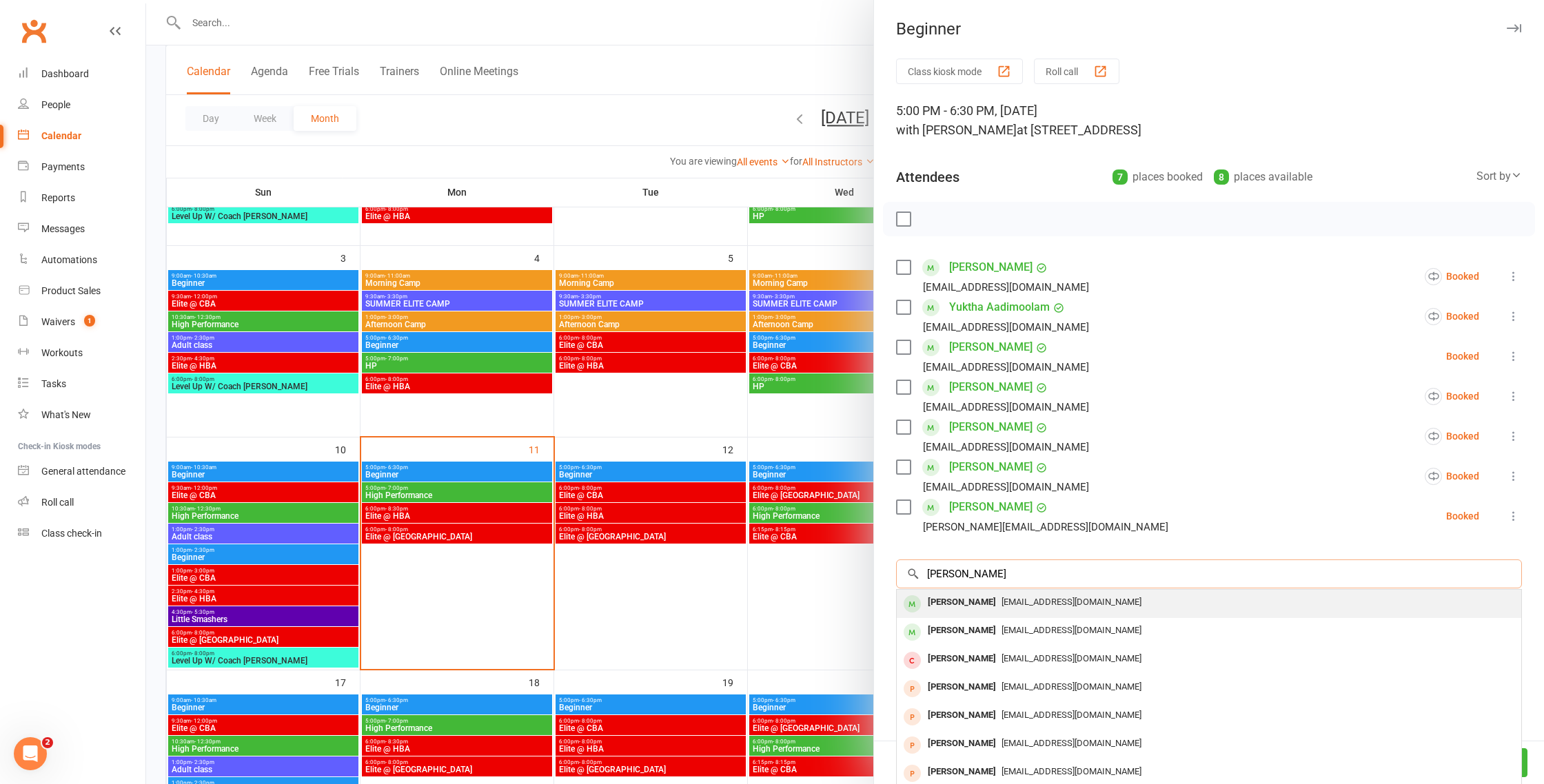
type input "Elliana Vo"
click at [1002, 606] on span "moses.hoavo@gmail.com" at bounding box center [1071, 601] width 140 height 10
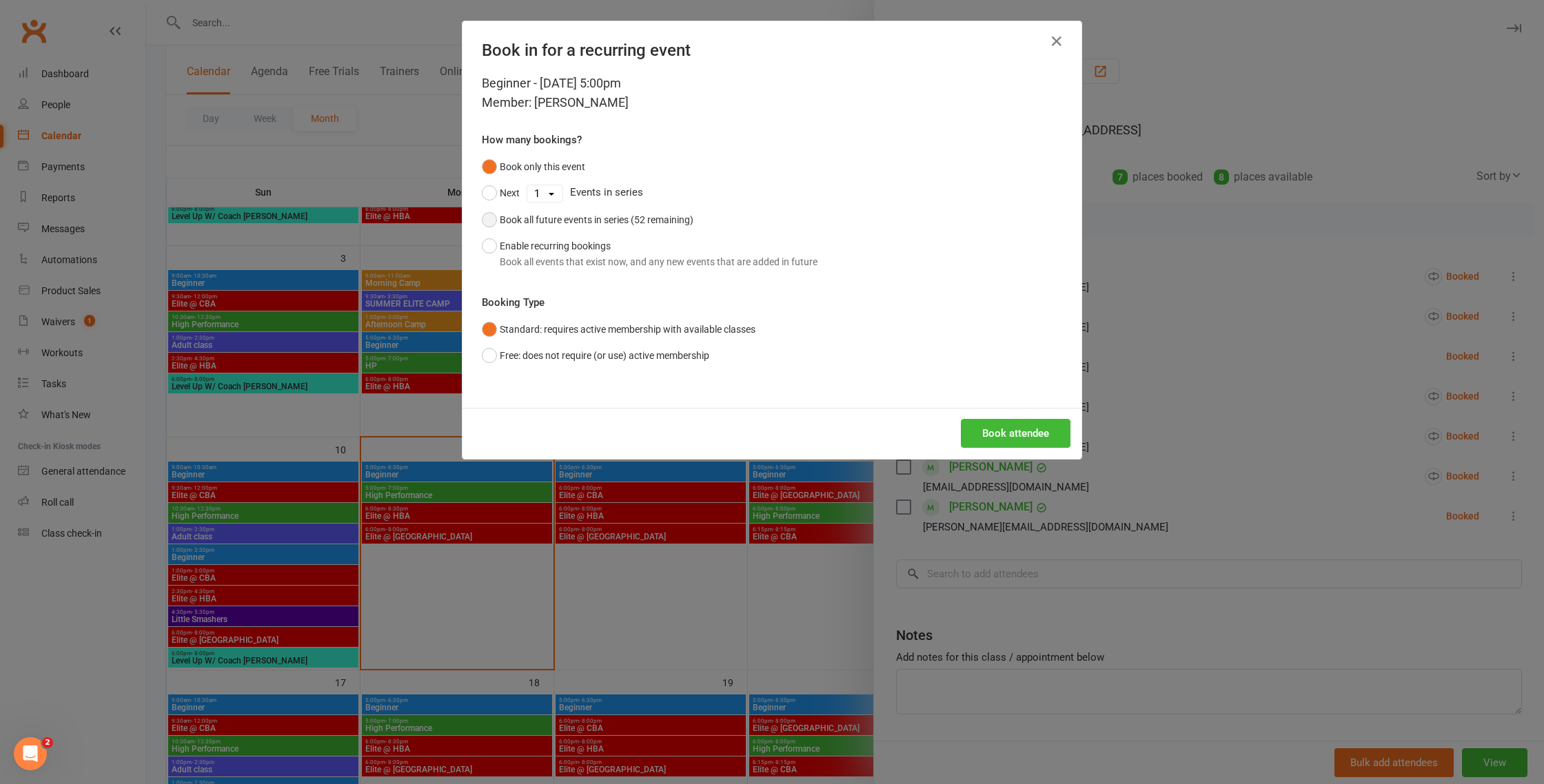
drag, startPoint x: 617, startPoint y: 218, endPoint x: 634, endPoint y: 226, distance: 18.8
click at [617, 218] on div "Book all future events in series (52 remaining)" at bounding box center [596, 220] width 194 height 16
click at [1020, 431] on button "Book attendee" at bounding box center [1015, 434] width 110 height 29
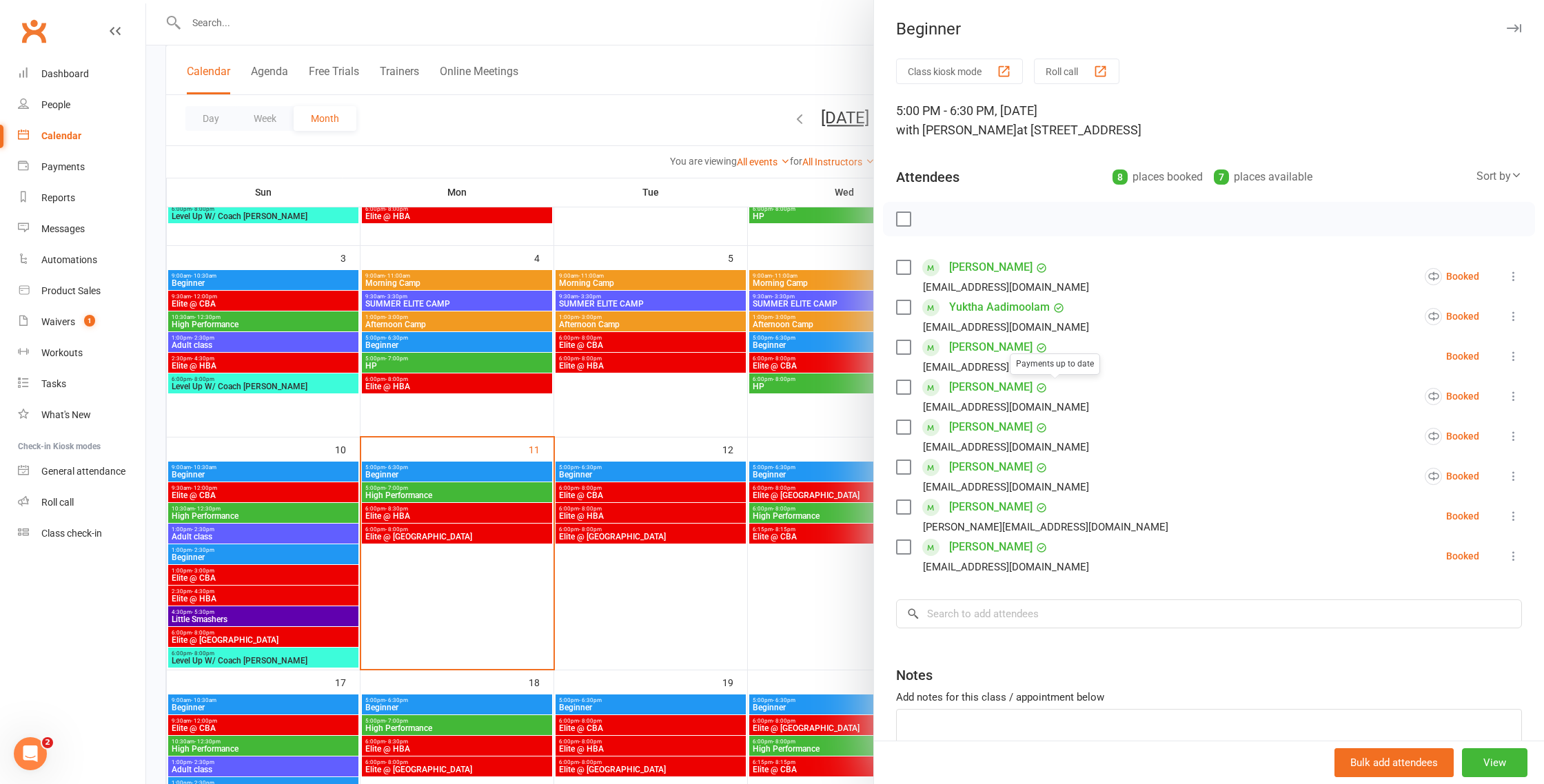
drag, startPoint x: 730, startPoint y: 402, endPoint x: 707, endPoint y: 402, distance: 23.0
click at [730, 402] on div at bounding box center [845, 392] width 1398 height 784
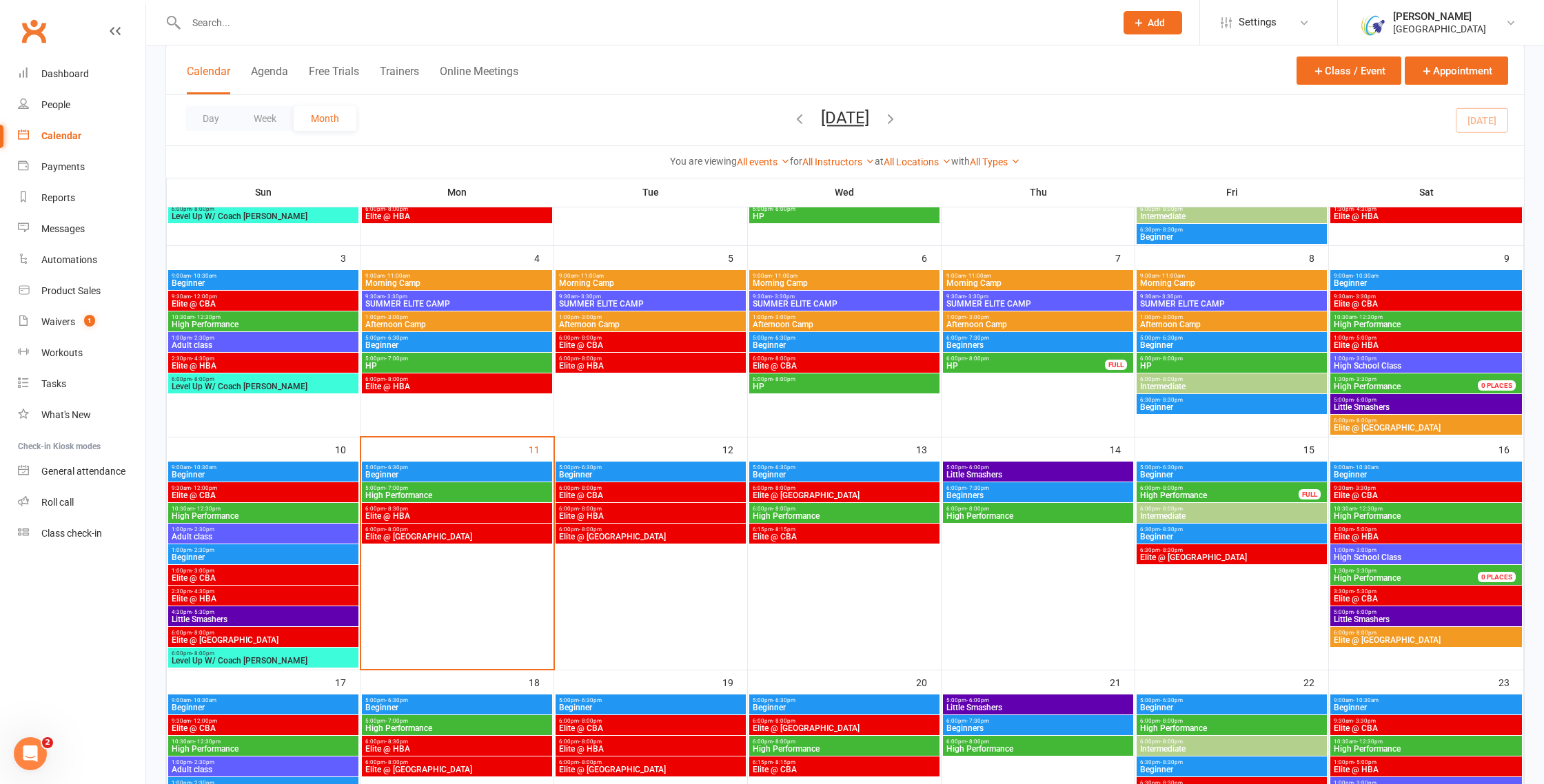
click at [1444, 474] on span "Beginner" at bounding box center [1426, 475] width 186 height 8
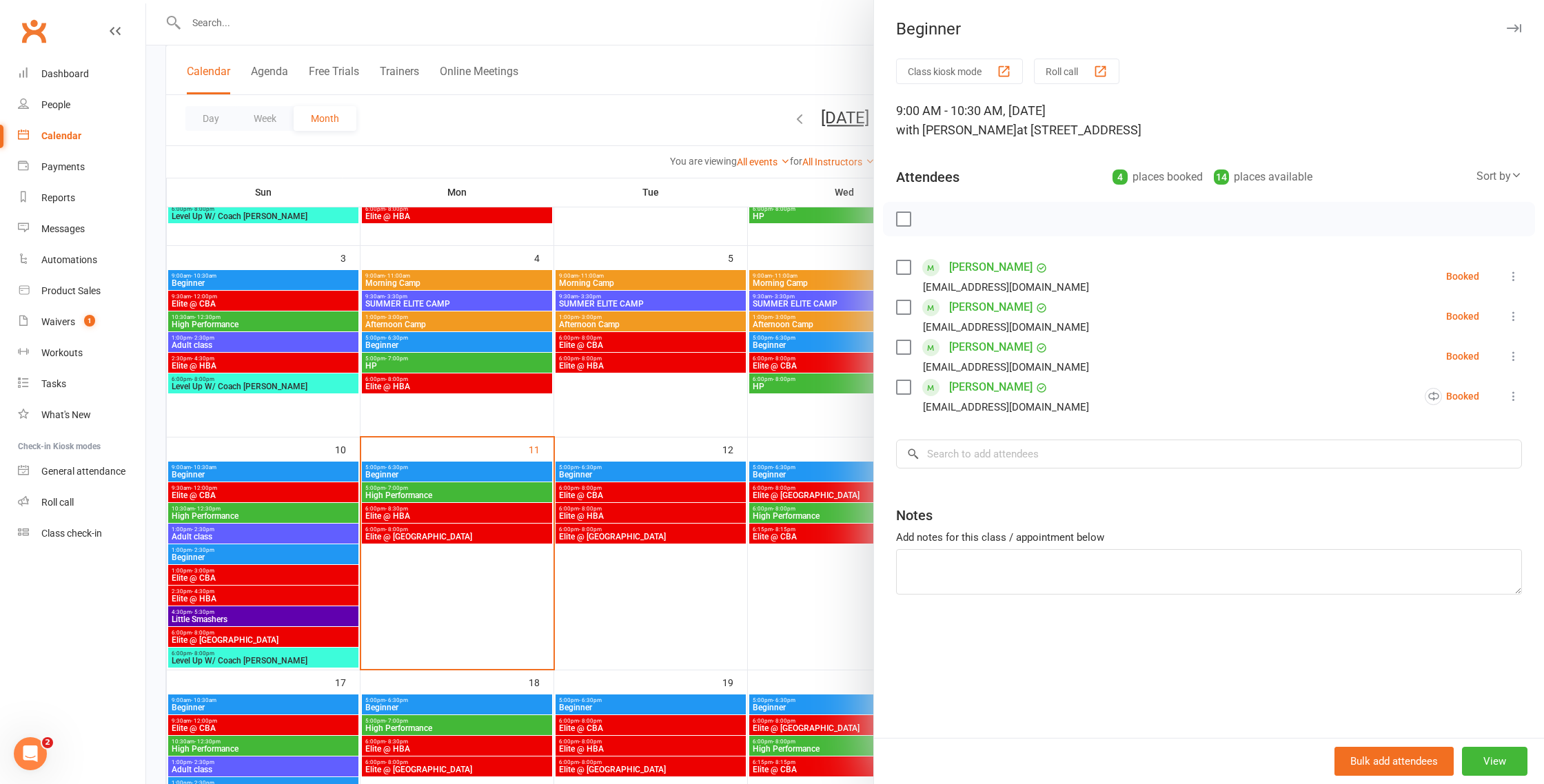
click at [769, 499] on div at bounding box center [845, 392] width 1398 height 784
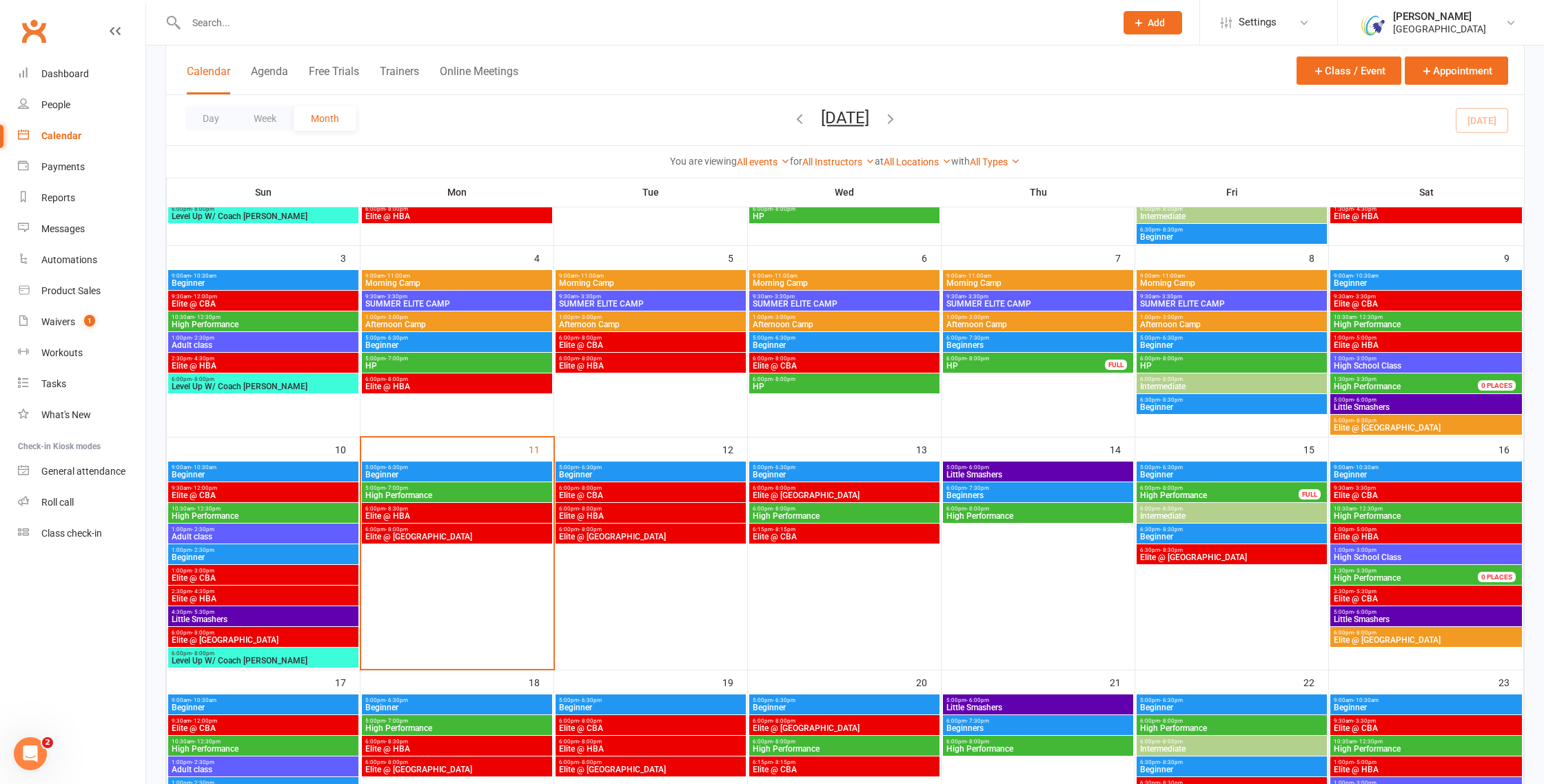
click at [302, 705] on span "Beginner" at bounding box center [263, 707] width 184 height 8
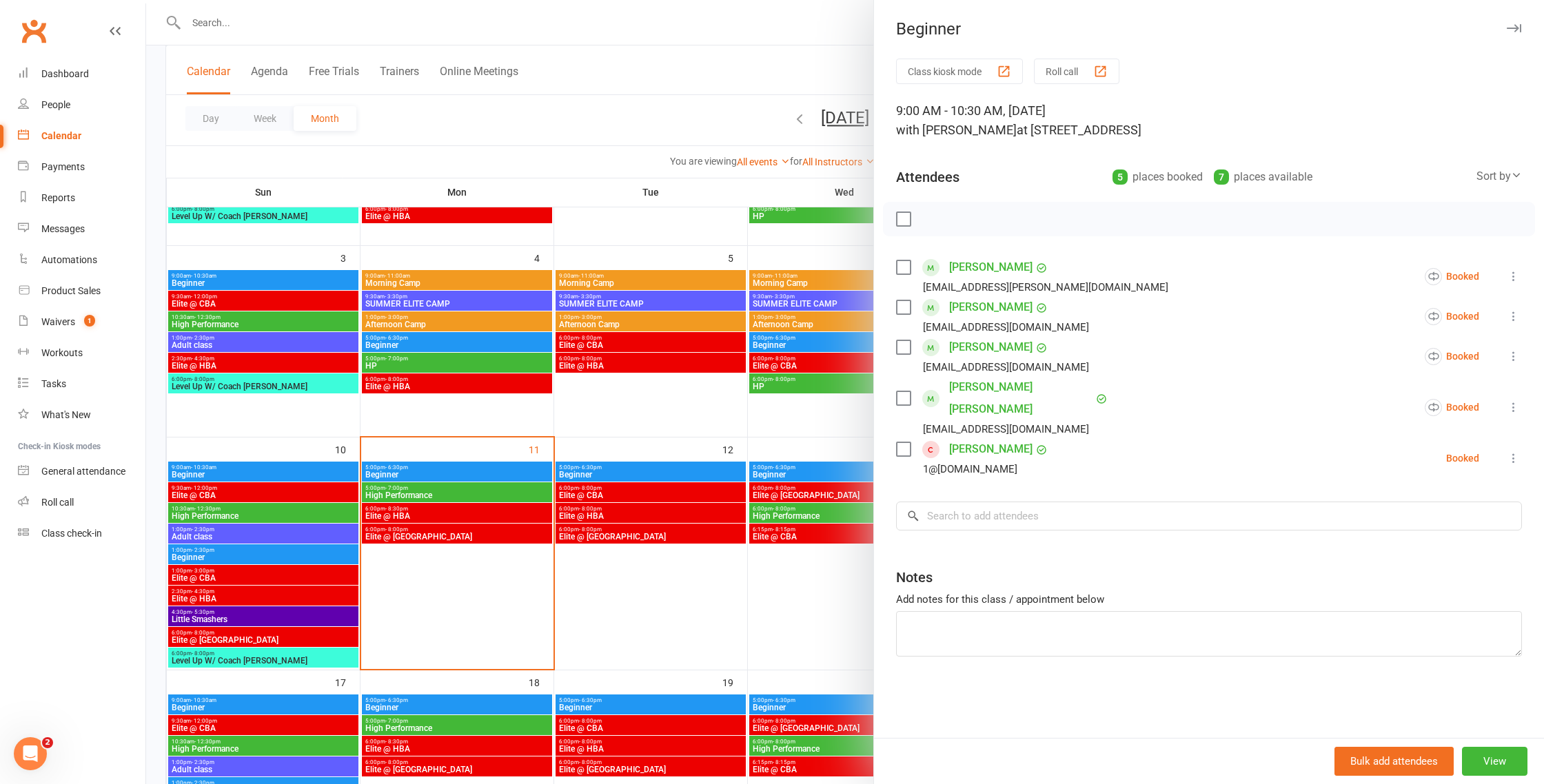
click at [392, 612] on div at bounding box center [845, 392] width 1398 height 784
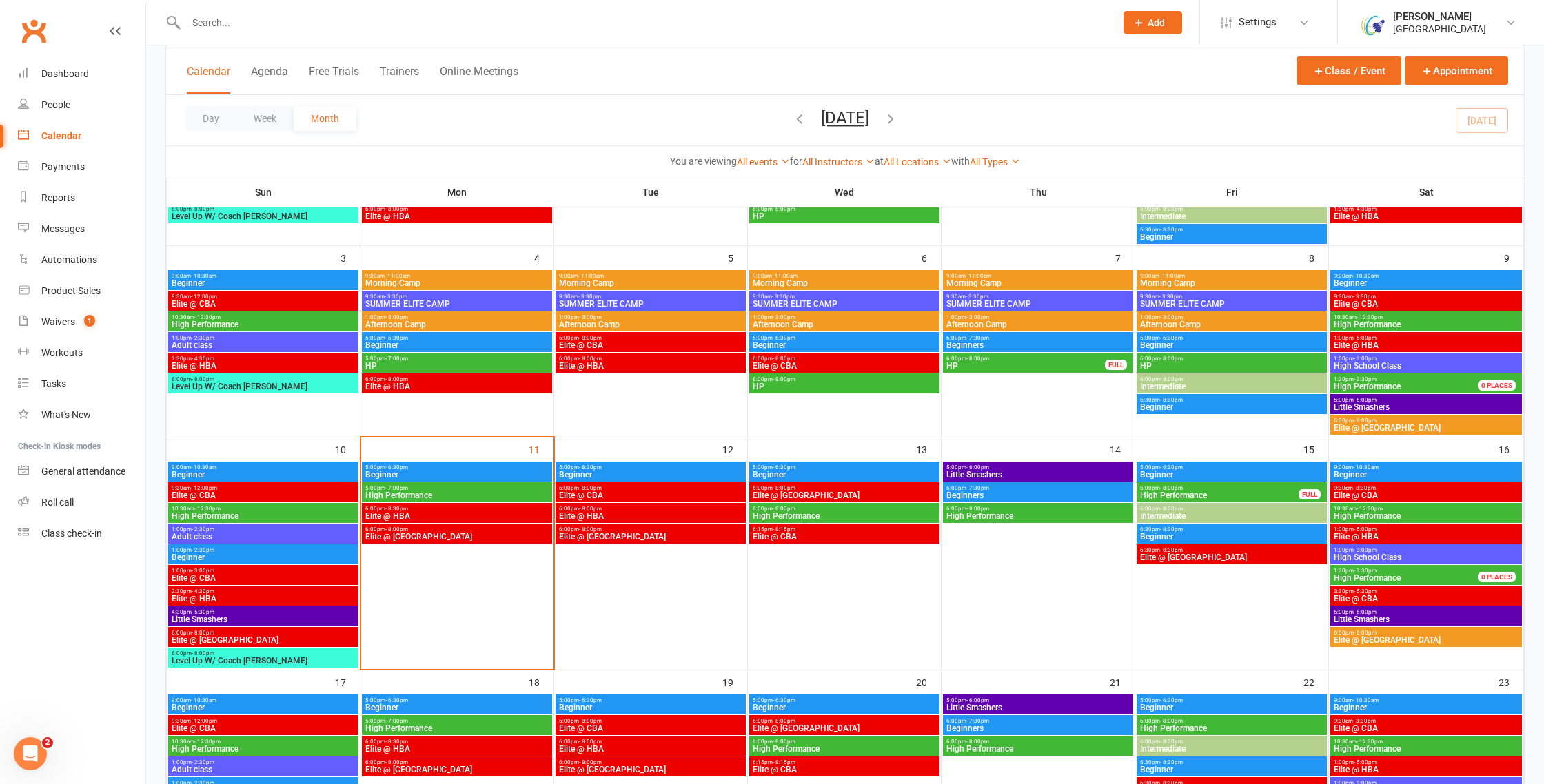
click at [1419, 473] on span "Beginner" at bounding box center [1426, 475] width 186 height 8
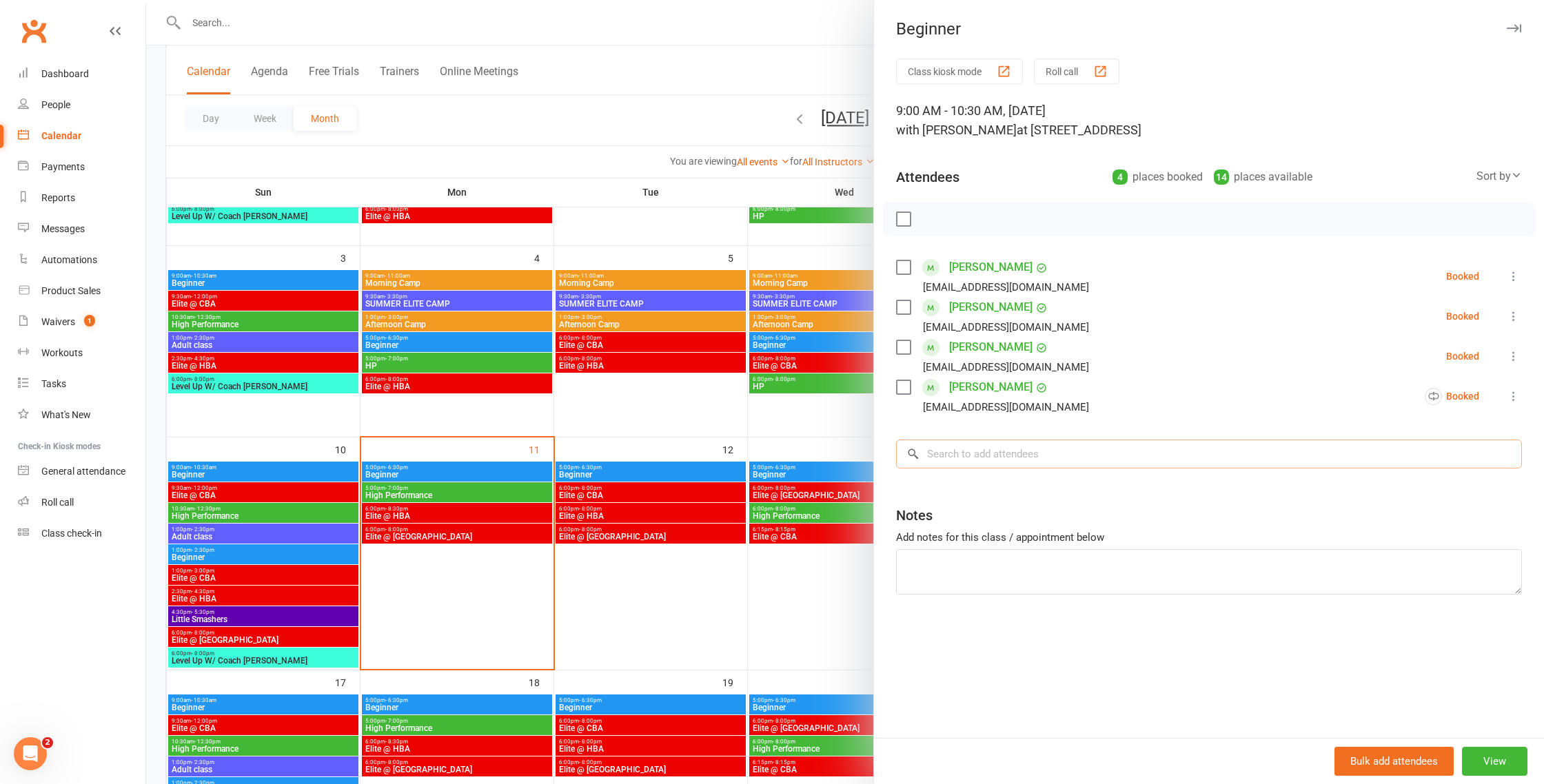
click at [1065, 456] on input "search" at bounding box center [1208, 455] width 625 height 29
paste input "Elliana Vo"
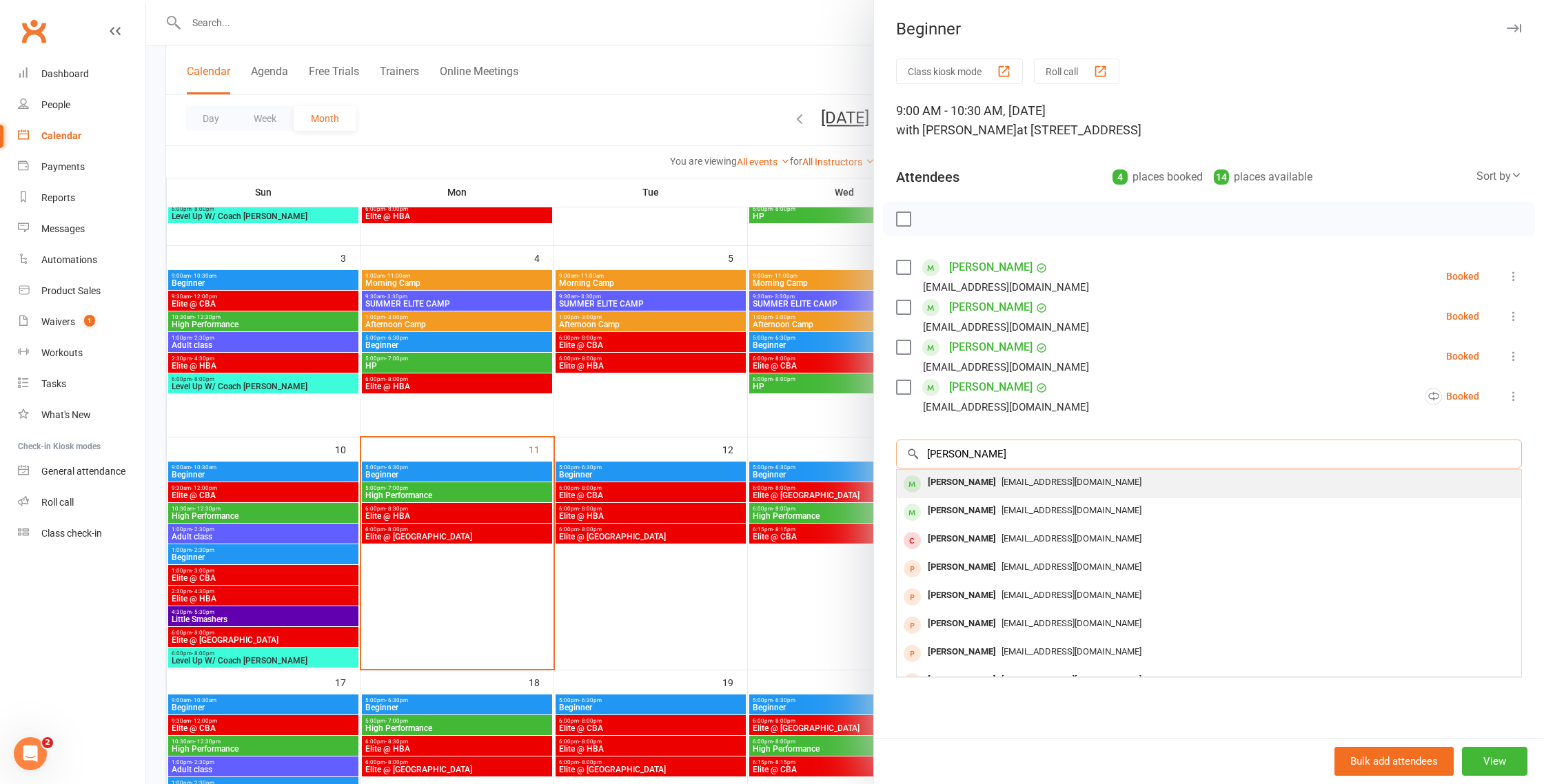
type input "Elliana Vo"
click at [1020, 481] on span "moses.hoavo@gmail.com" at bounding box center [1071, 481] width 140 height 10
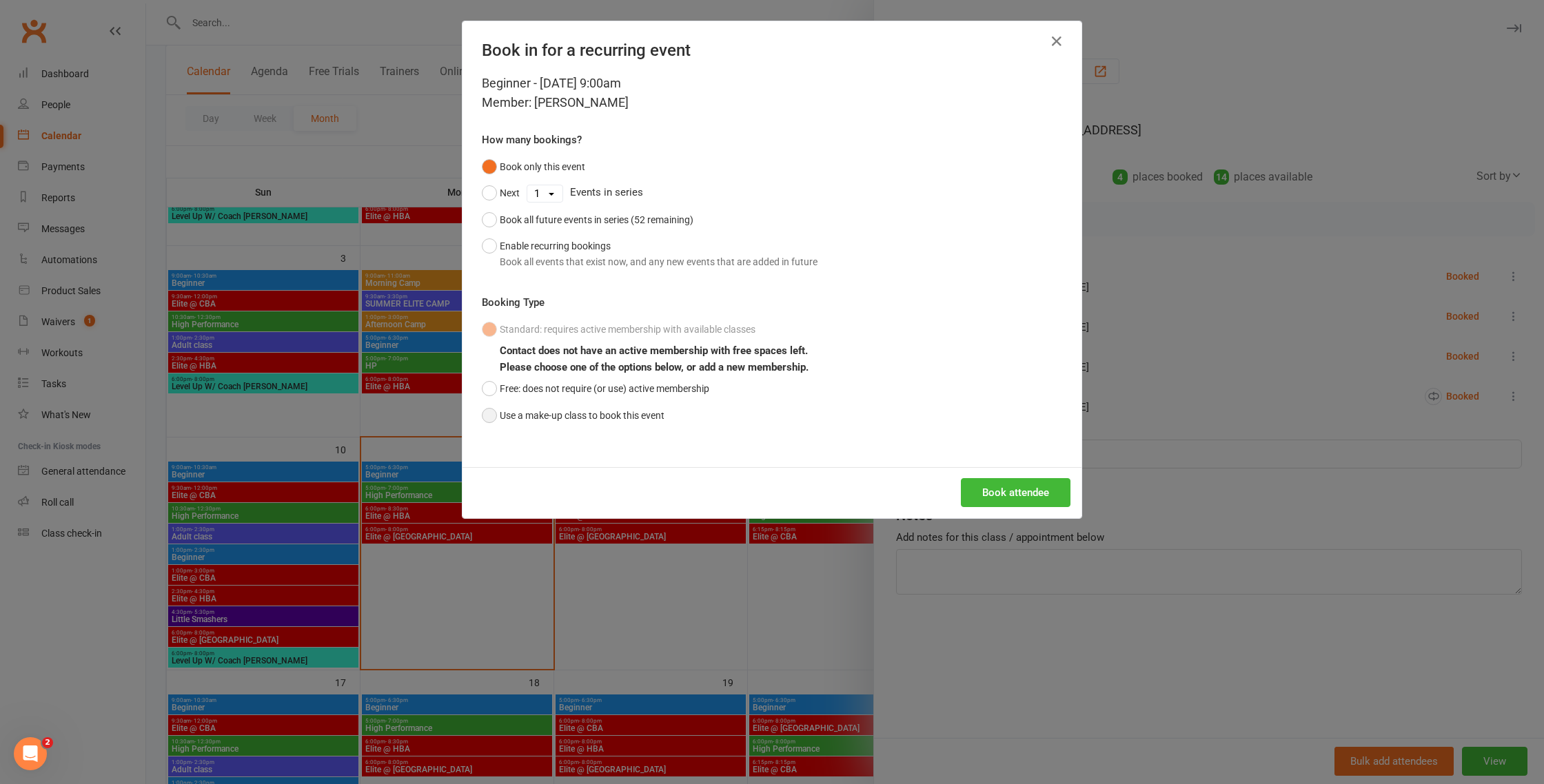
click at [580, 414] on button "Use a make-up class to book this event" at bounding box center [573, 415] width 183 height 26
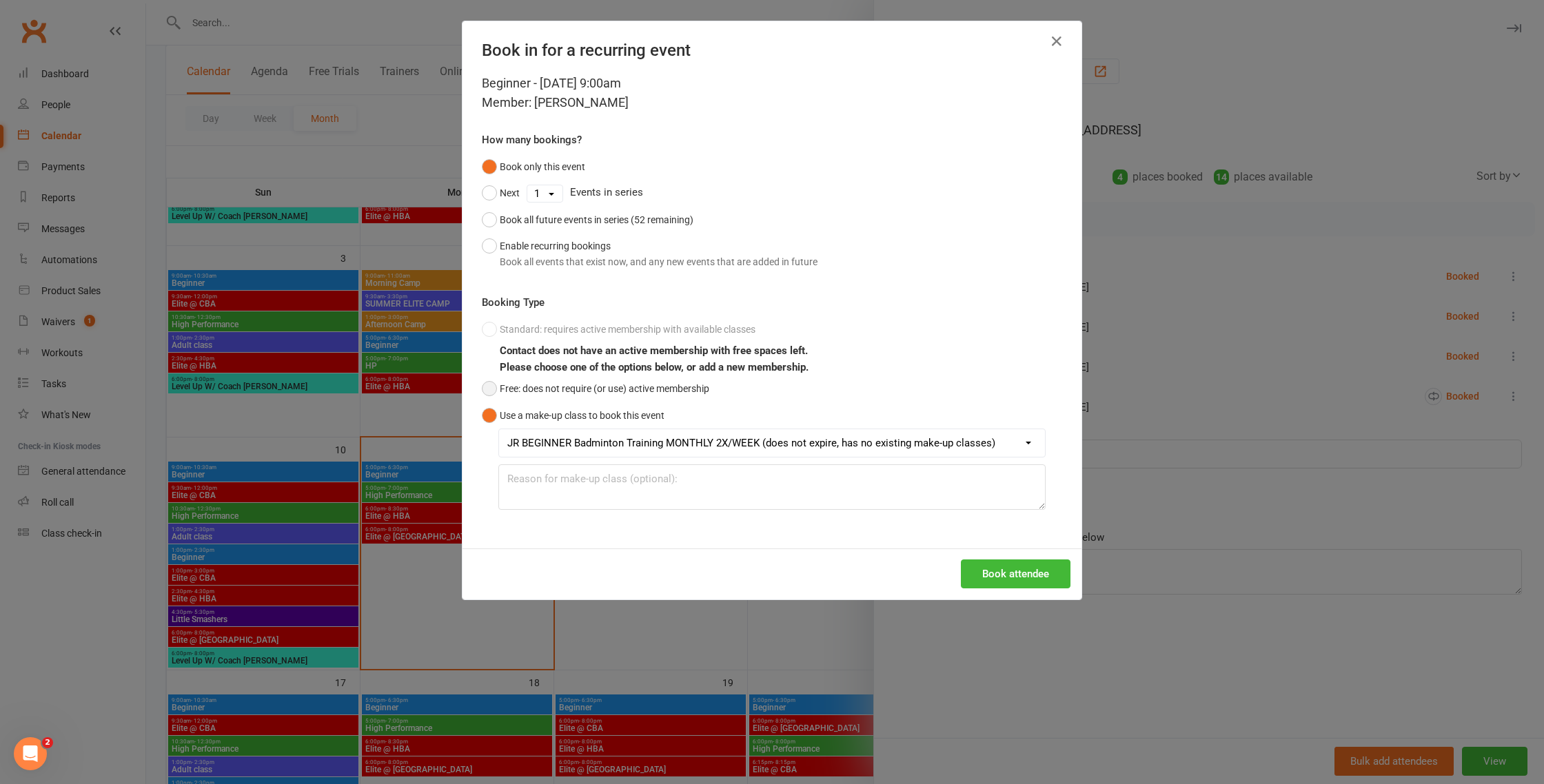
click at [558, 385] on button "Free: does not require (or use) active membership" at bounding box center [595, 388] width 227 height 26
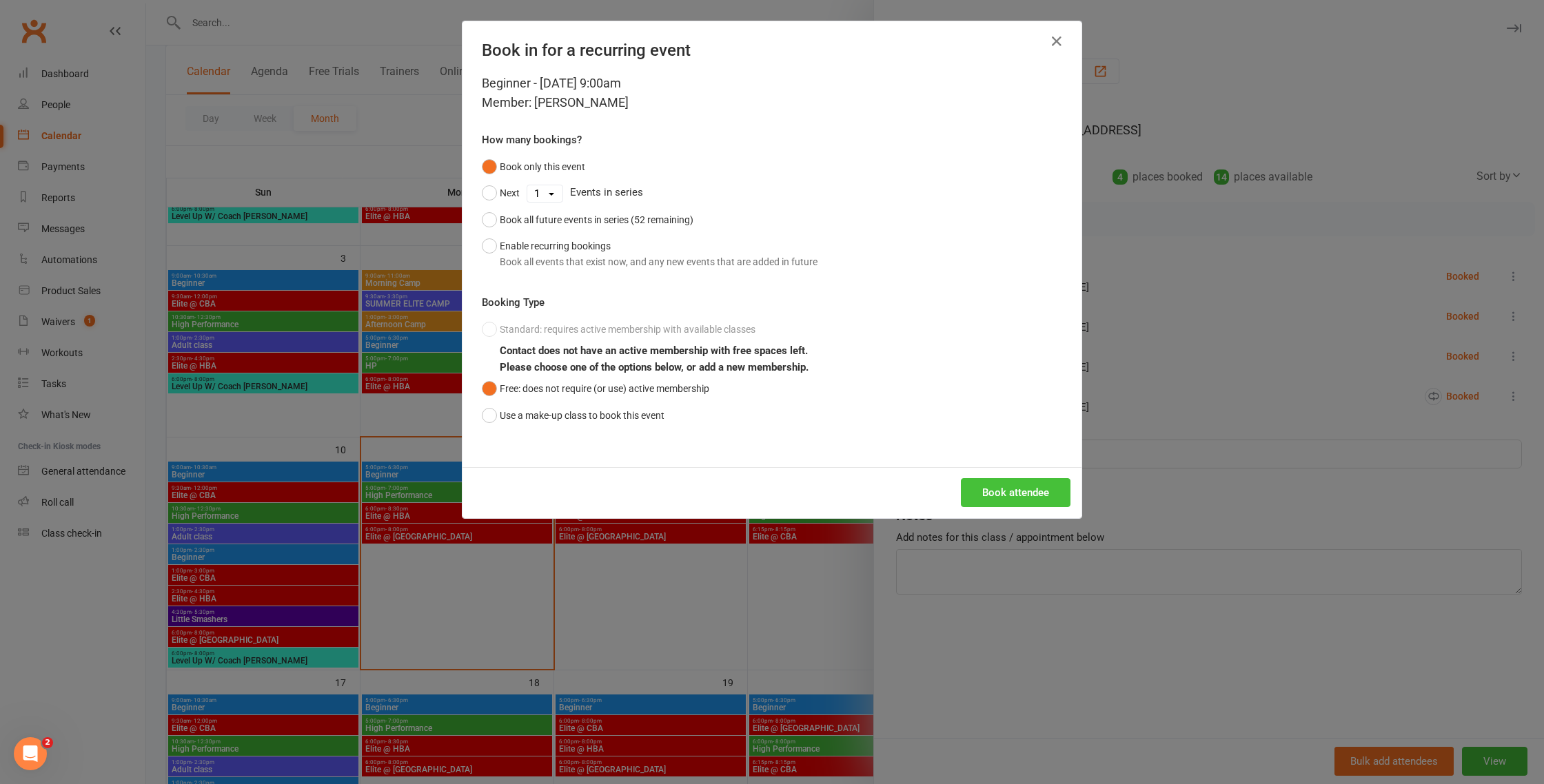
click at [1057, 494] on button "Book attendee" at bounding box center [1015, 493] width 110 height 29
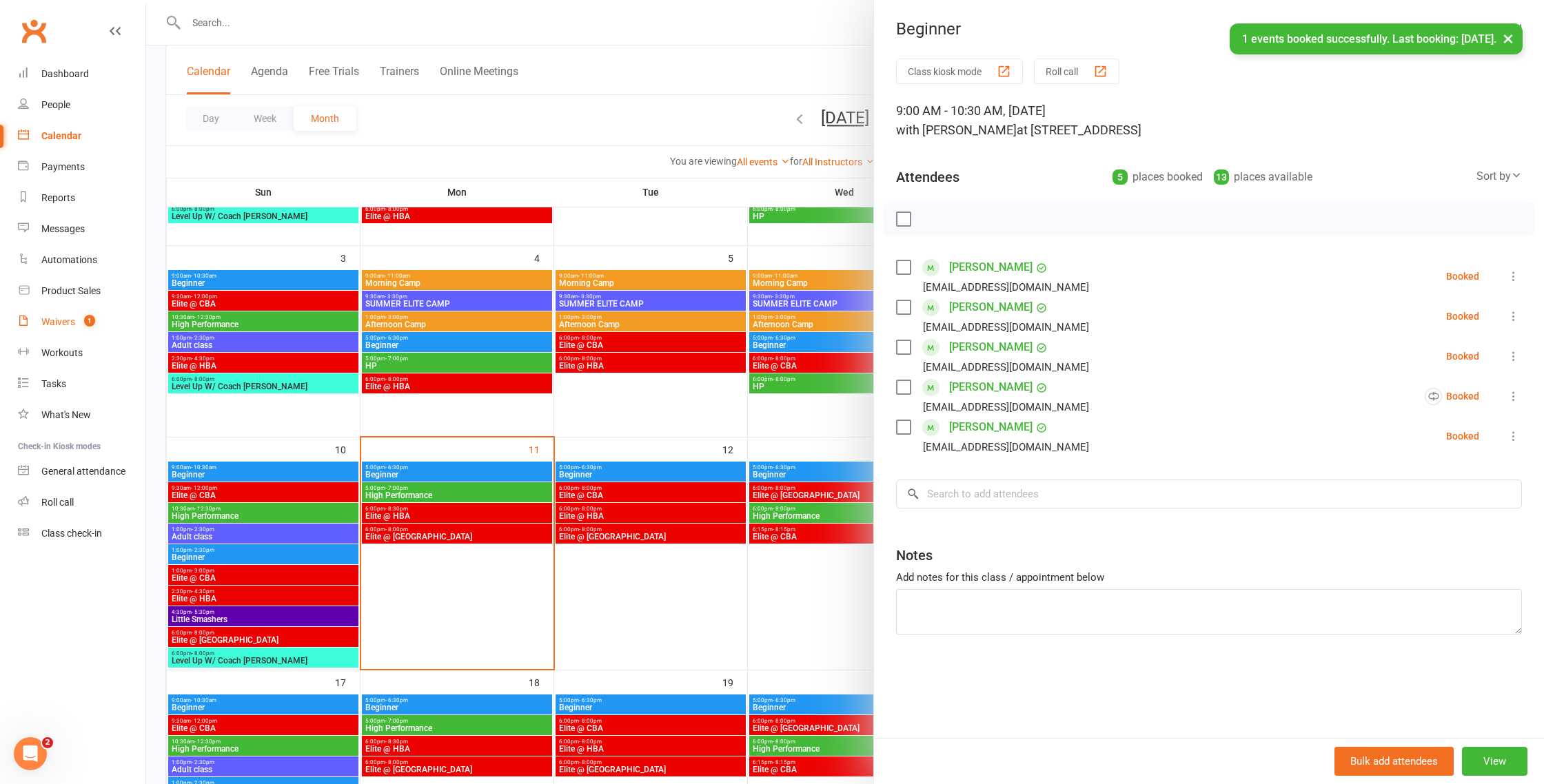
click at [75, 325] on div "Waivers" at bounding box center [58, 322] width 34 height 11
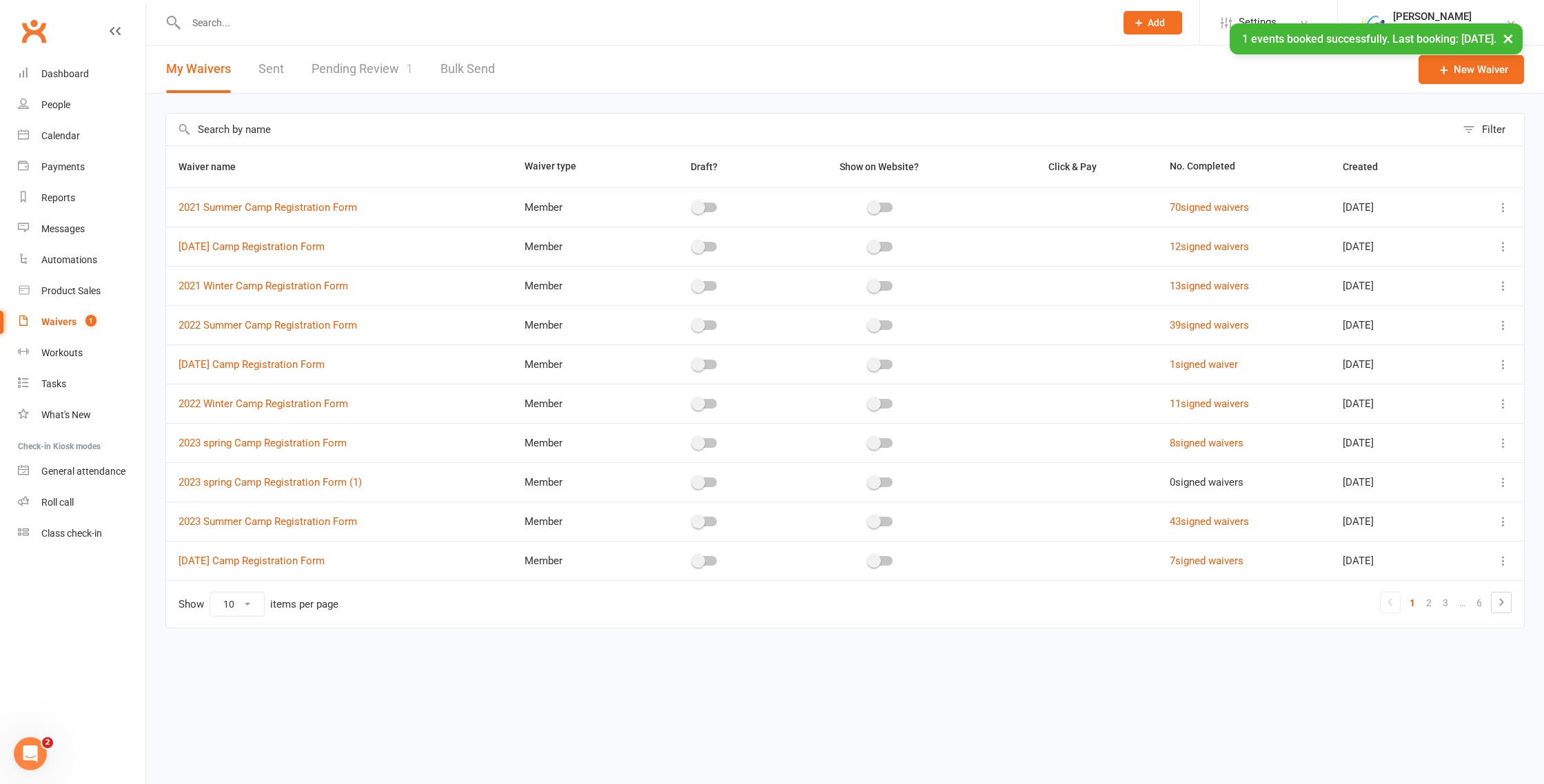
click at [366, 78] on link "Pending Review 1" at bounding box center [362, 69] width 101 height 47
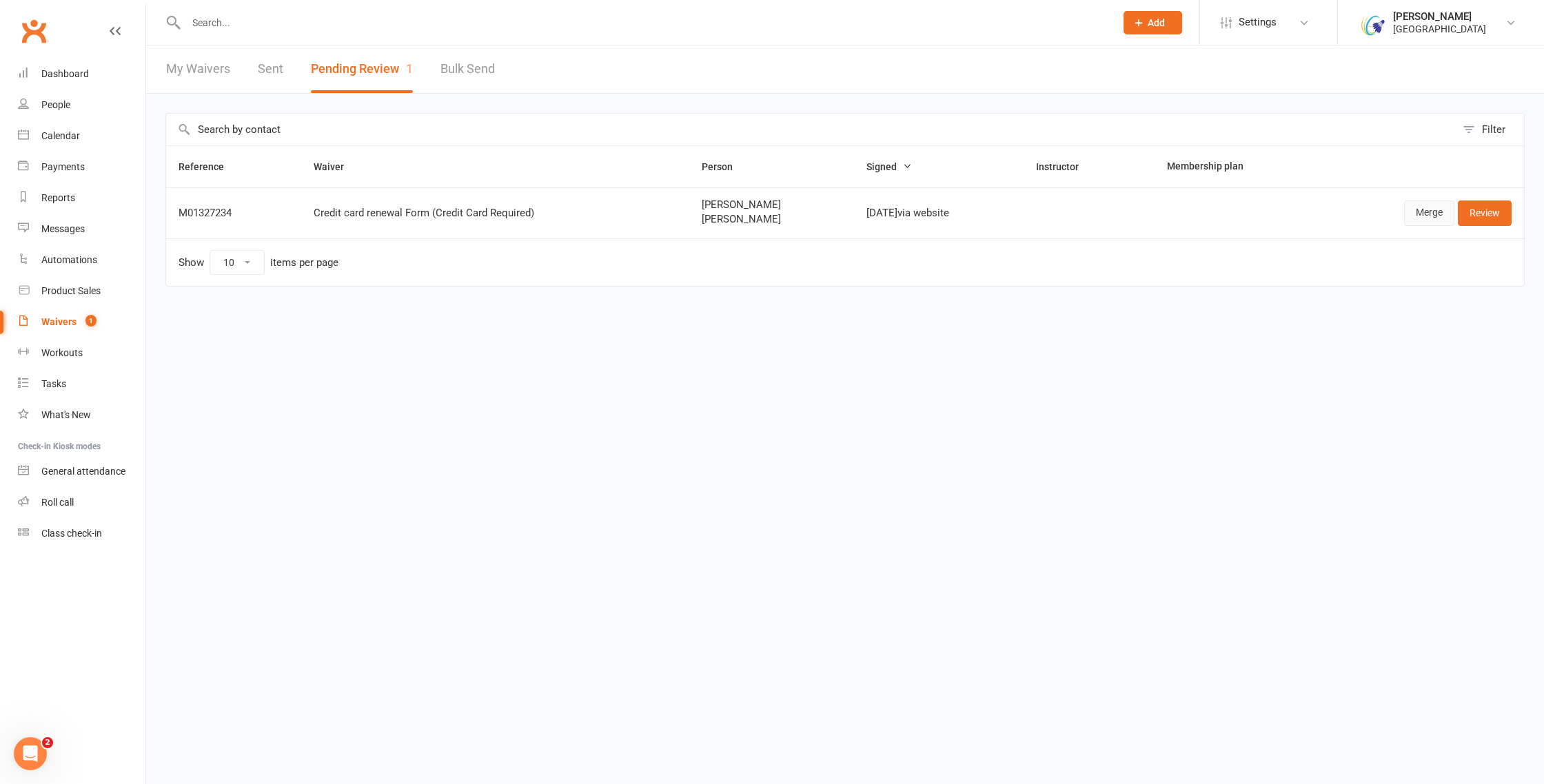
click at [1426, 218] on link "Merge" at bounding box center [1429, 213] width 50 height 25
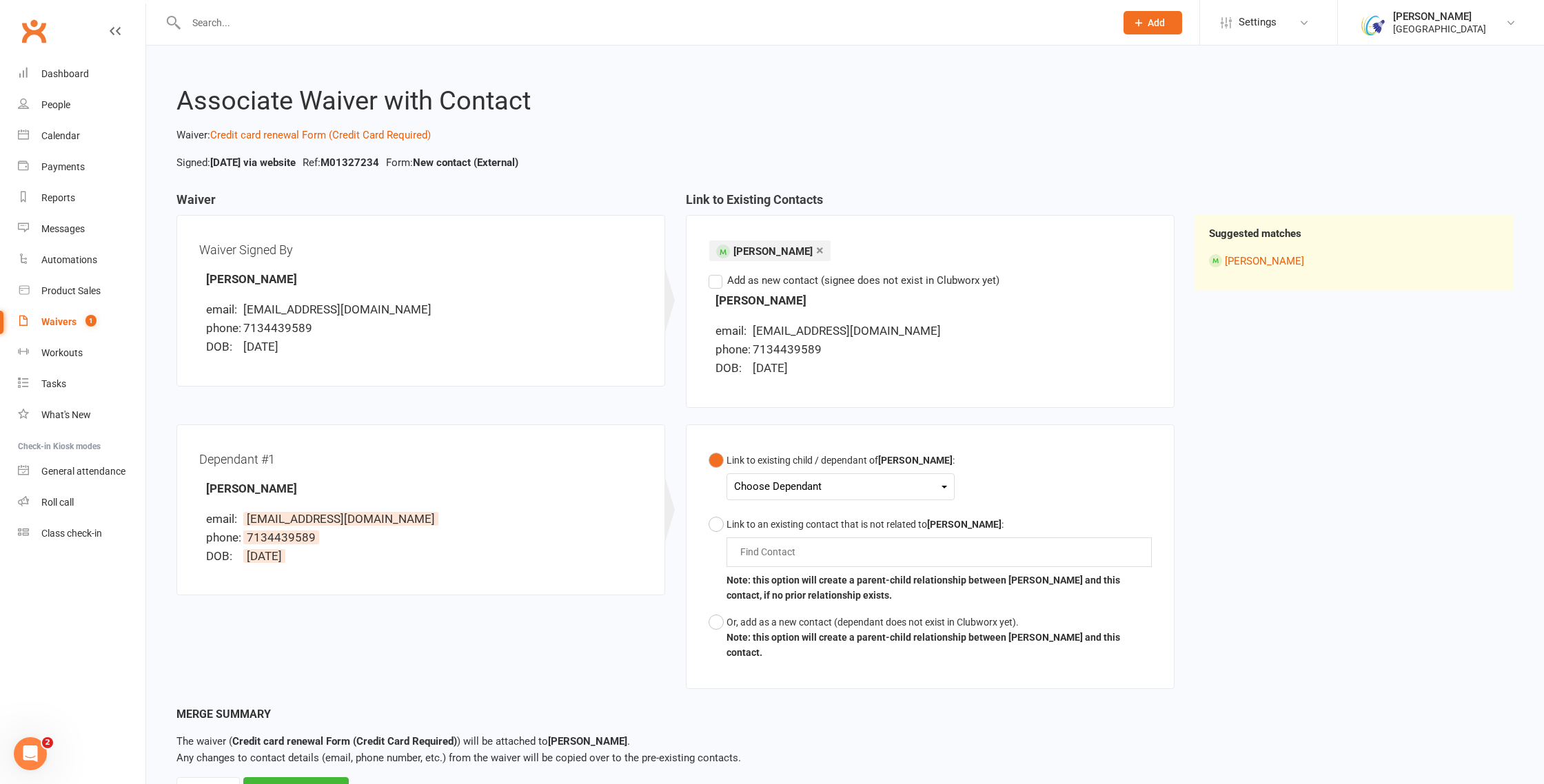
click at [811, 488] on div "Choose Dependant" at bounding box center [840, 486] width 213 height 18
click at [793, 516] on link "Abigail Duong" at bounding box center [803, 519] width 136 height 29
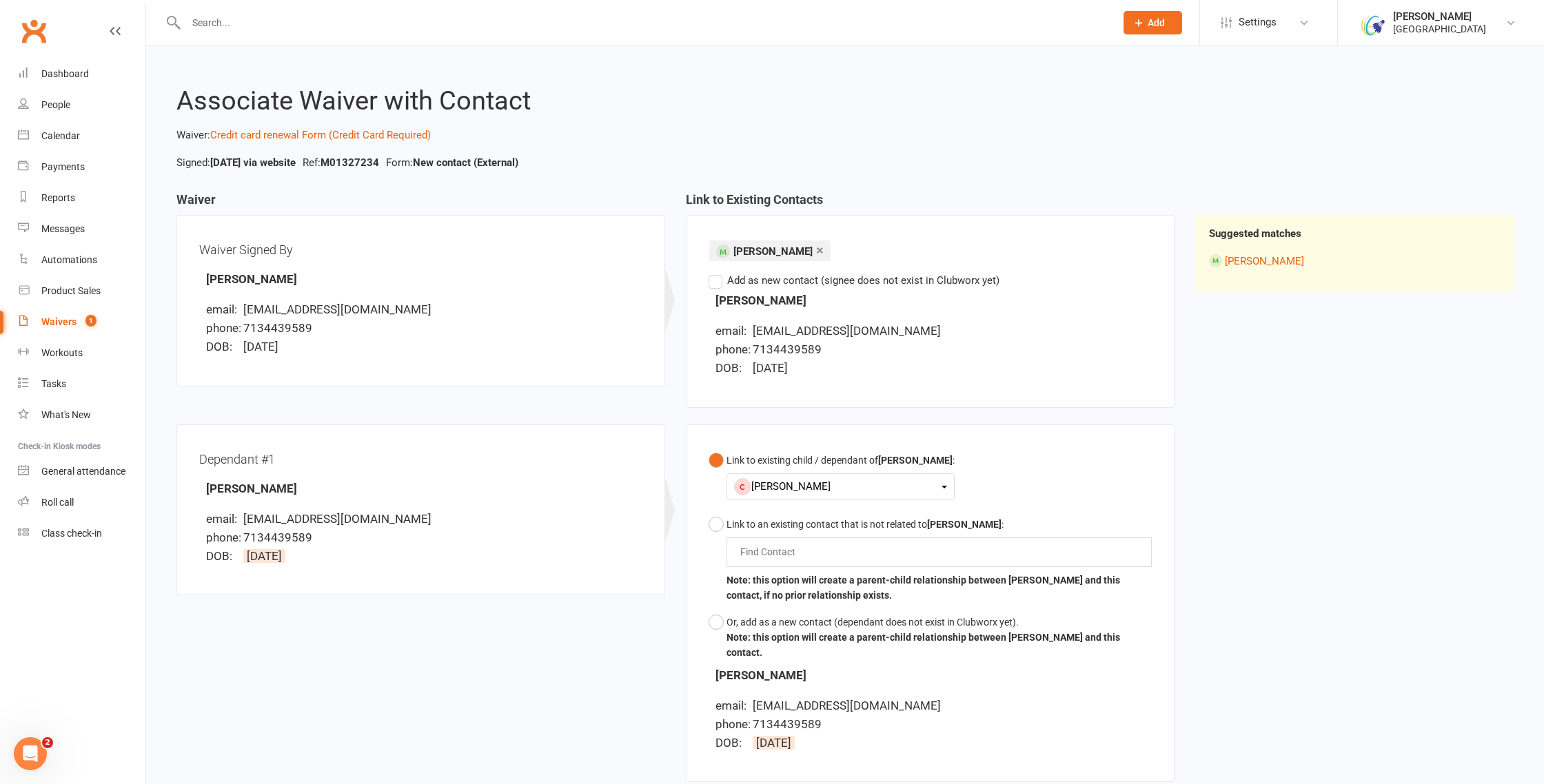
scroll to position [159, 0]
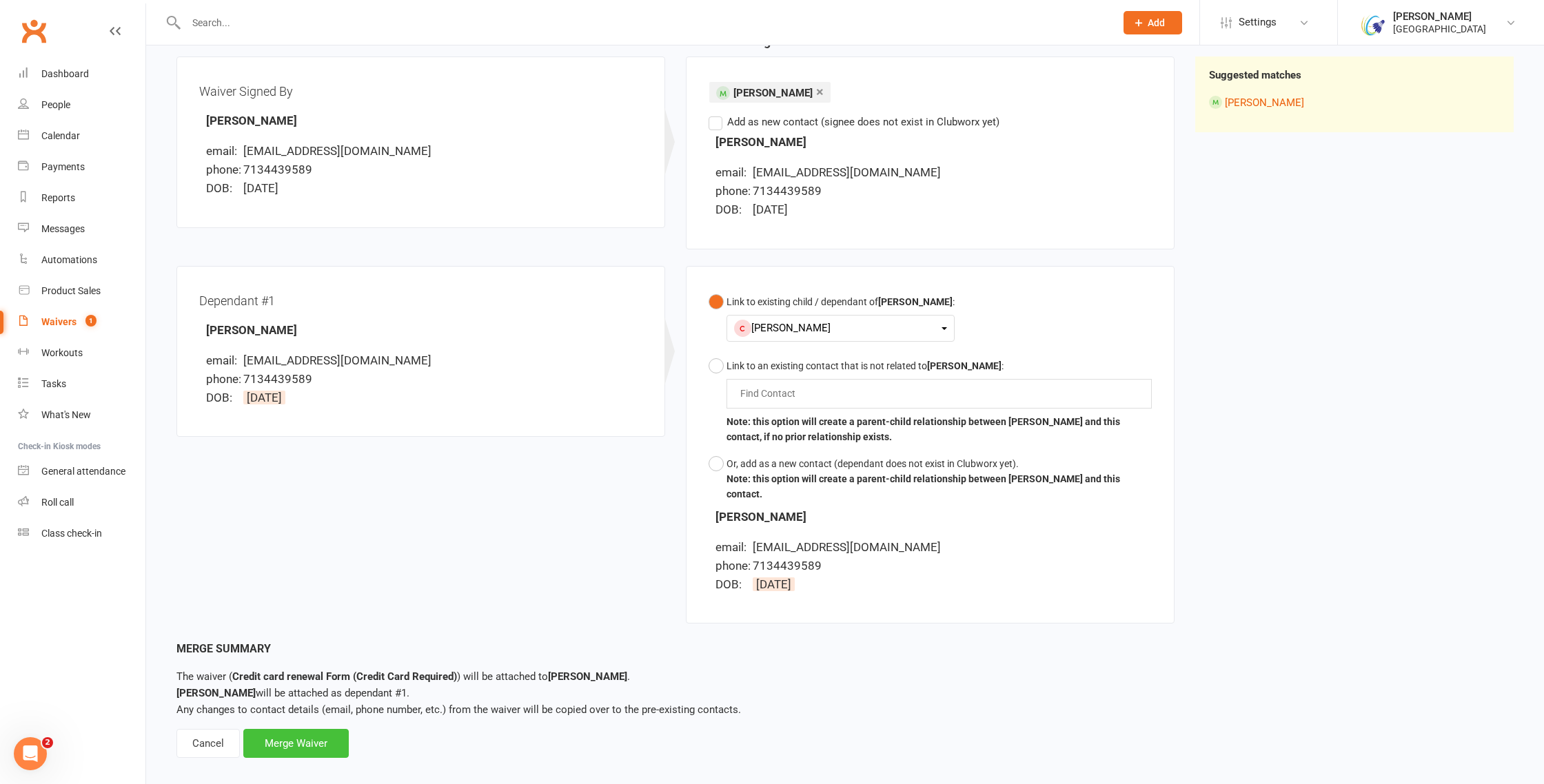
click at [274, 729] on div "Merge Waiver" at bounding box center [296, 744] width 106 height 29
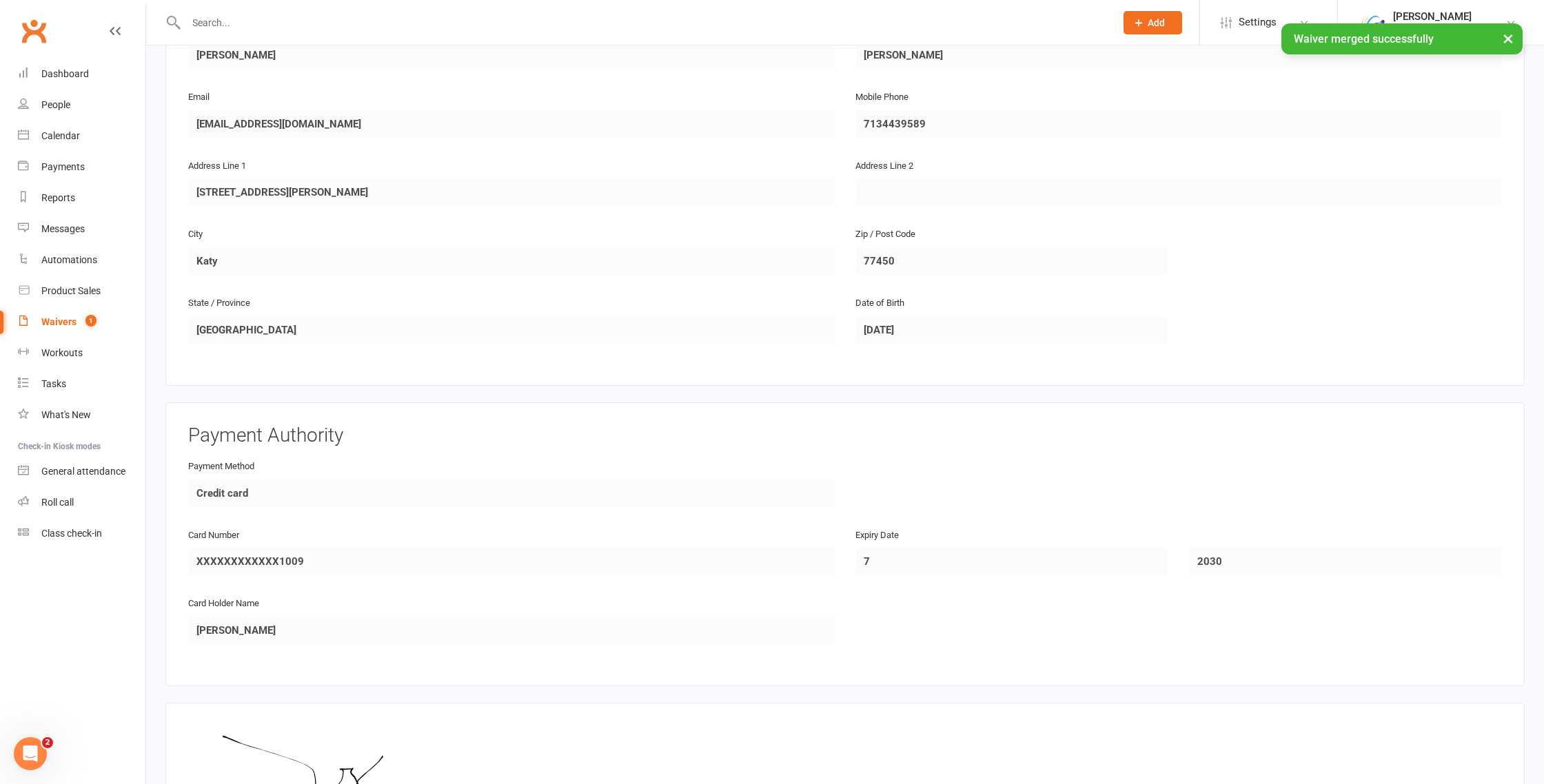
scroll to position [974, 0]
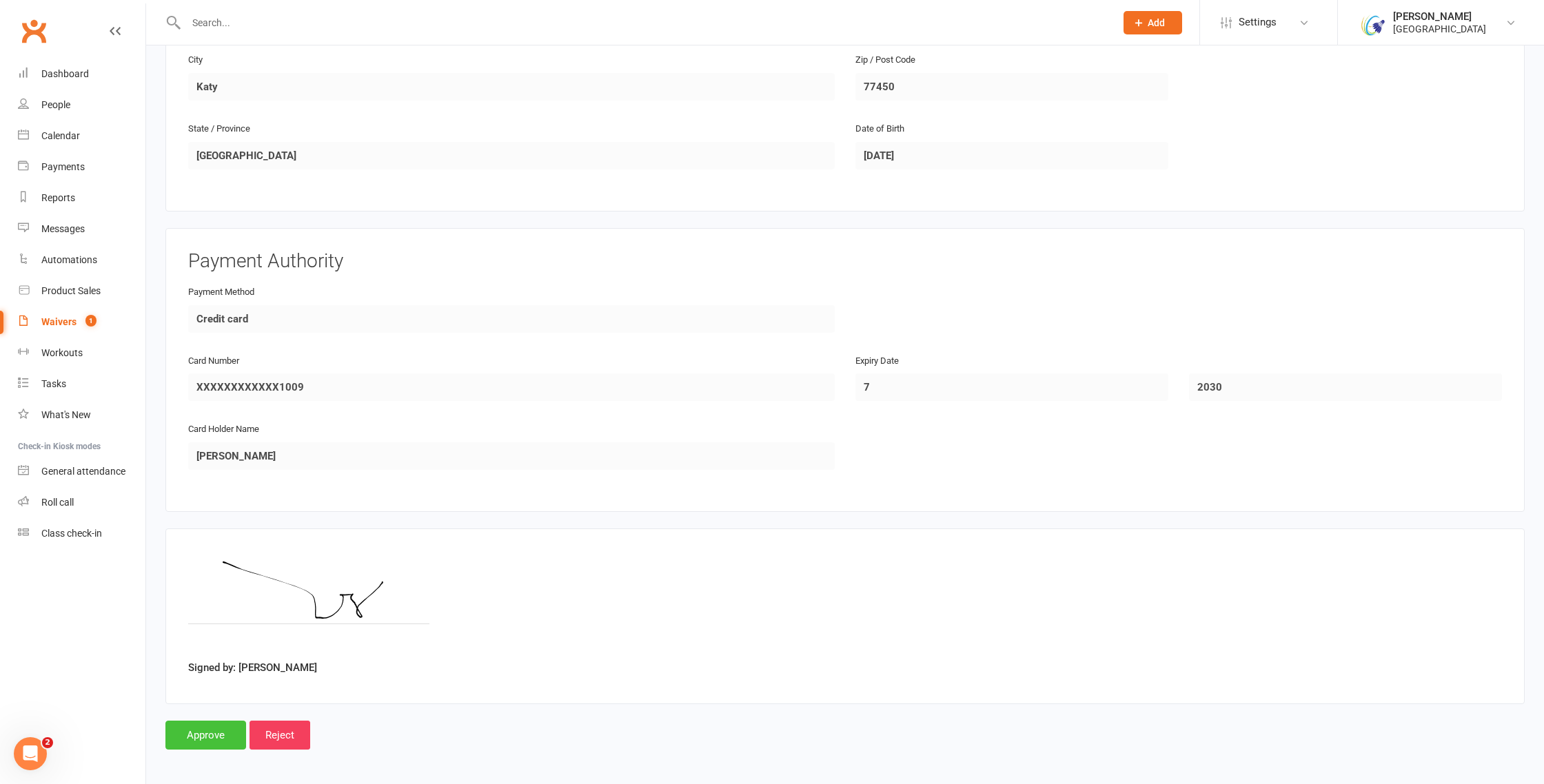
click at [184, 737] on input "Approve" at bounding box center [205, 736] width 80 height 29
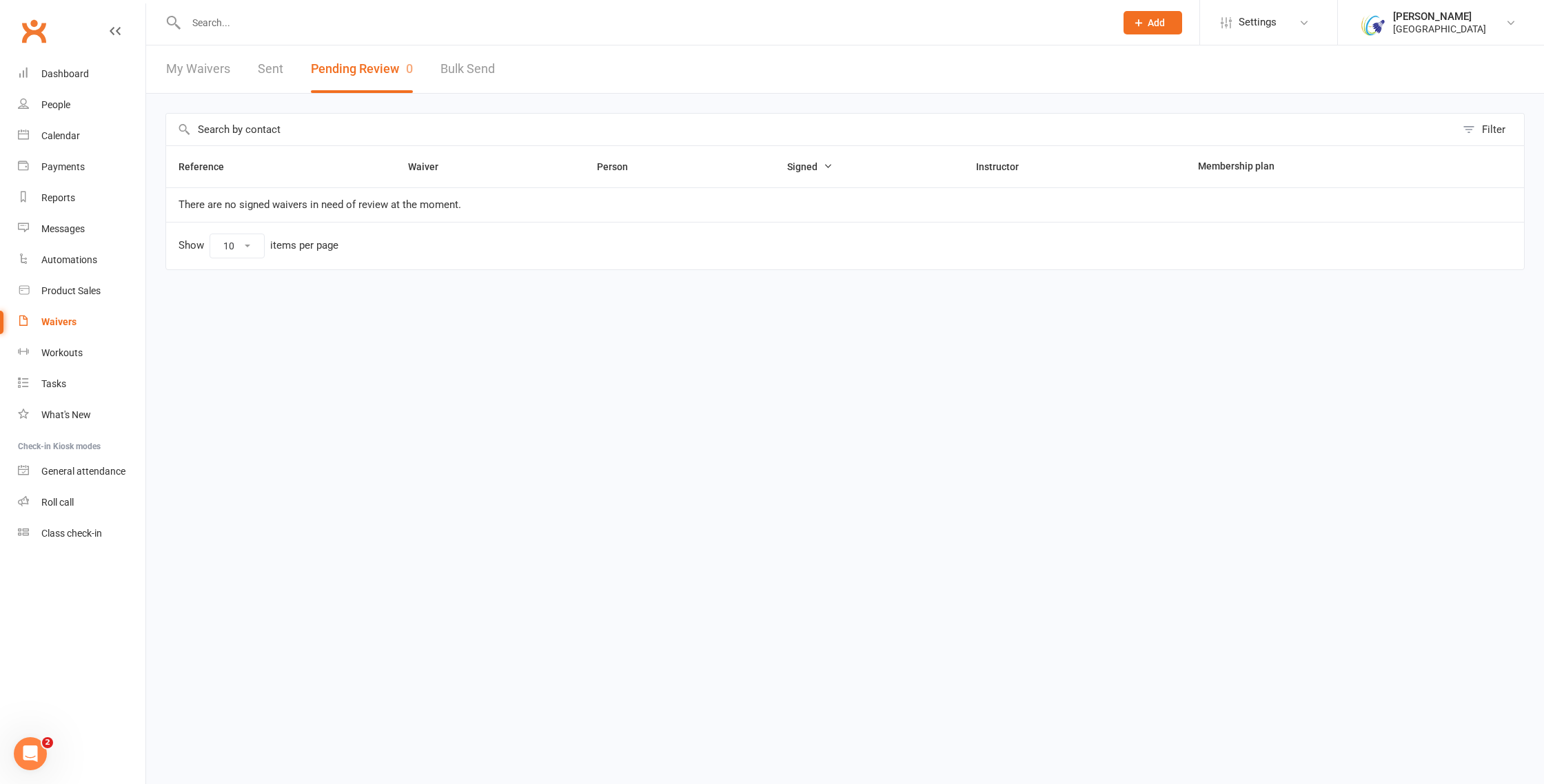
click at [336, 27] on input "text" at bounding box center [644, 22] width 924 height 19
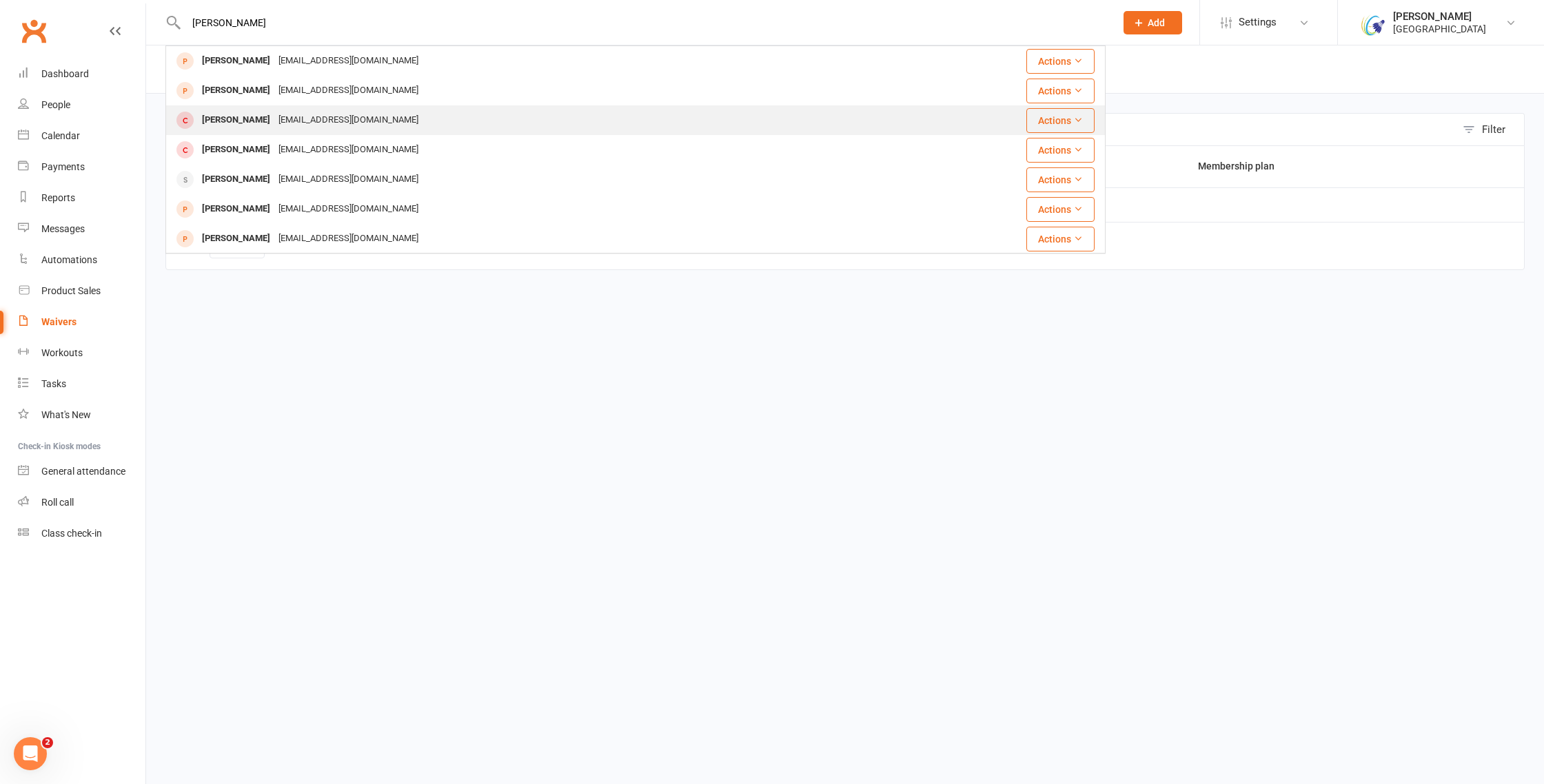
type input "abigail"
click at [288, 120] on div "[EMAIL_ADDRESS][DOMAIN_NAME]" at bounding box center [348, 120] width 148 height 20
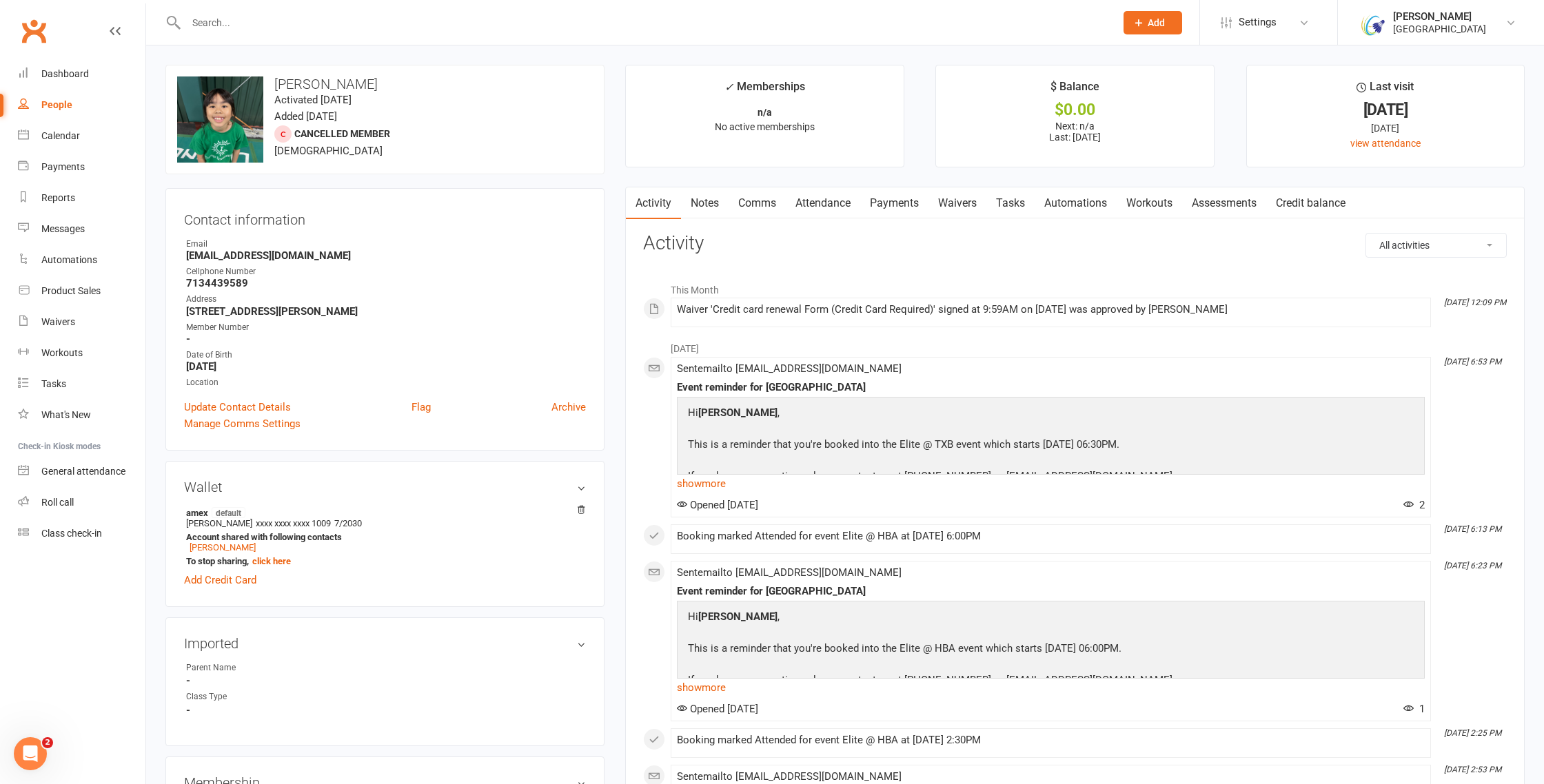
click at [951, 206] on link "Waivers" at bounding box center [957, 203] width 58 height 32
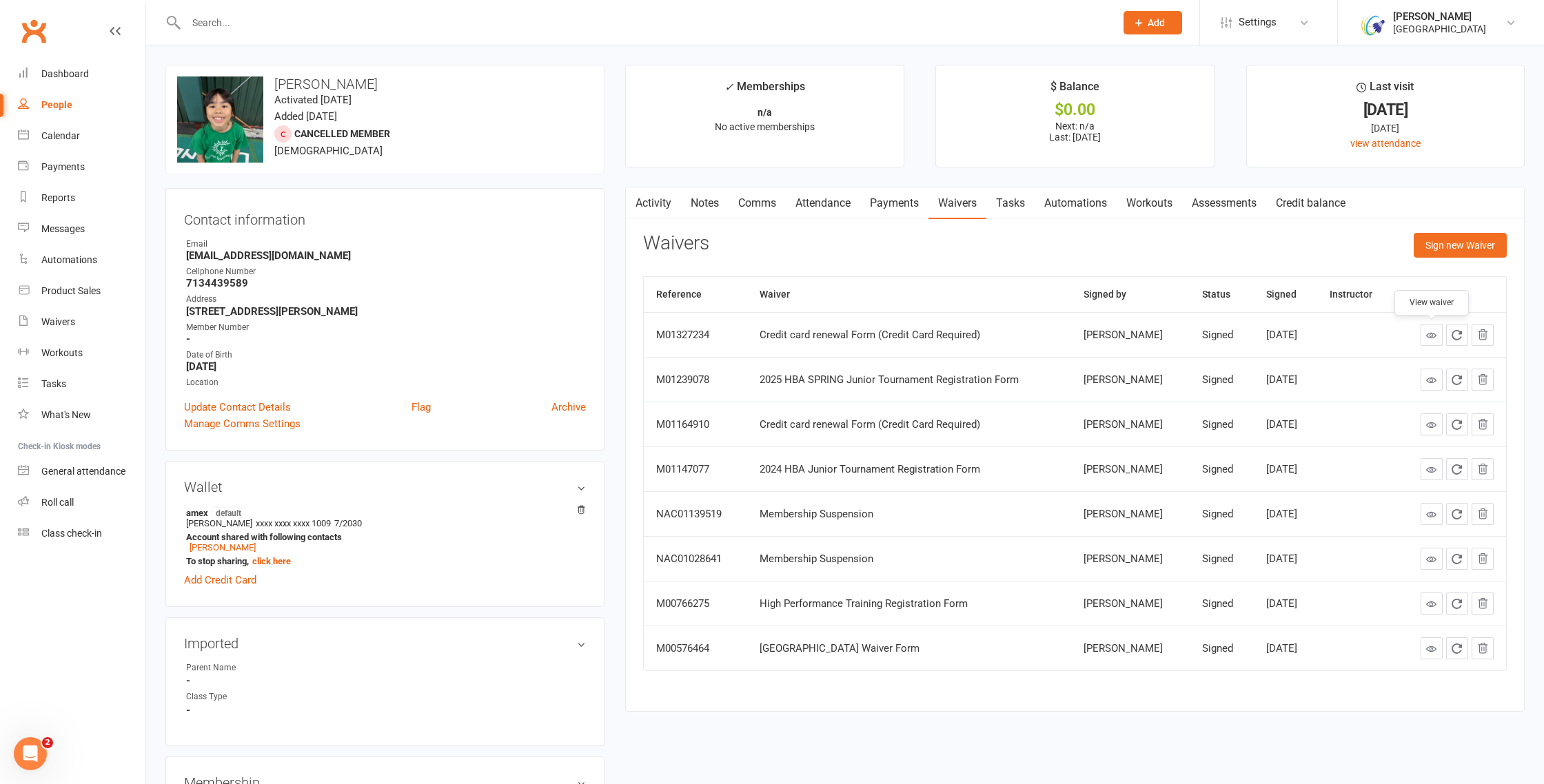
click at [1426, 333] on icon at bounding box center [1431, 335] width 10 height 10
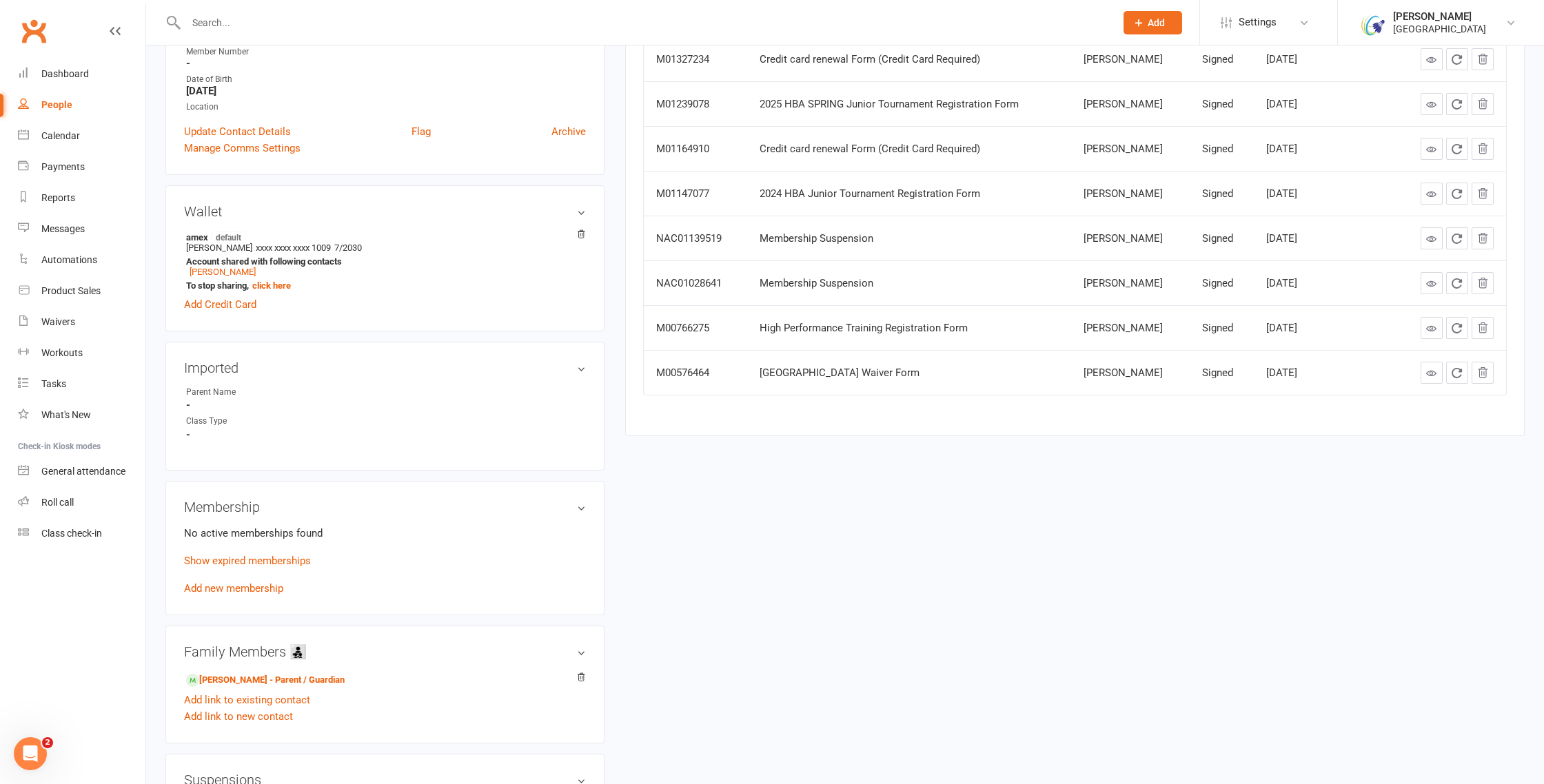
scroll to position [298, 0]
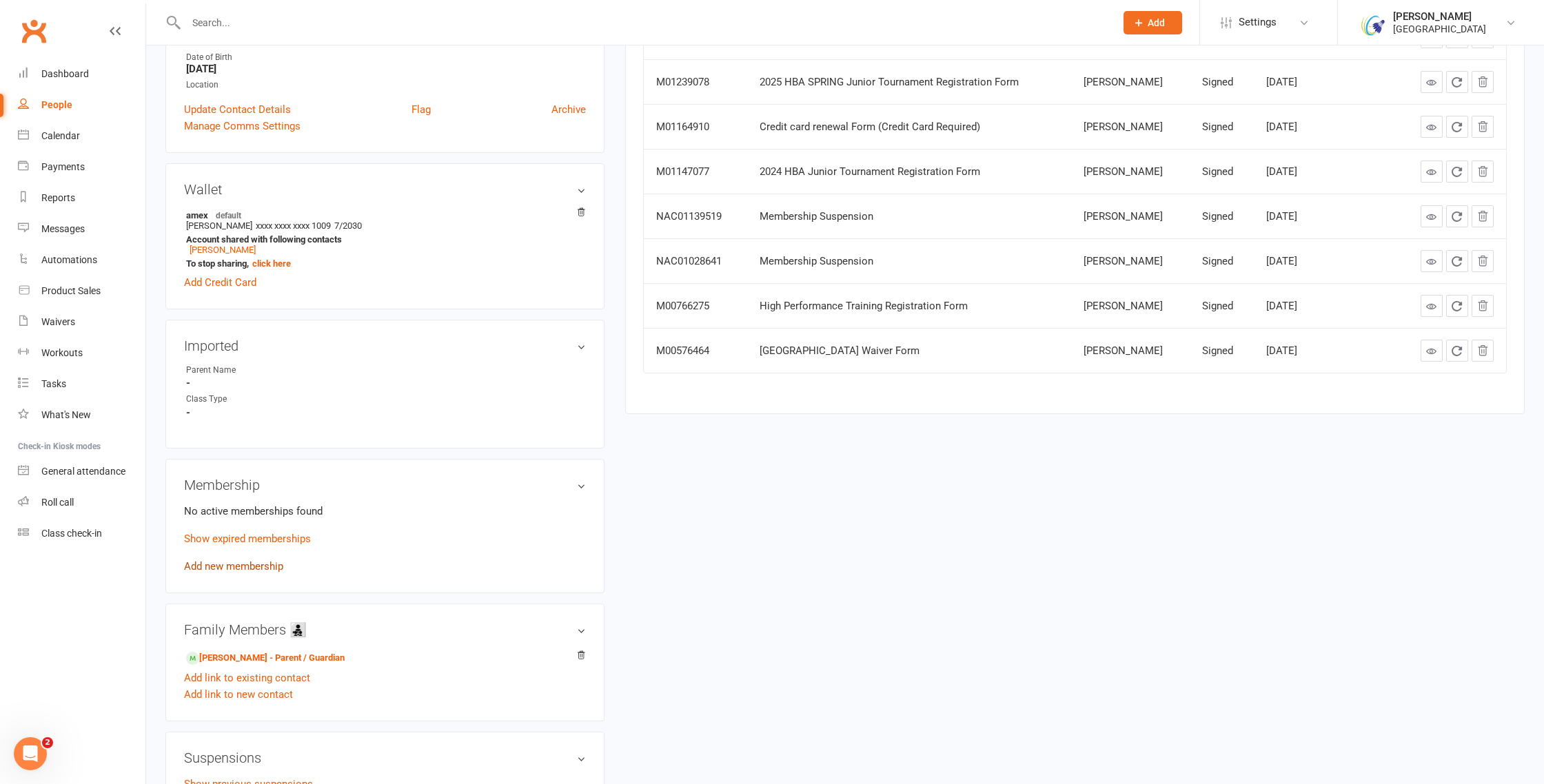
click at [246, 561] on link "Add new membership" at bounding box center [234, 567] width 100 height 13
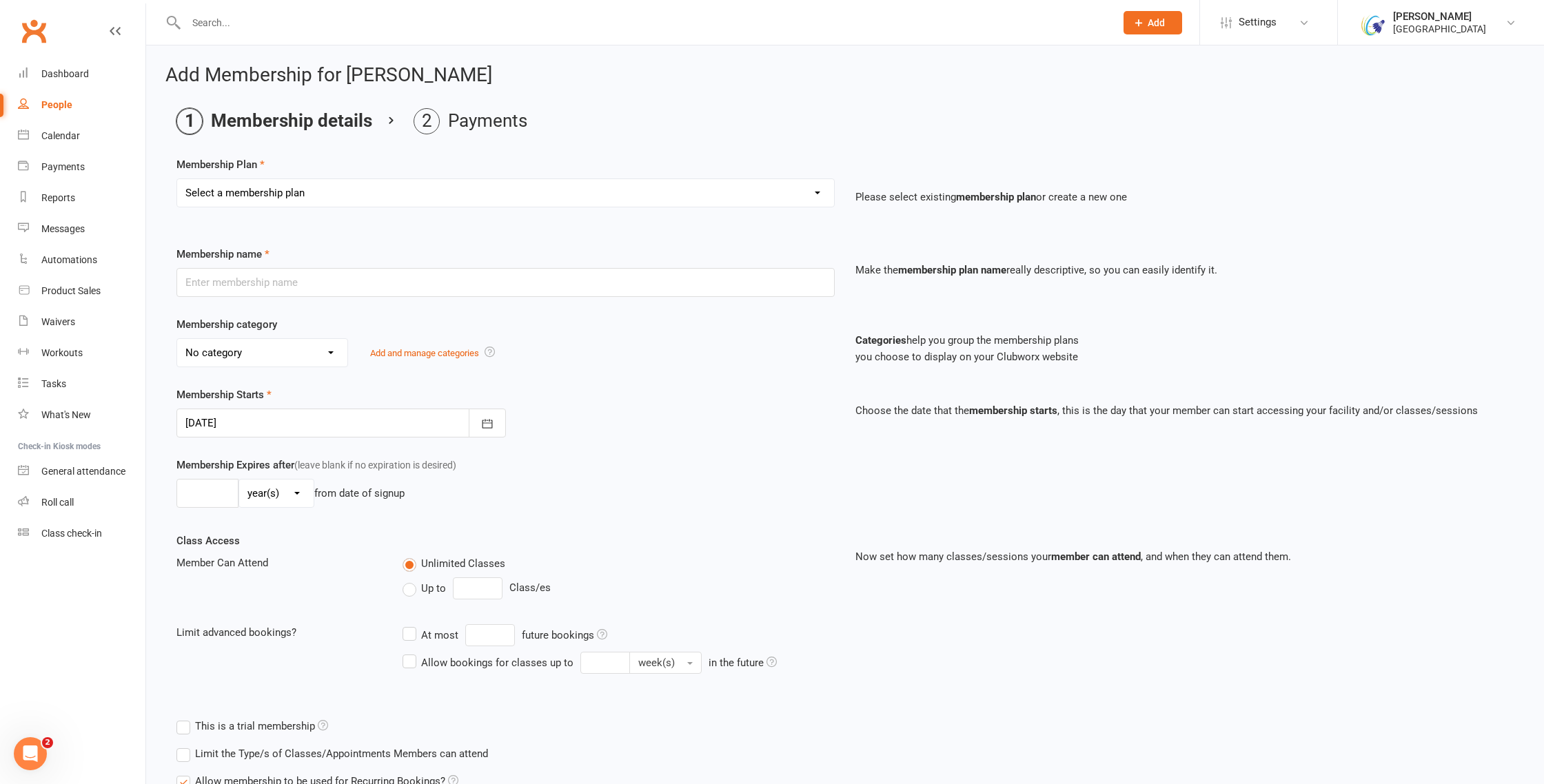
click at [805, 193] on select "Select a membership plan Create new Membership Plan Houston Badminton Academy C…" at bounding box center [505, 193] width 656 height 27
select select "90"
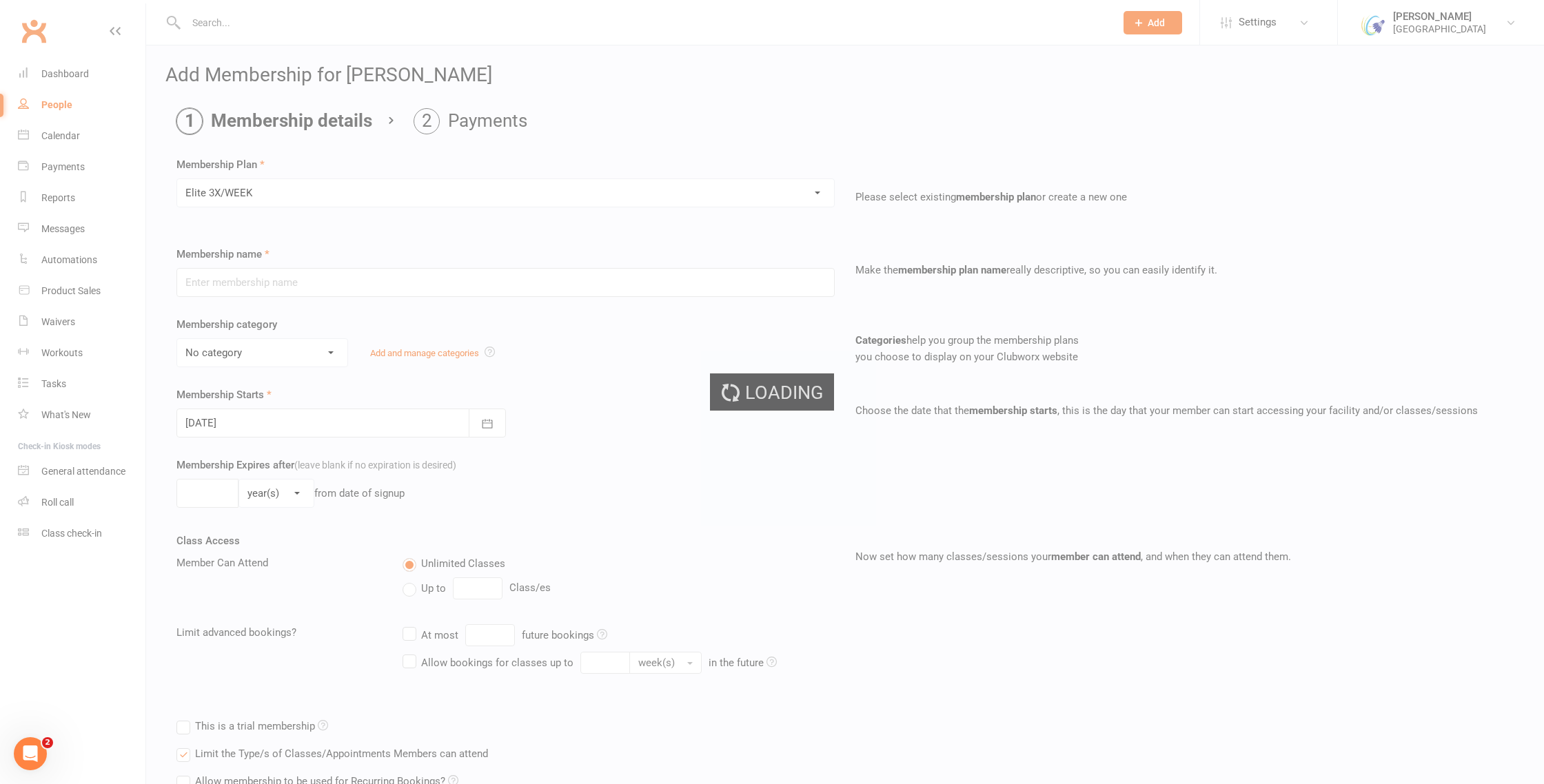
type input "Elite 3X/WEEK"
select select "17"
type input "3"
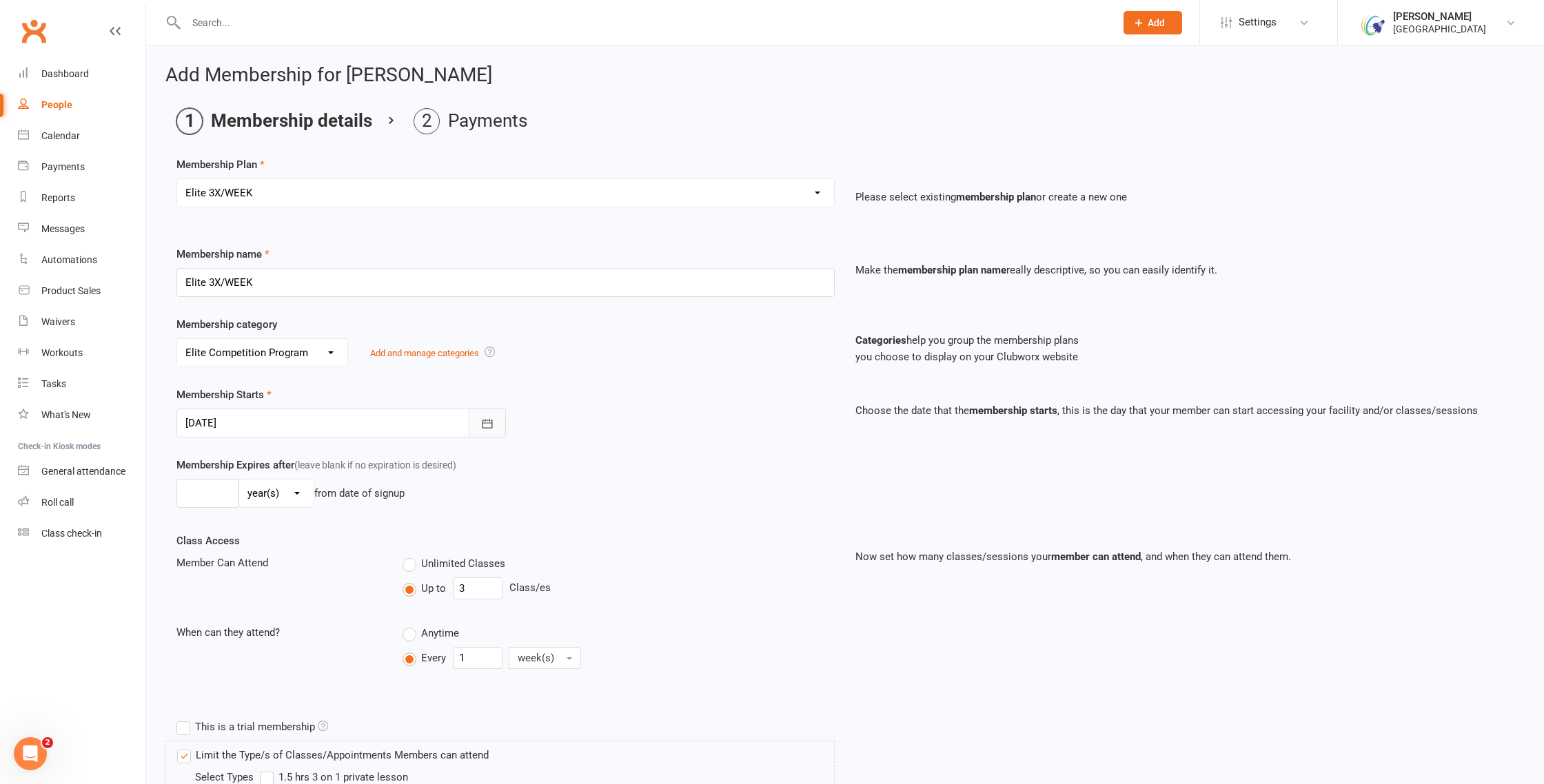
click at [475, 423] on button "button" at bounding box center [487, 423] width 37 height 29
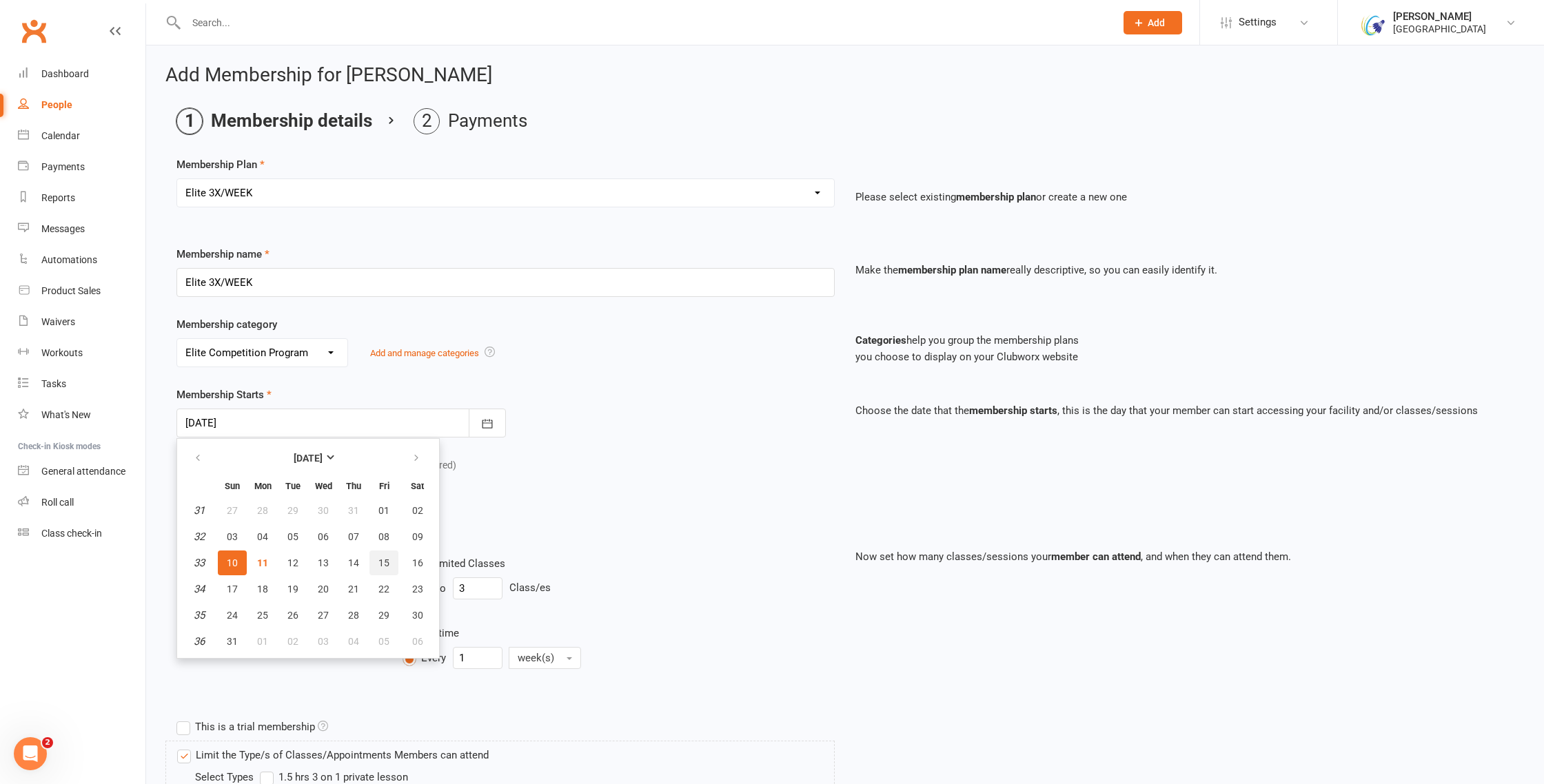
click at [378, 561] on span "15" at bounding box center [383, 563] width 11 height 11
type input "15 Aug 2025"
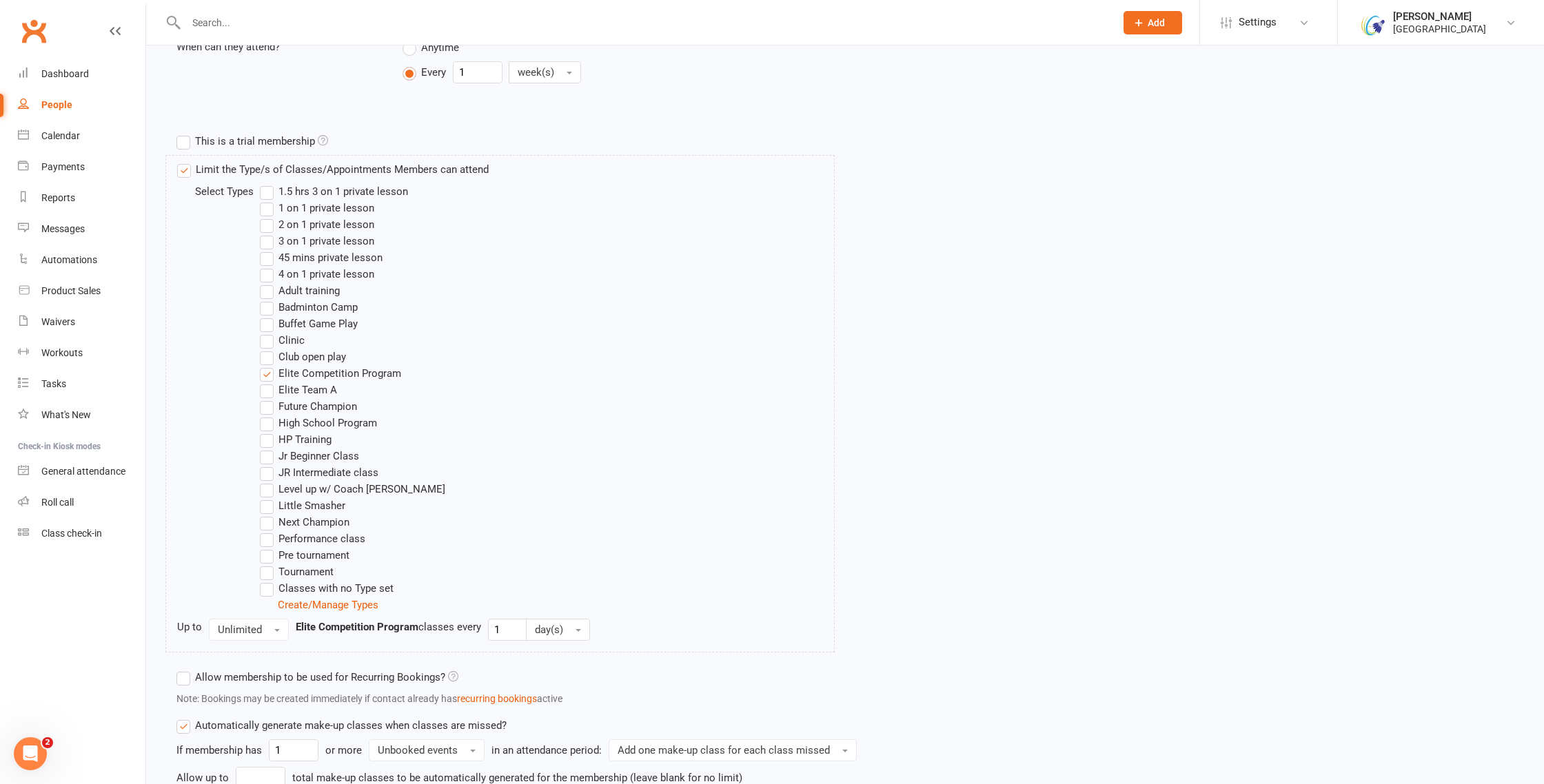
scroll to position [722, 0]
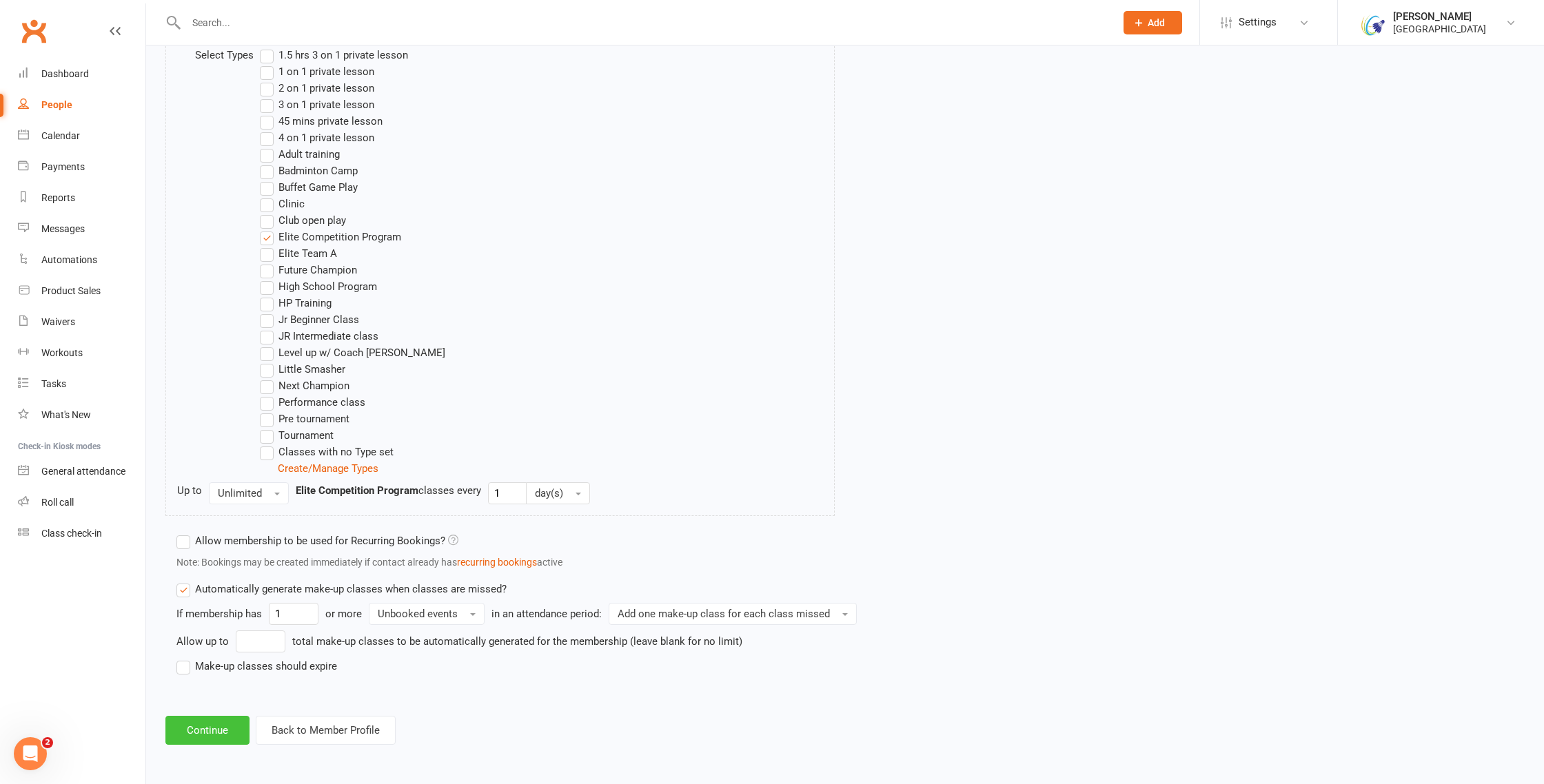
click at [208, 730] on button "Continue" at bounding box center [207, 730] width 84 height 29
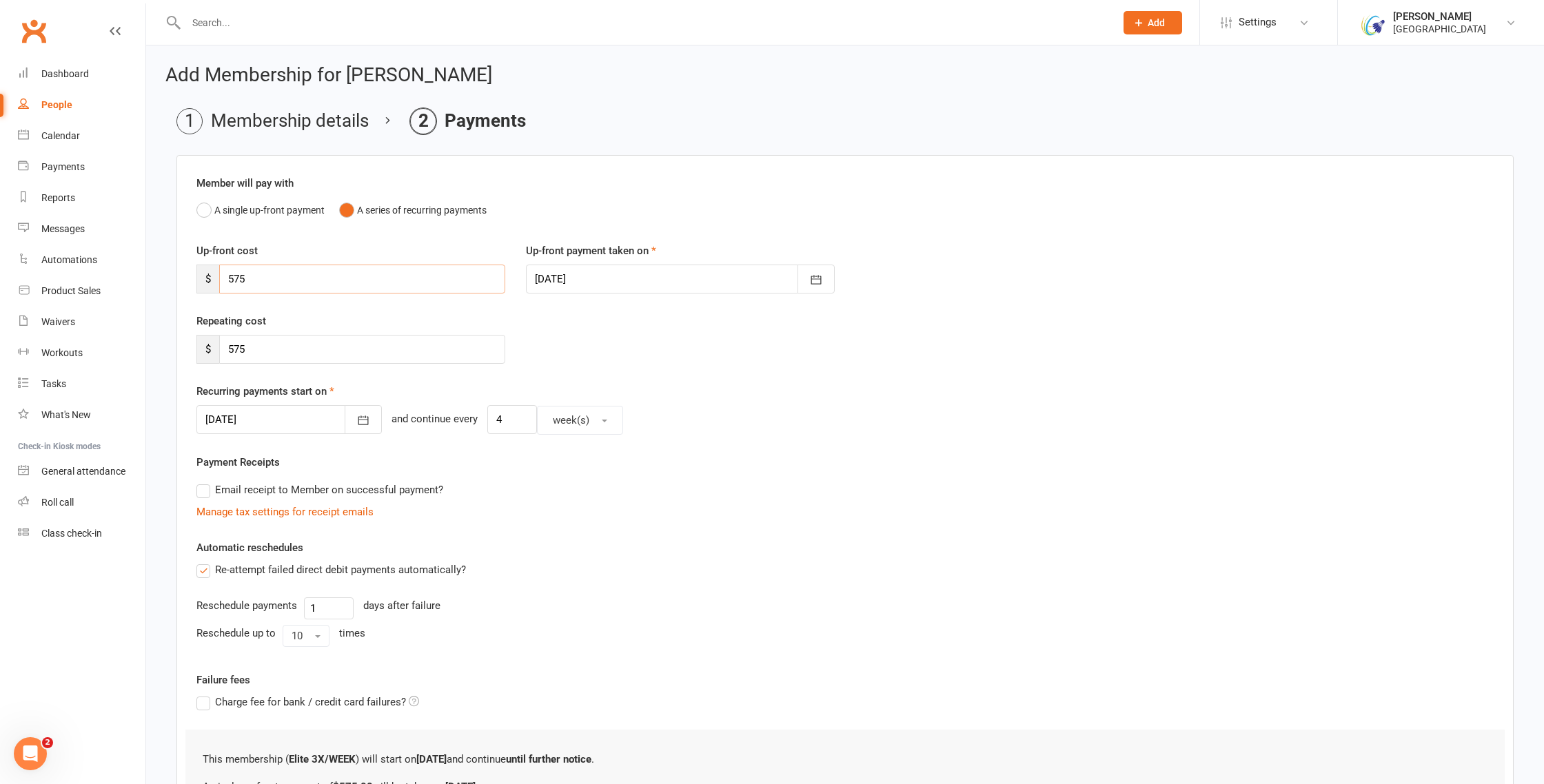
drag, startPoint x: 267, startPoint y: 280, endPoint x: 209, endPoint y: 280, distance: 58.0
click at [209, 280] on div "$ 575" at bounding box center [351, 279] width 309 height 29
type input "495"
drag, startPoint x: 252, startPoint y: 349, endPoint x: 218, endPoint y: 348, distance: 34.0
click at [218, 348] on div "$ 575" at bounding box center [351, 350] width 309 height 29
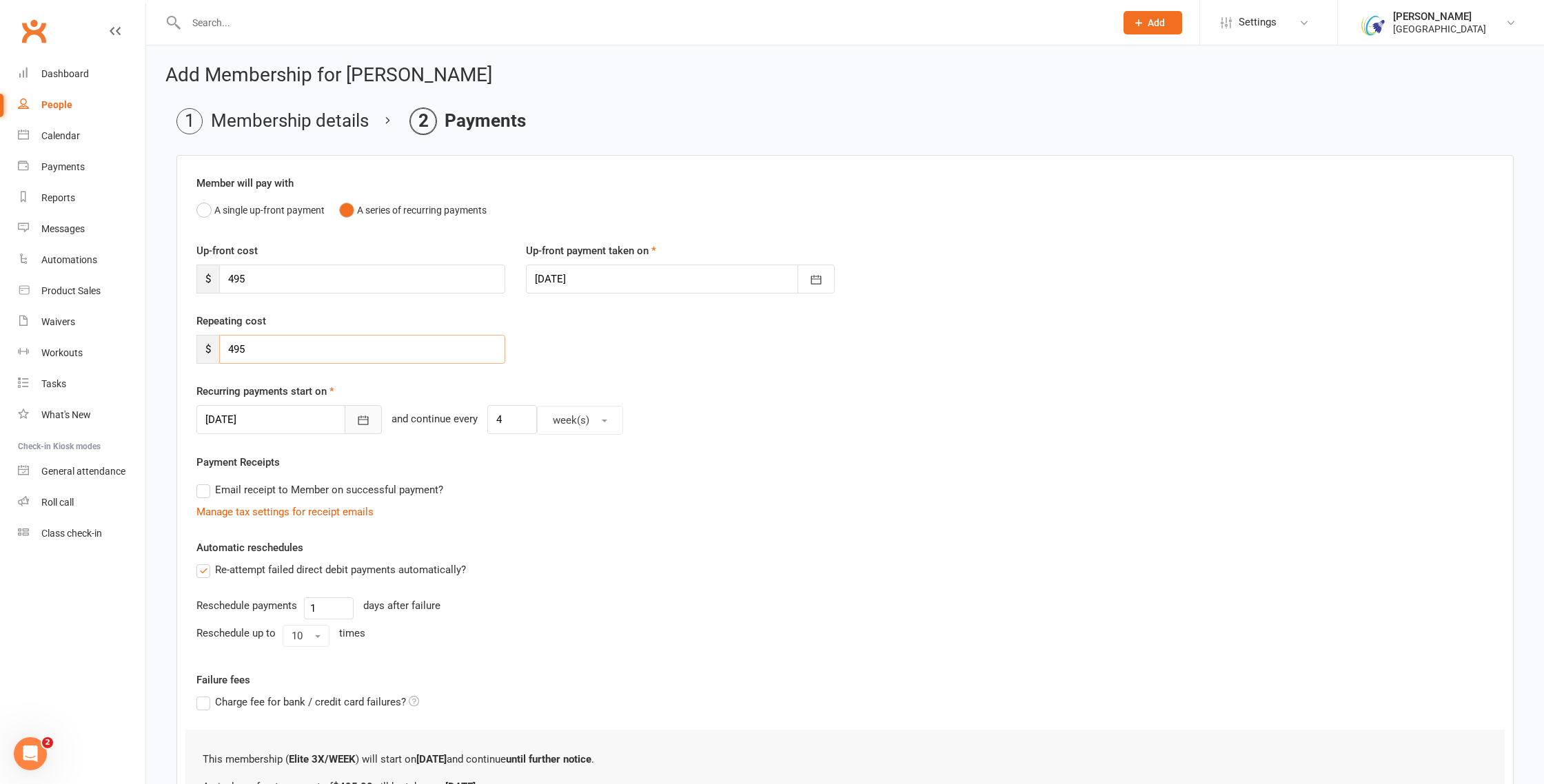
type input "495"
click at [356, 421] on icon "button" at bounding box center [362, 420] width 14 height 14
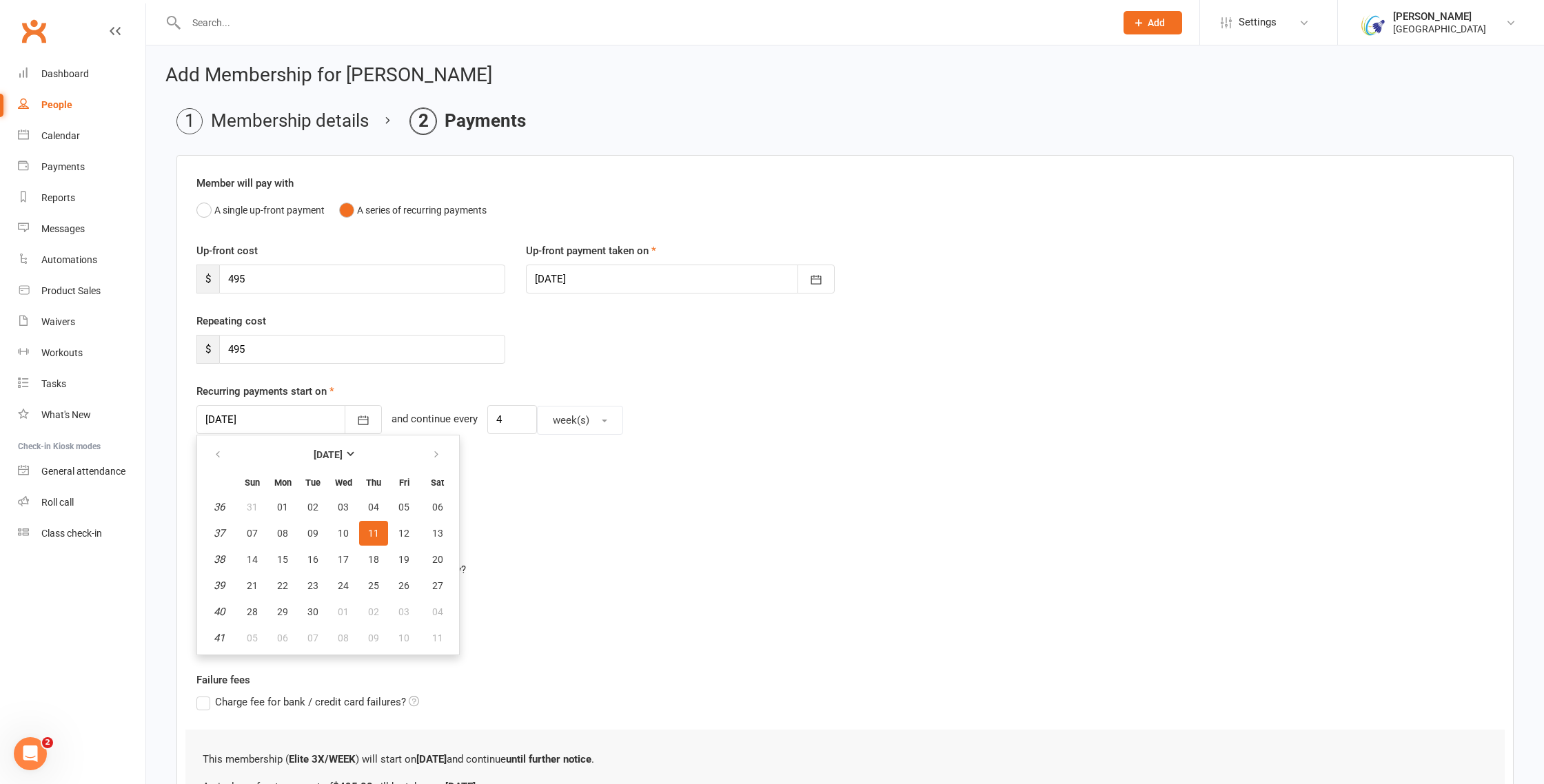
click at [604, 478] on div "Email receipt to Member on successful payment?" at bounding box center [839, 490] width 1308 height 27
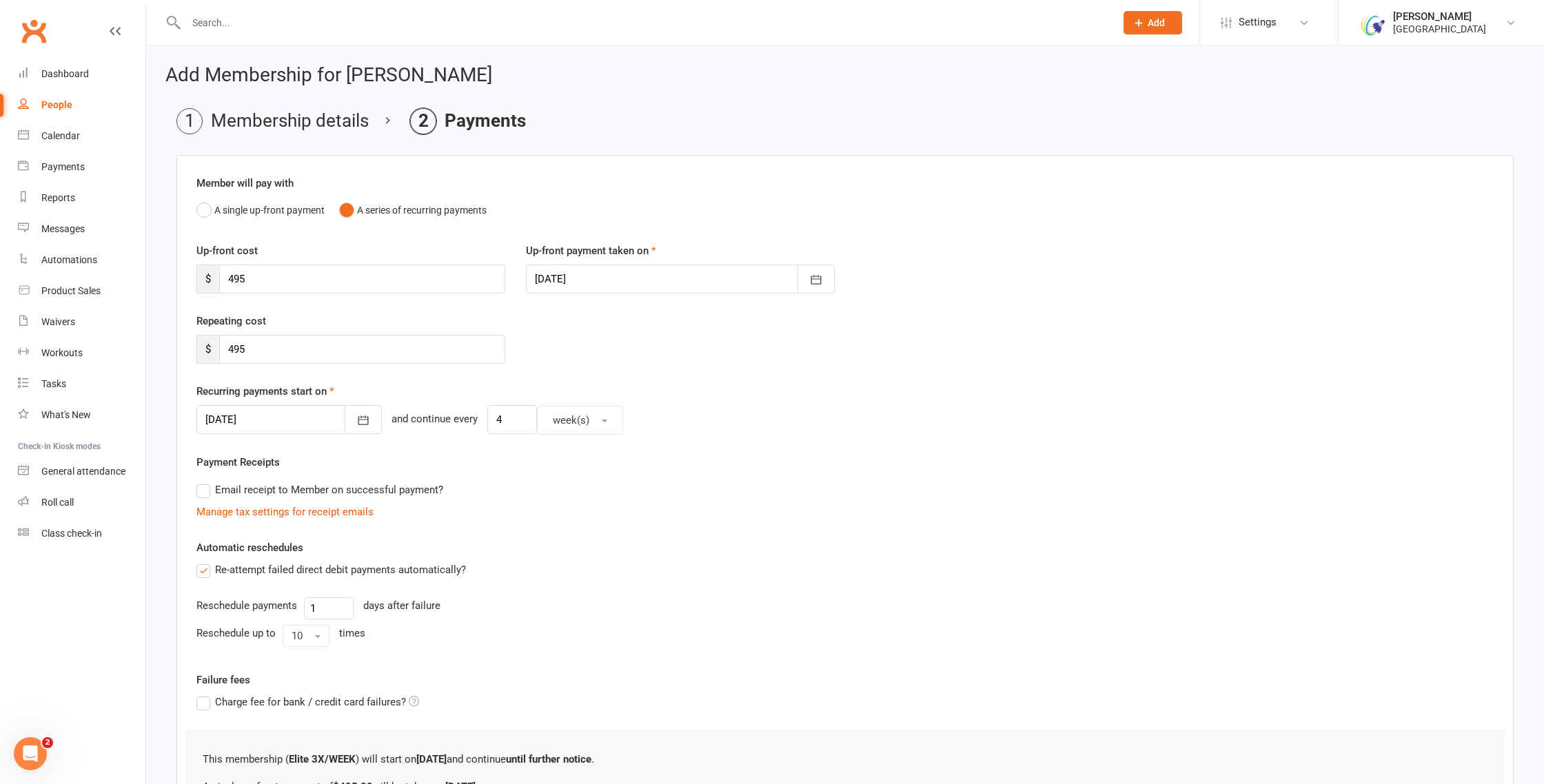
scroll to position [190, 0]
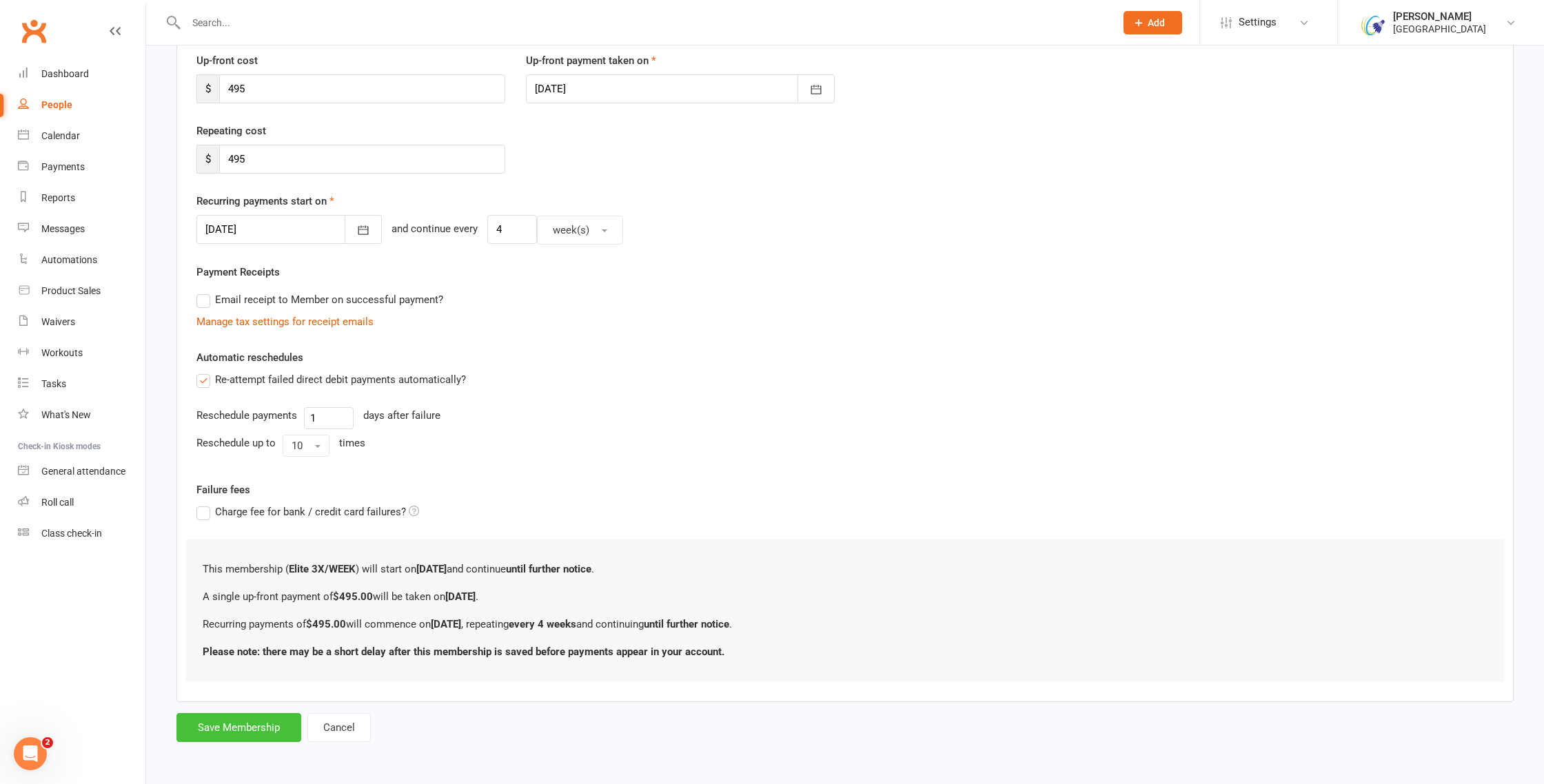
click at [237, 724] on button "Save Membership" at bounding box center [238, 727] width 125 height 29
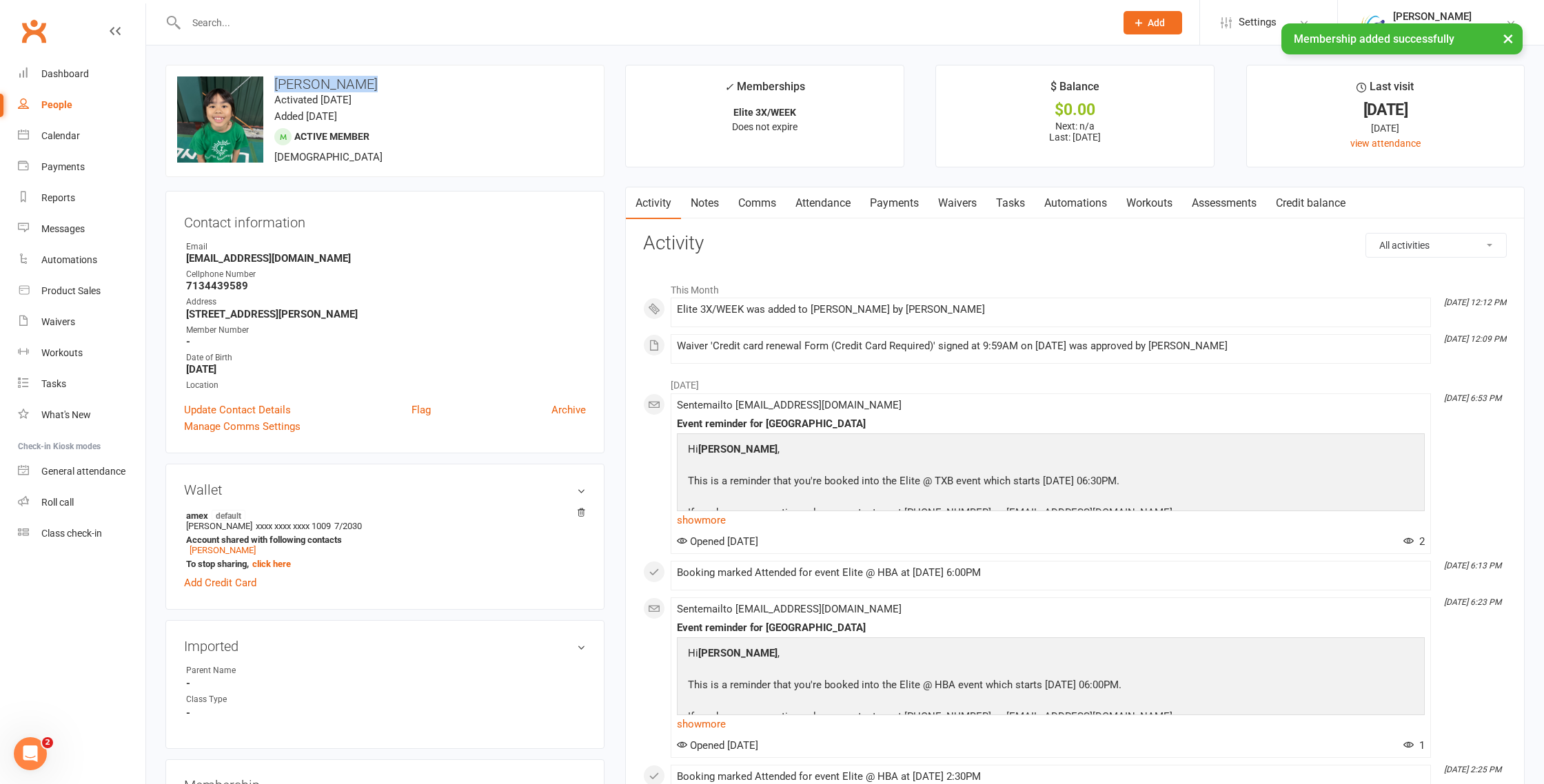
drag, startPoint x: 364, startPoint y: 83, endPoint x: 274, endPoint y: 89, distance: 90.2
click at [274, 89] on h3 "Abigail Duong" at bounding box center [384, 84] width 415 height 16
copy h3 "Abigail Duong"
